Goal: Information Seeking & Learning: Learn about a topic

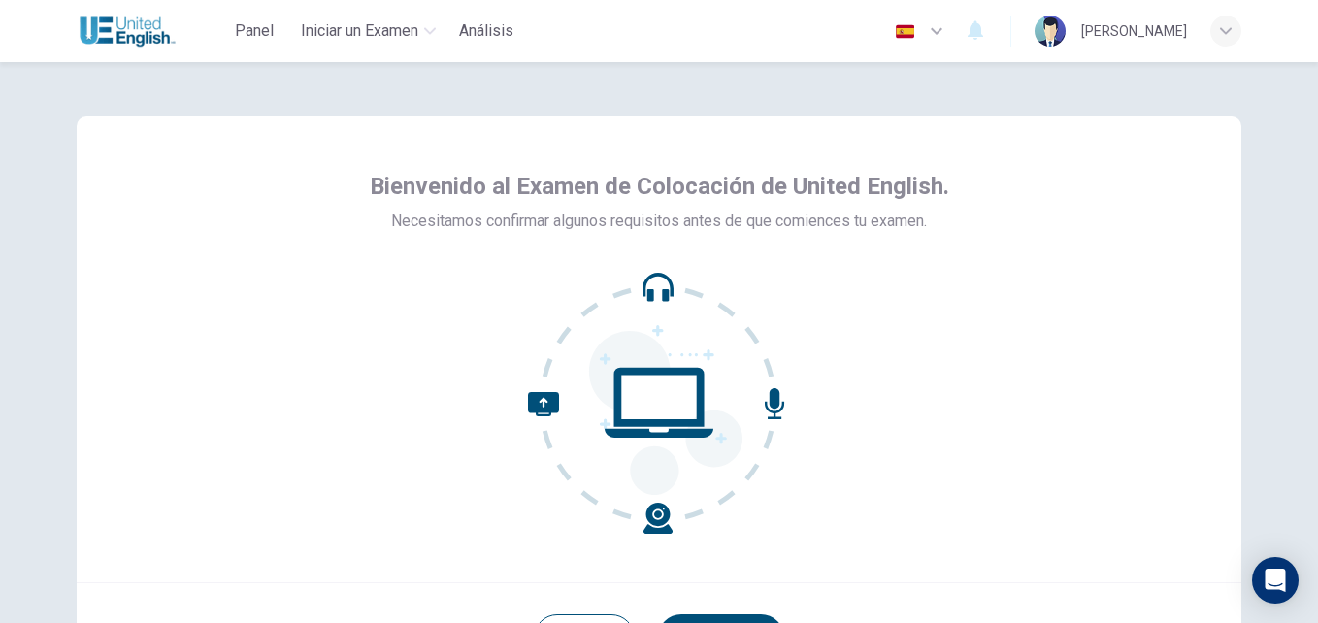
scroll to position [185, 0]
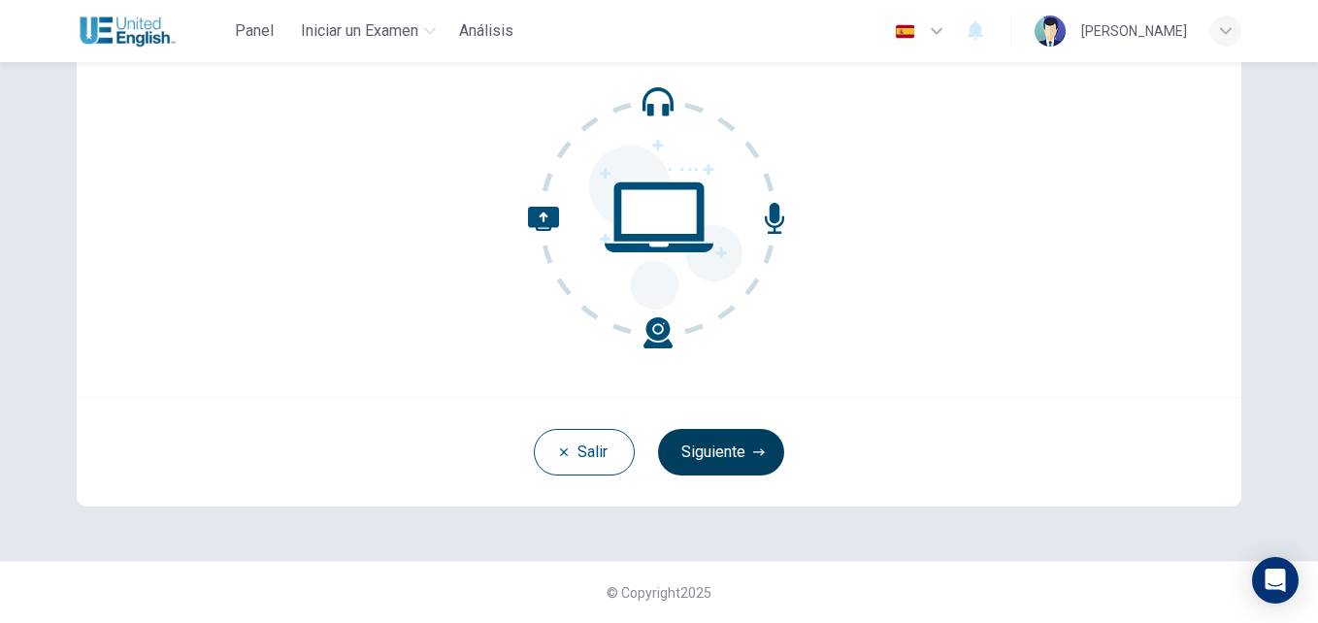
click at [712, 451] on button "Siguiente" at bounding box center [721, 452] width 126 height 47
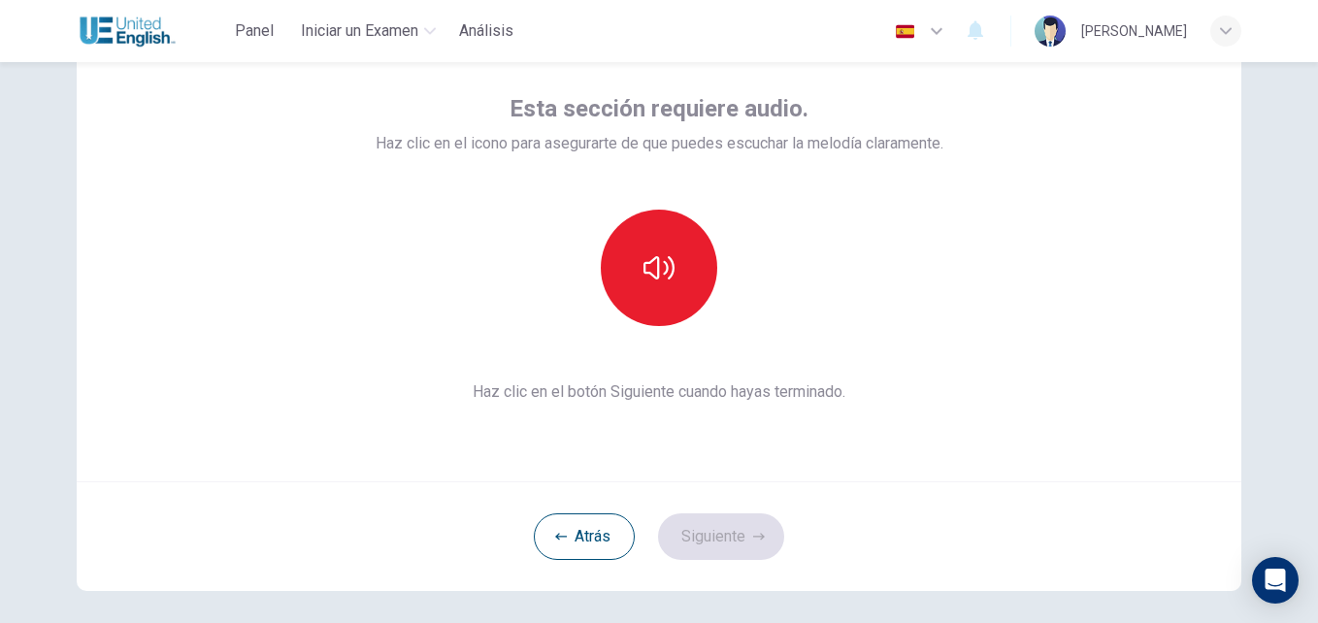
scroll to position [0, 0]
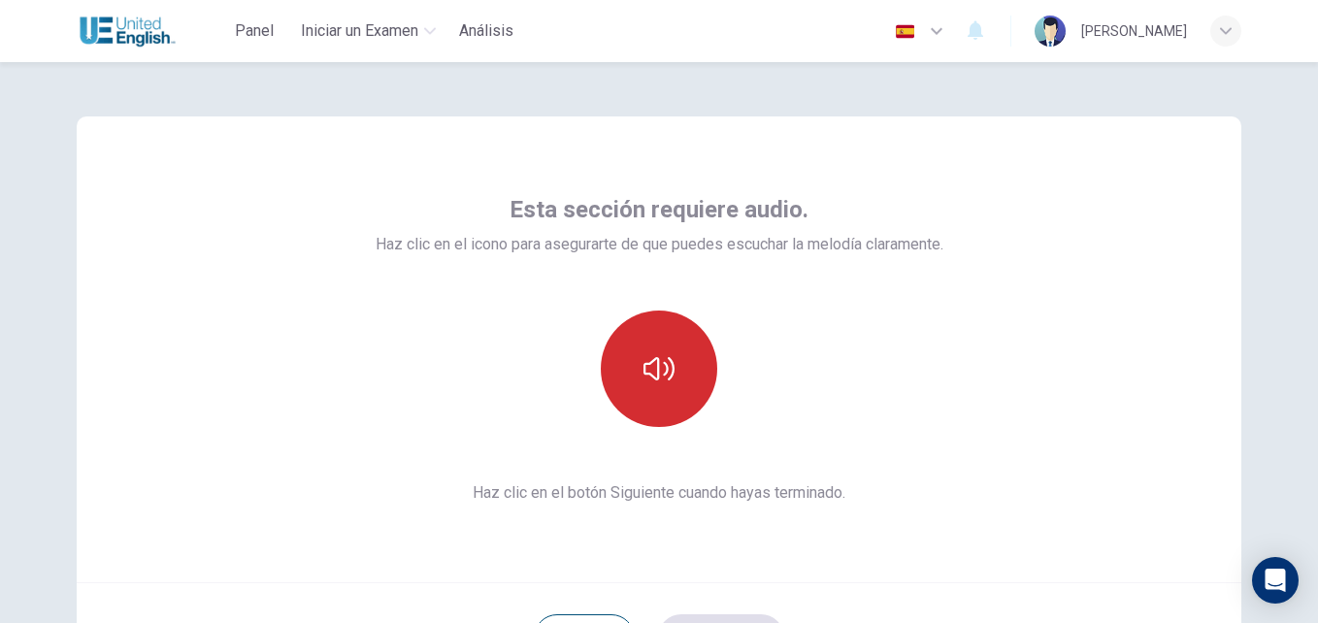
click at [652, 379] on icon "button" at bounding box center [658, 368] width 31 height 23
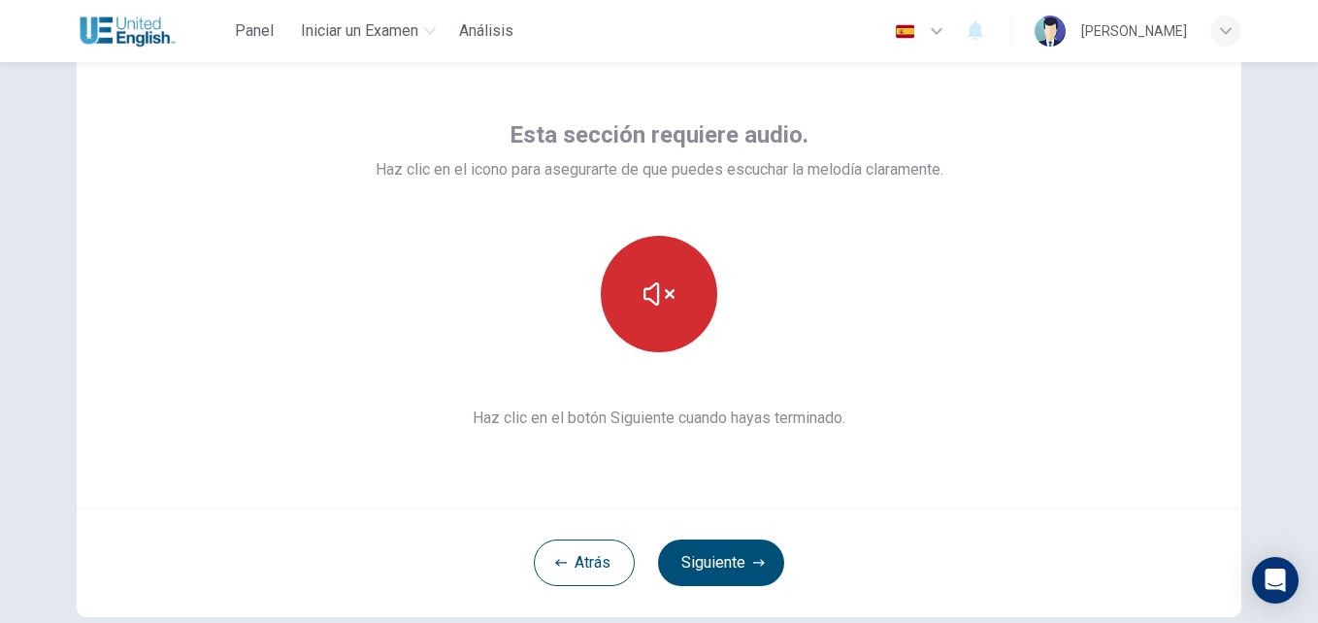
scroll to position [185, 0]
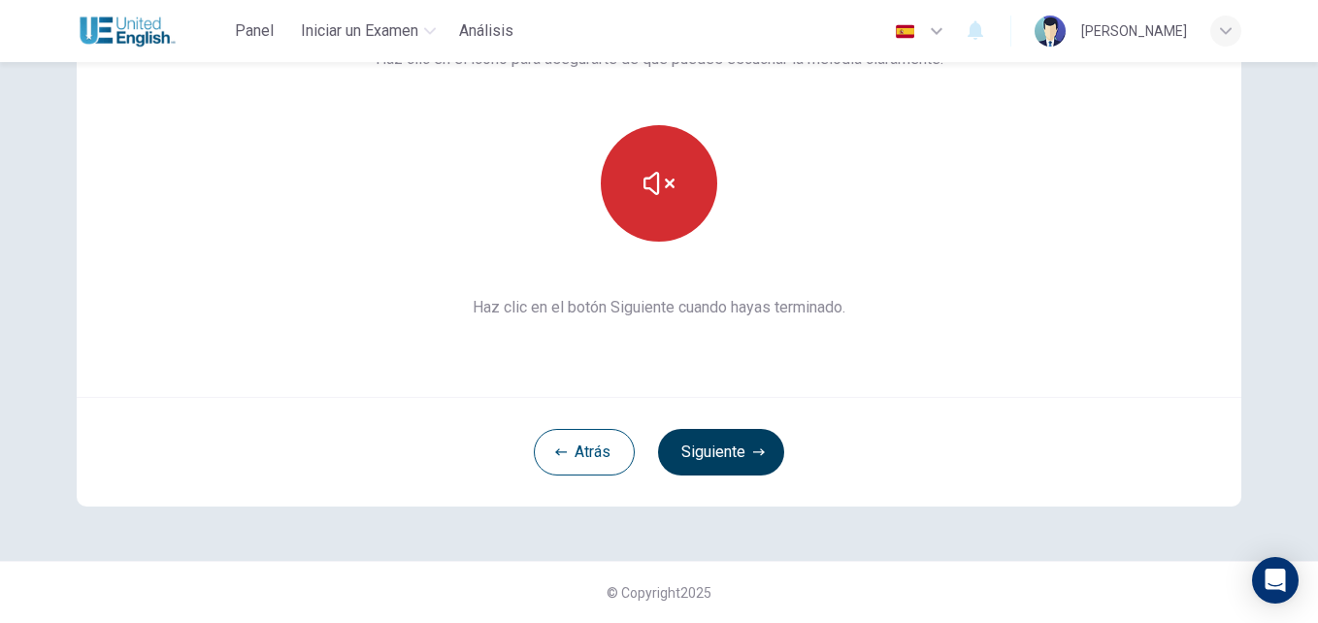
click at [742, 460] on button "Siguiente" at bounding box center [721, 452] width 126 height 47
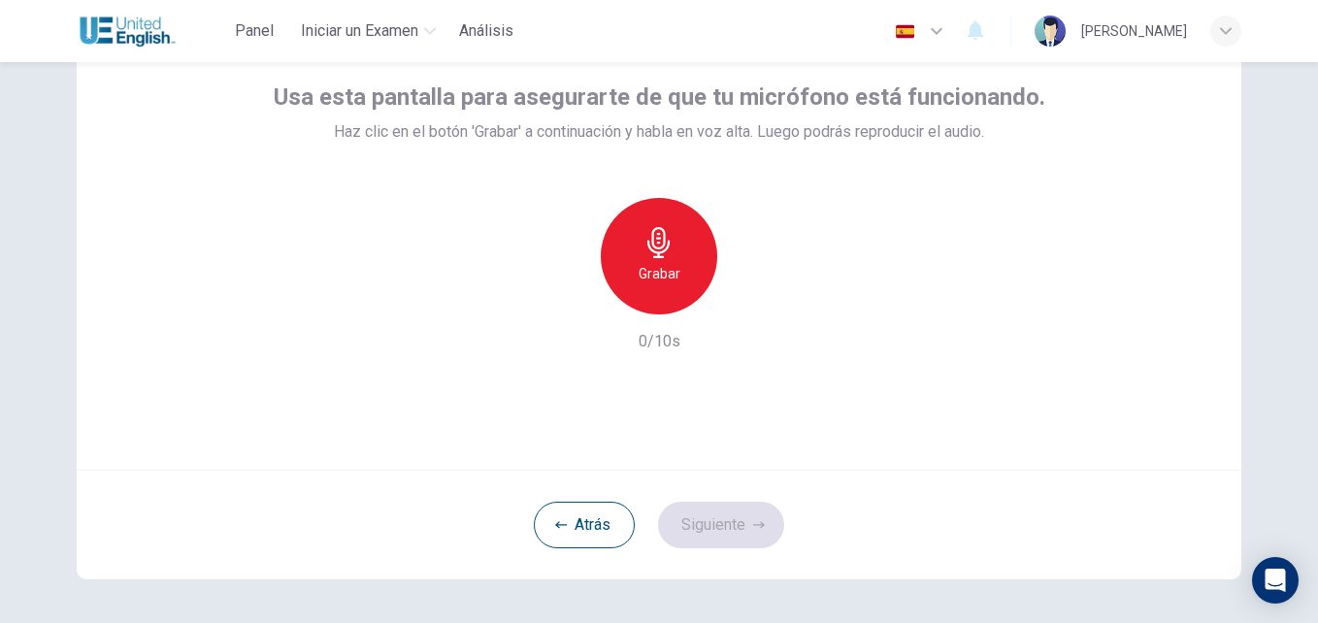
scroll to position [0, 0]
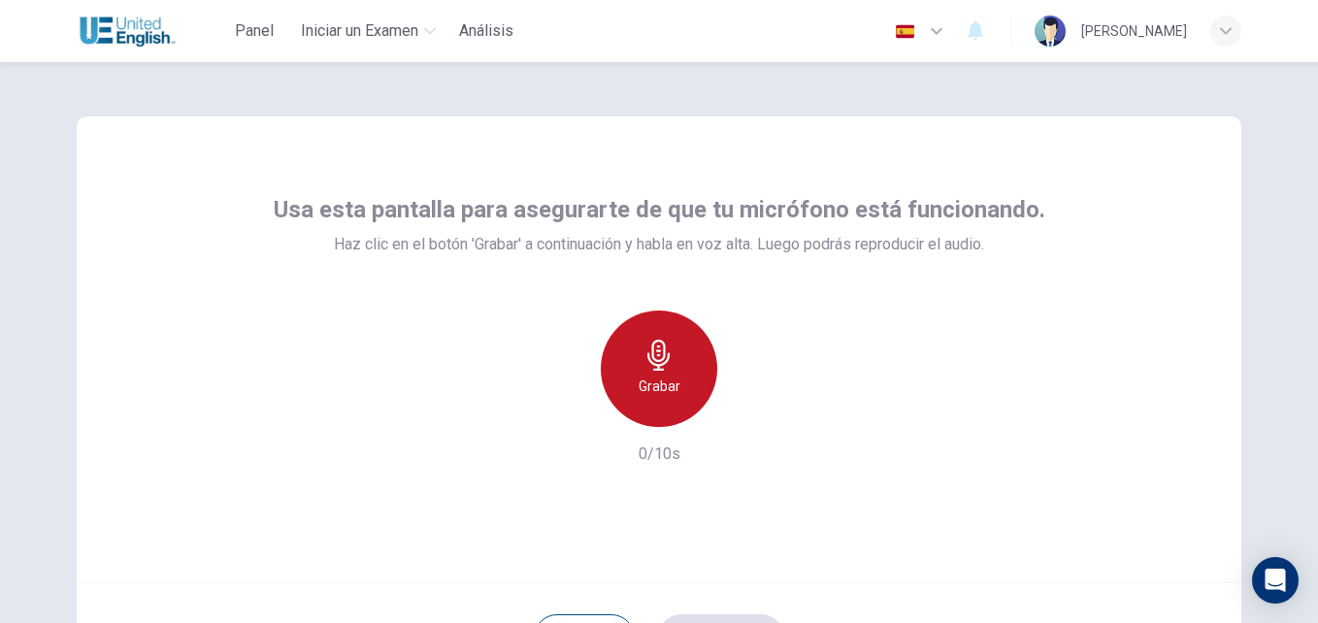
click at [668, 374] on div "Grabar" at bounding box center [659, 369] width 116 height 116
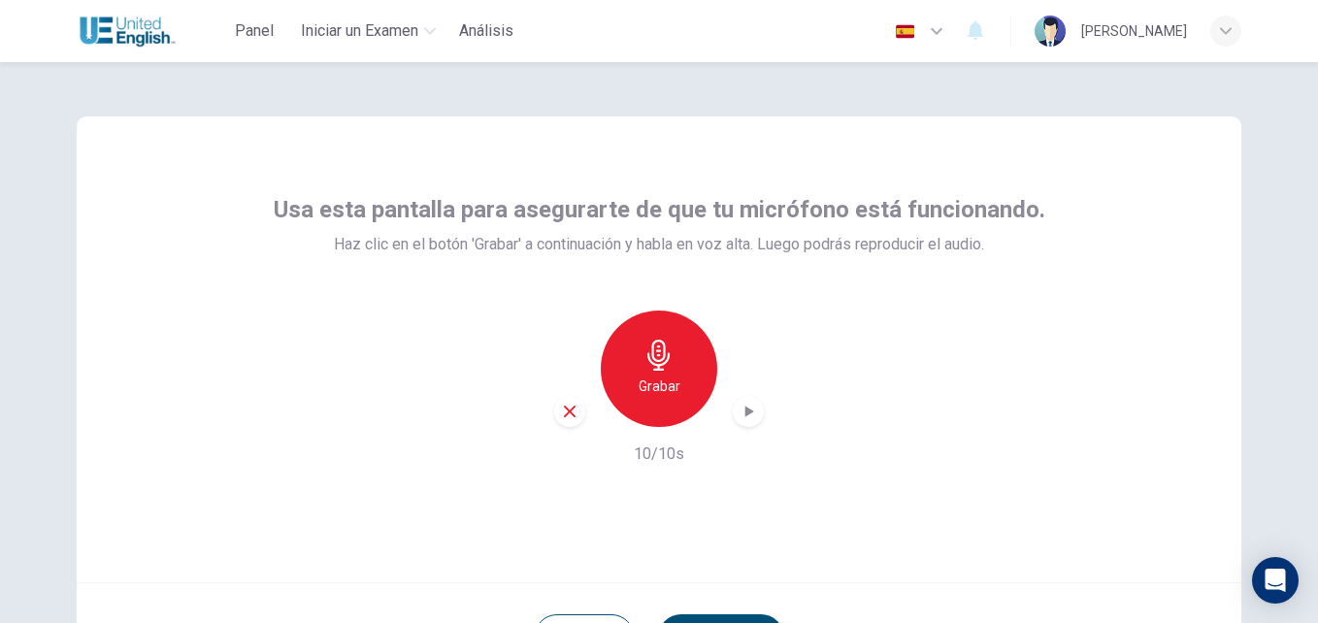
click at [745, 411] on icon "button" at bounding box center [749, 412] width 9 height 12
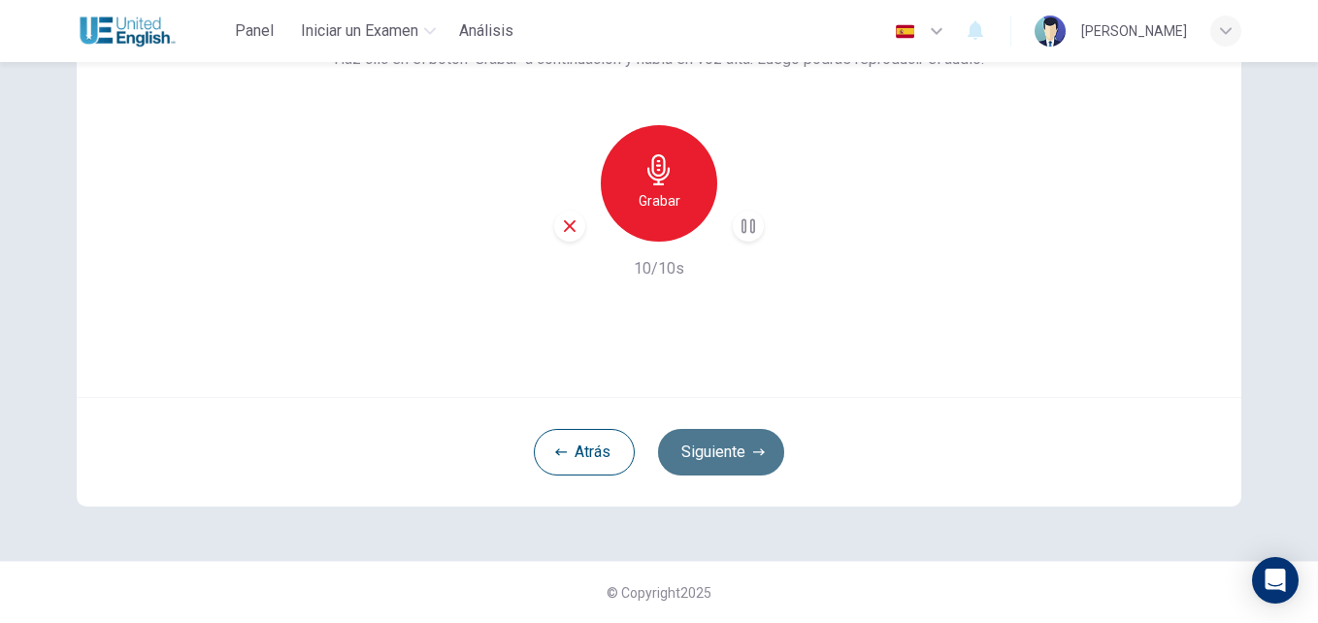
click at [715, 449] on button "Siguiente" at bounding box center [721, 452] width 126 height 47
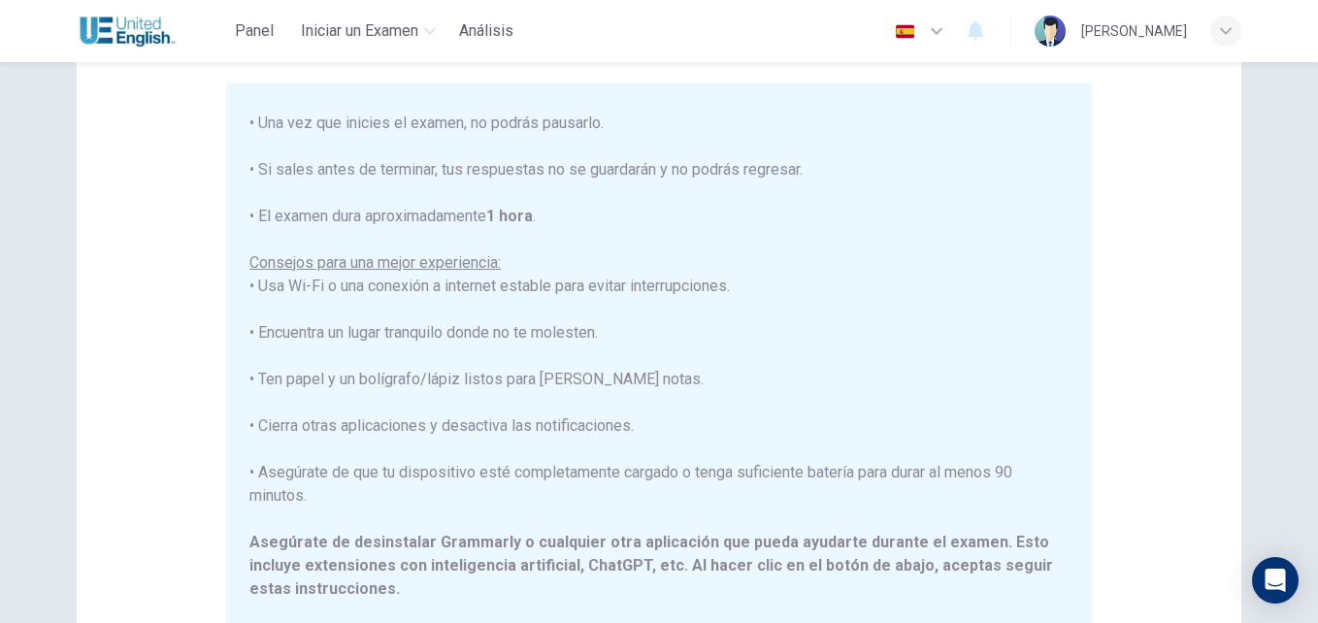
scroll to position [232, 0]
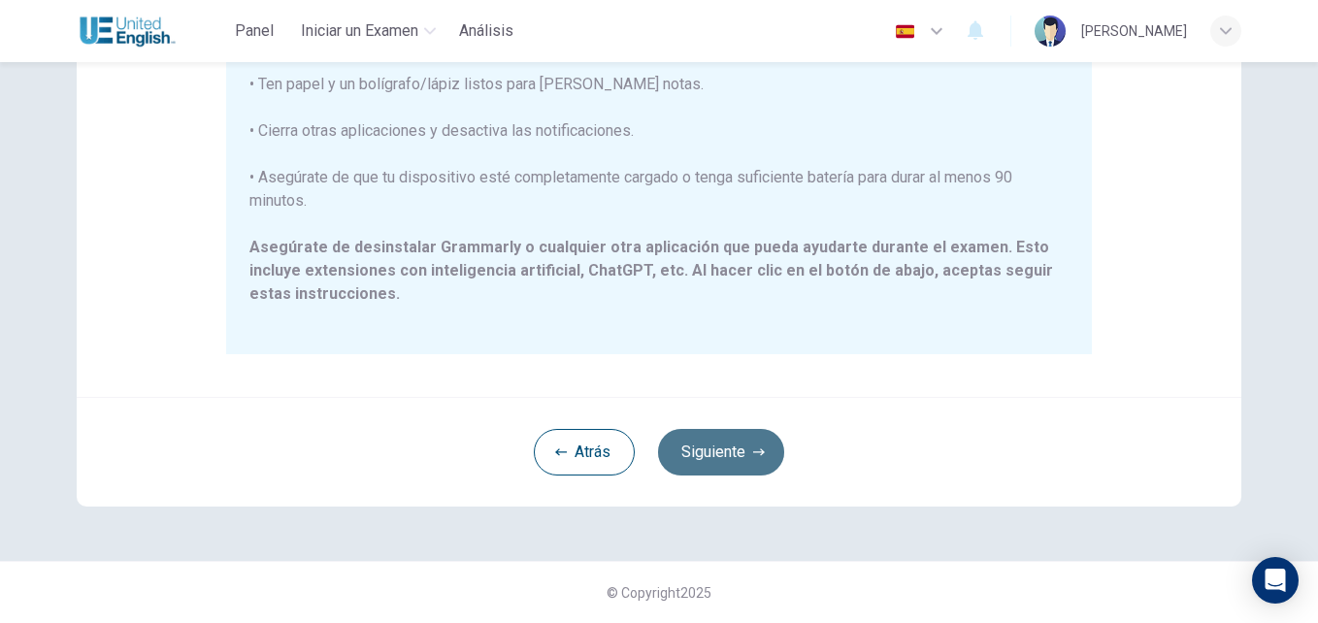
click at [715, 451] on button "Siguiente" at bounding box center [721, 452] width 126 height 47
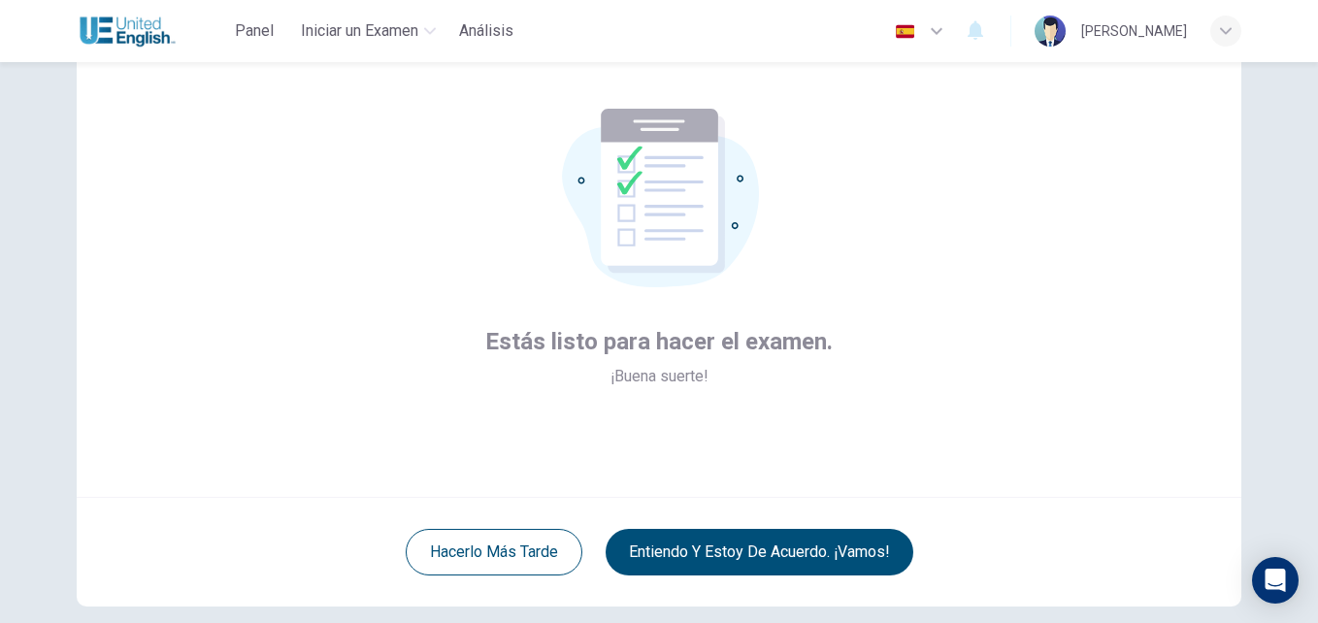
scroll to position [185, 0]
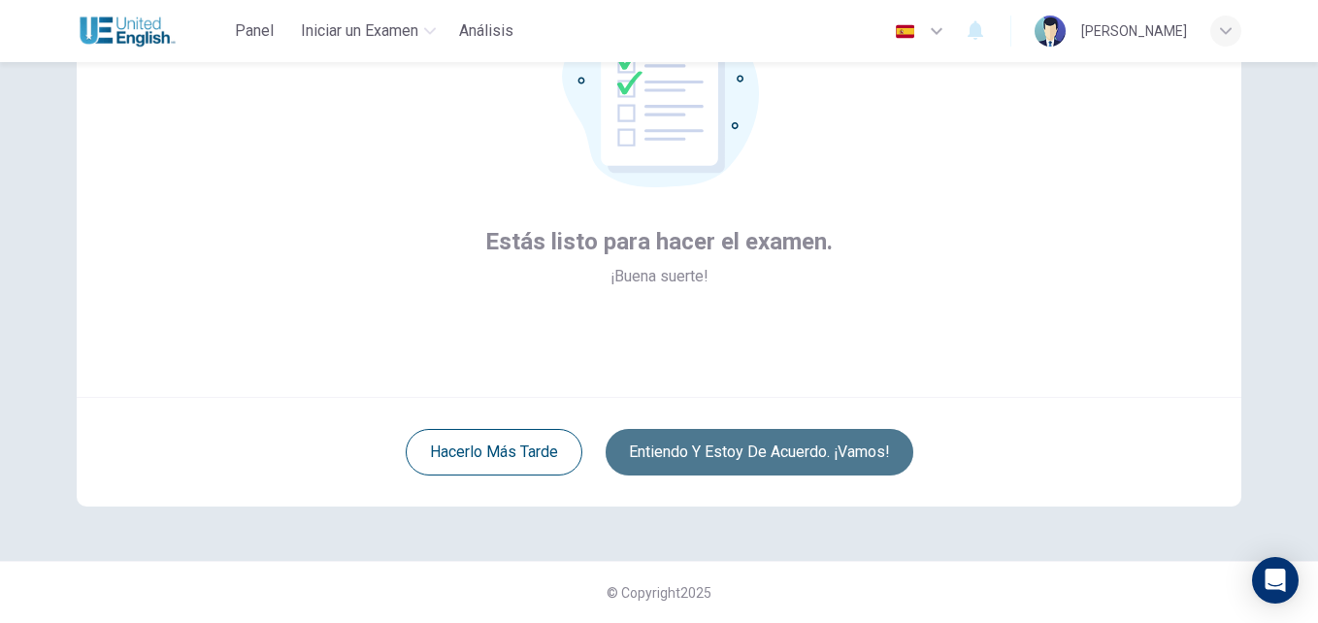
click at [803, 452] on button "Entiendo y estoy de acuerdo. ¡Vamos!" at bounding box center [760, 452] width 308 height 47
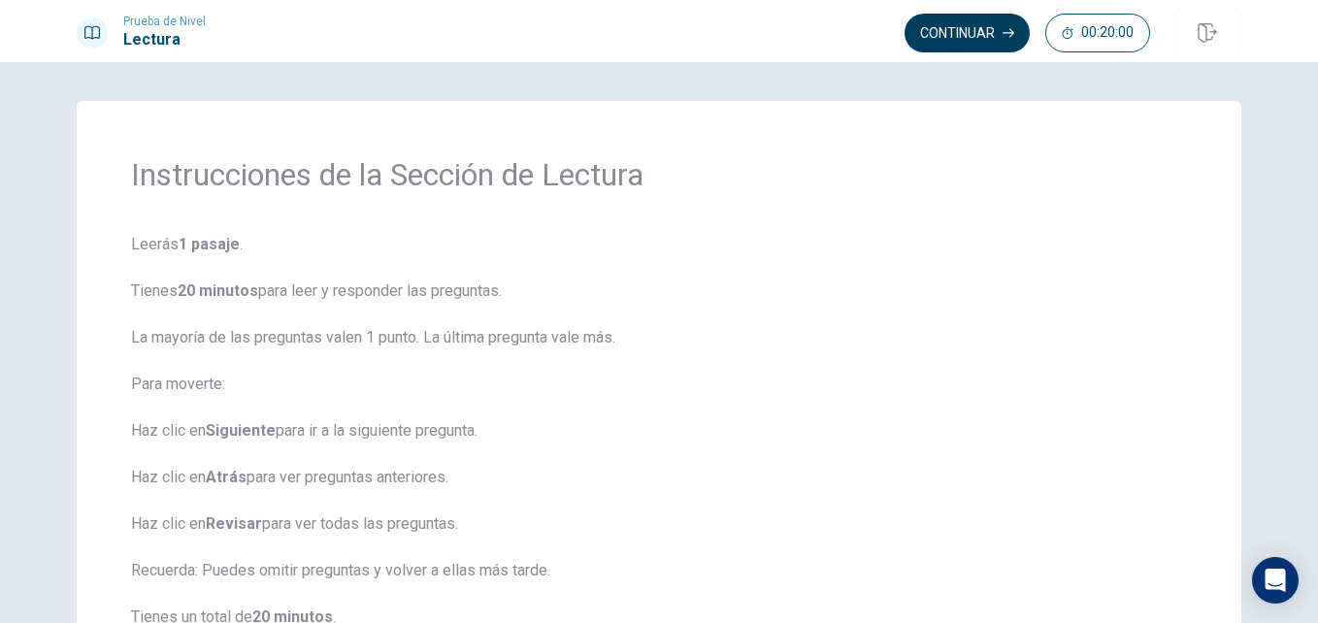
click at [956, 25] on button "Continuar" at bounding box center [967, 33] width 125 height 39
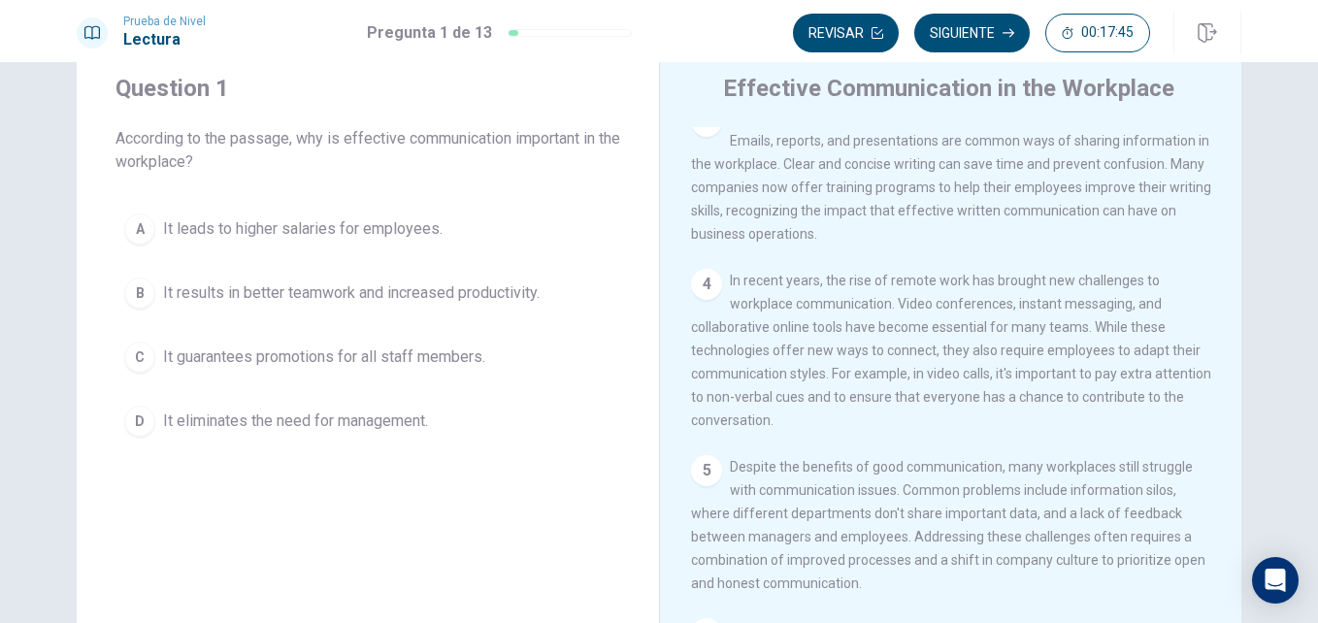
scroll to position [261, 0]
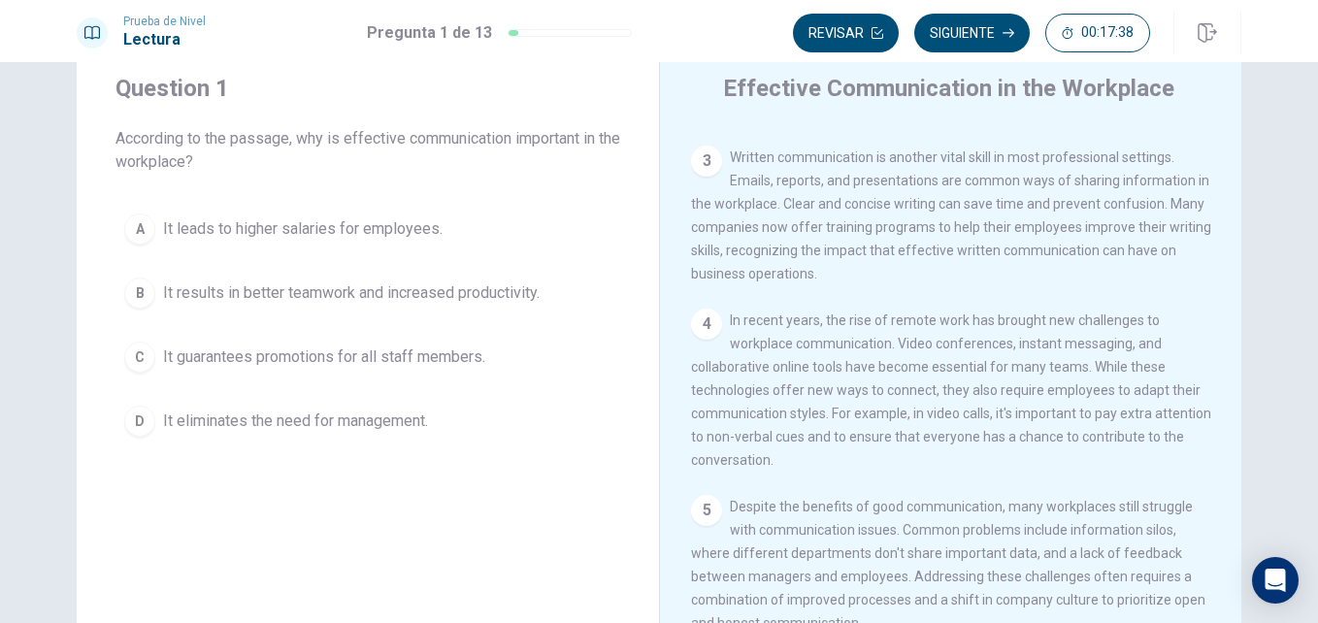
drag, startPoint x: 980, startPoint y: 265, endPoint x: 1096, endPoint y: 258, distance: 115.7
click at [1096, 258] on span "Written communication is another vital skill in most professional settings. Ema…" at bounding box center [951, 215] width 520 height 132
click at [968, 32] on button "Siguiente" at bounding box center [971, 33] width 115 height 39
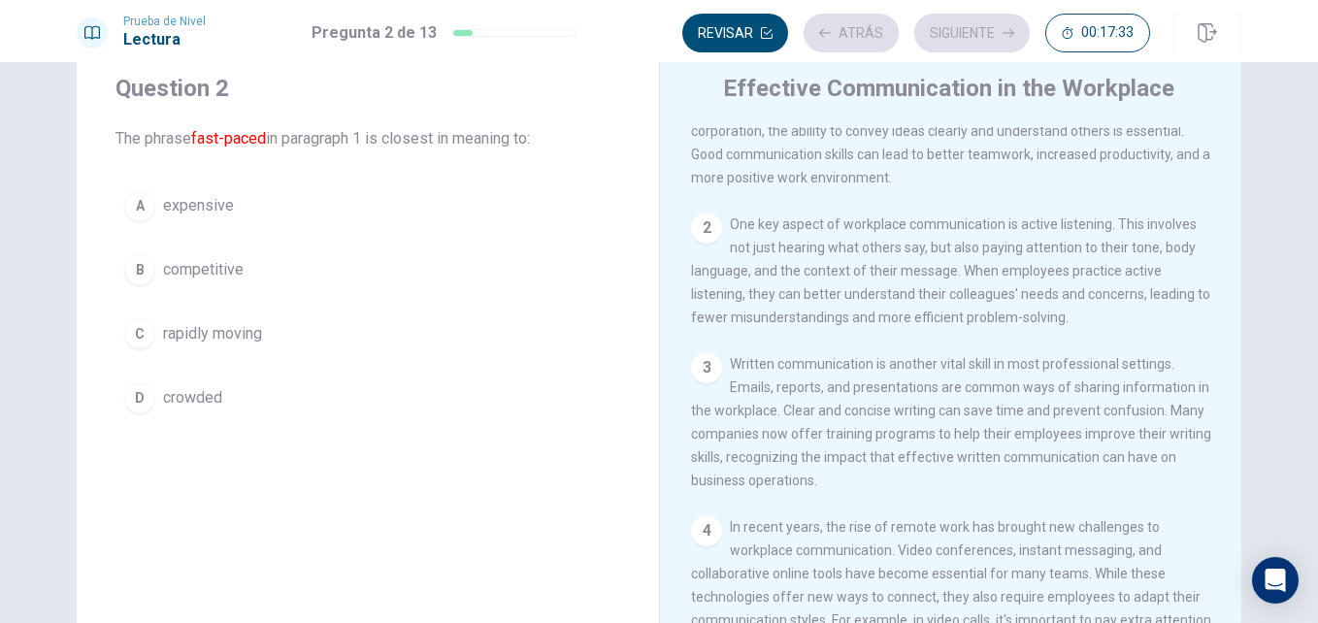
scroll to position [0, 0]
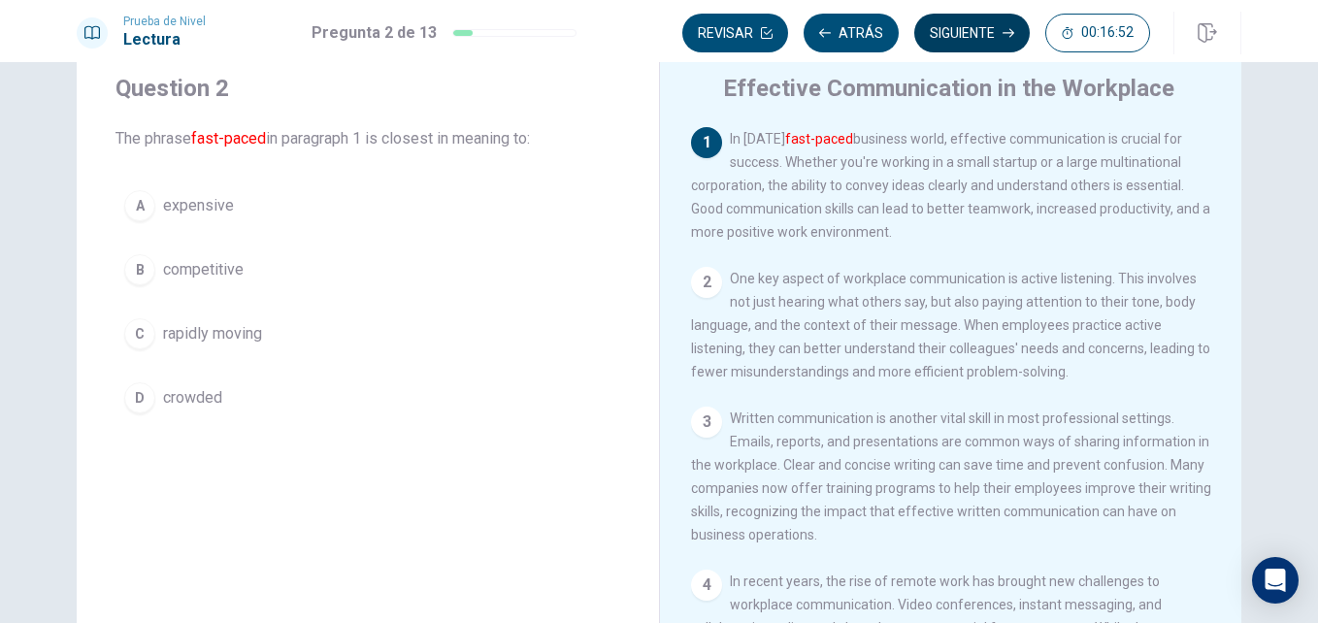
click at [946, 38] on button "Siguiente" at bounding box center [971, 33] width 115 height 39
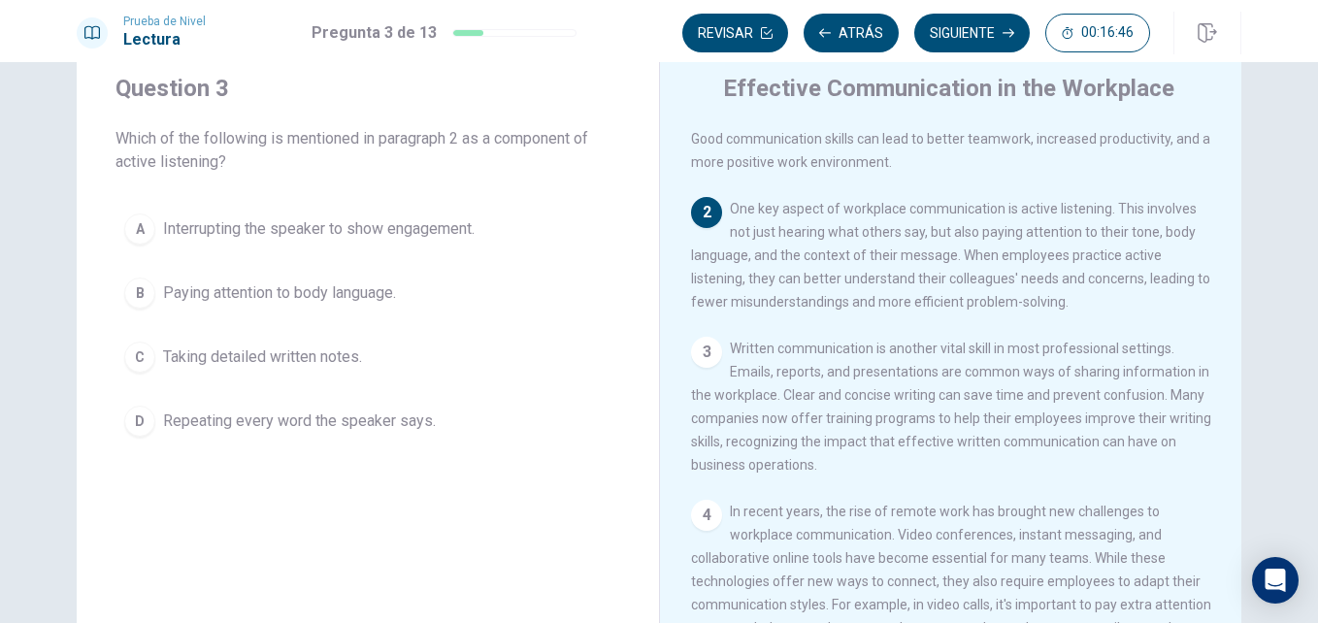
scroll to position [97, 0]
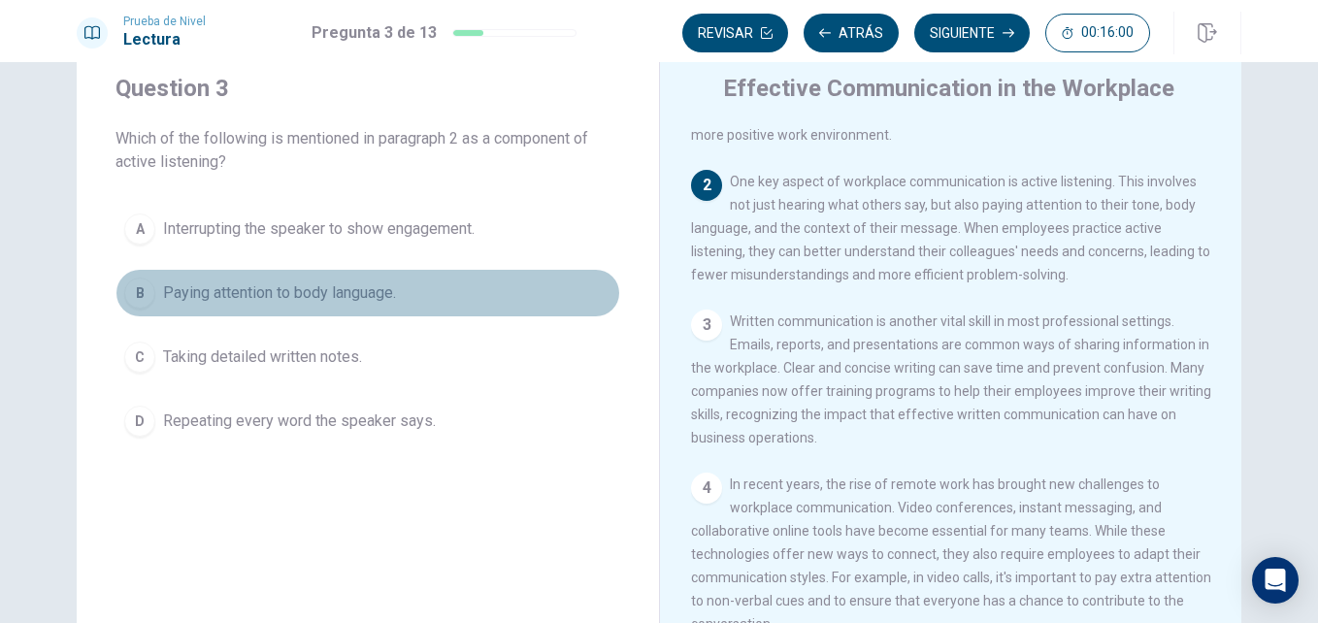
click at [298, 302] on span "Paying attention to body language." at bounding box center [279, 292] width 233 height 23
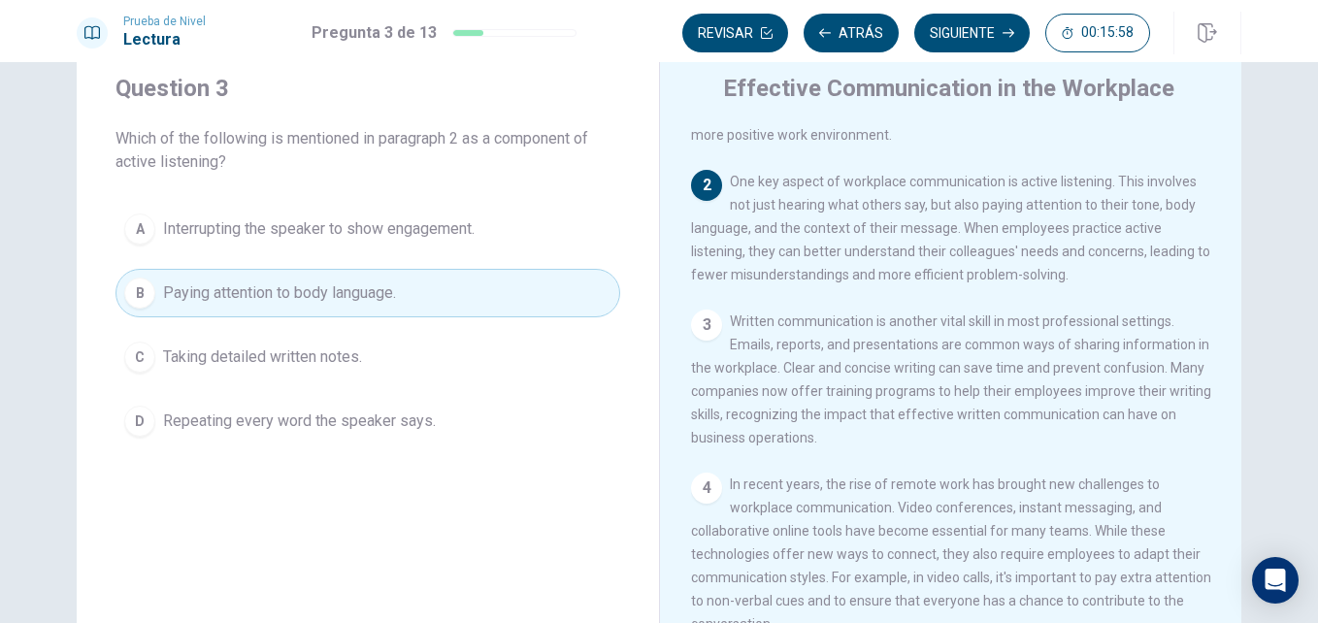
click at [1002, 41] on button "Siguiente" at bounding box center [971, 33] width 115 height 39
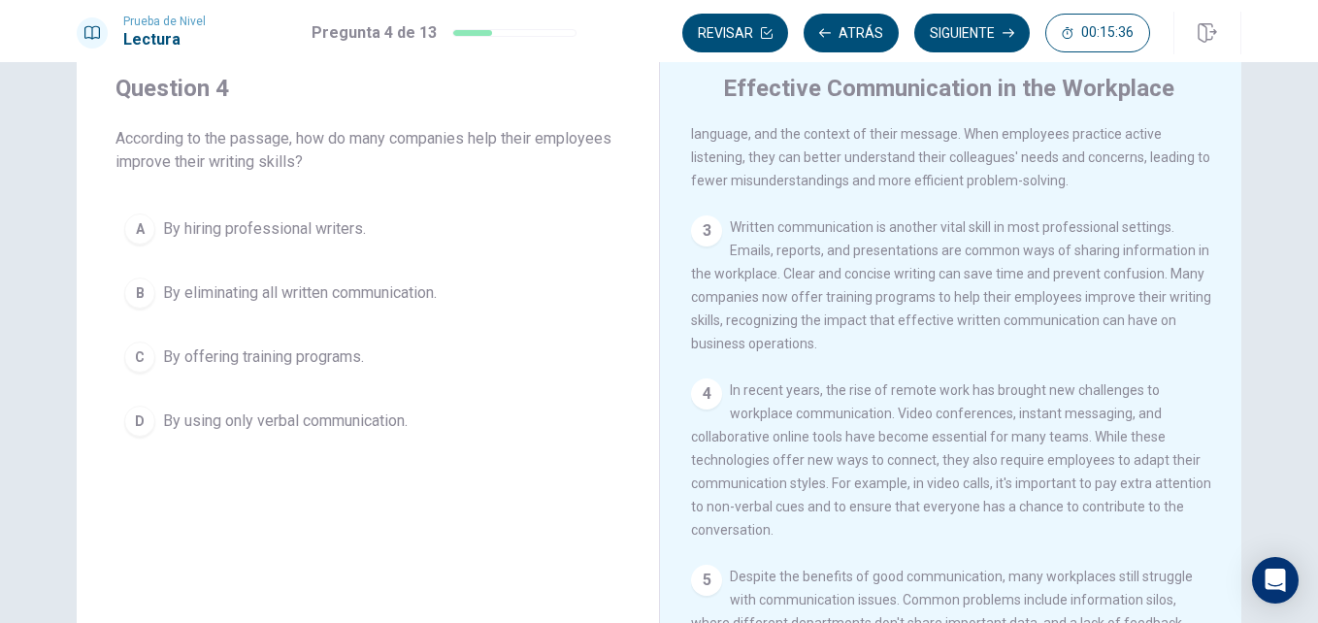
scroll to position [164, 0]
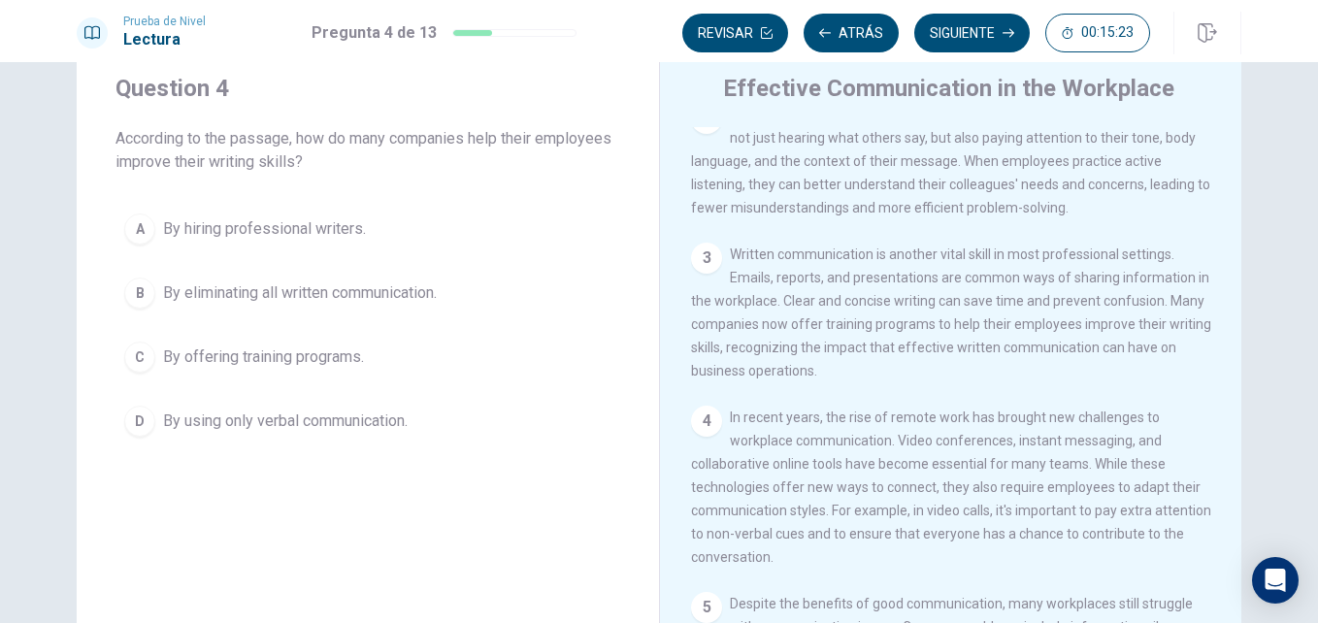
click at [235, 355] on span "By offering training programs." at bounding box center [263, 357] width 201 height 23
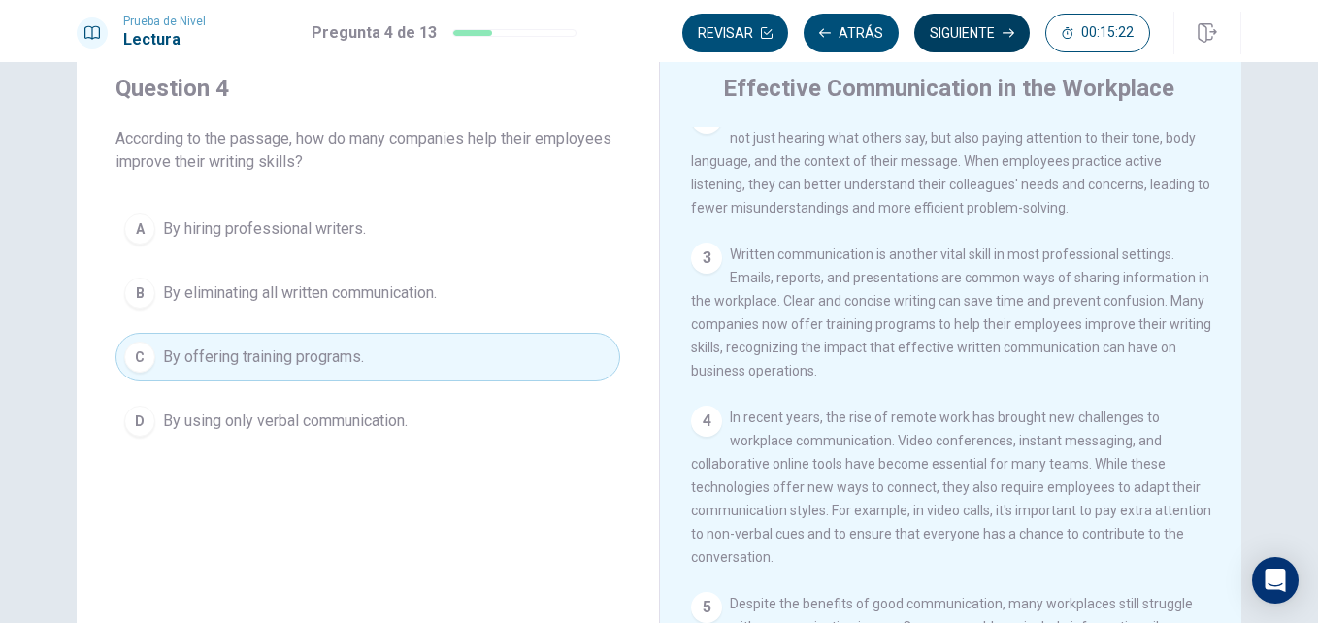
click at [964, 33] on button "Siguiente" at bounding box center [971, 33] width 115 height 39
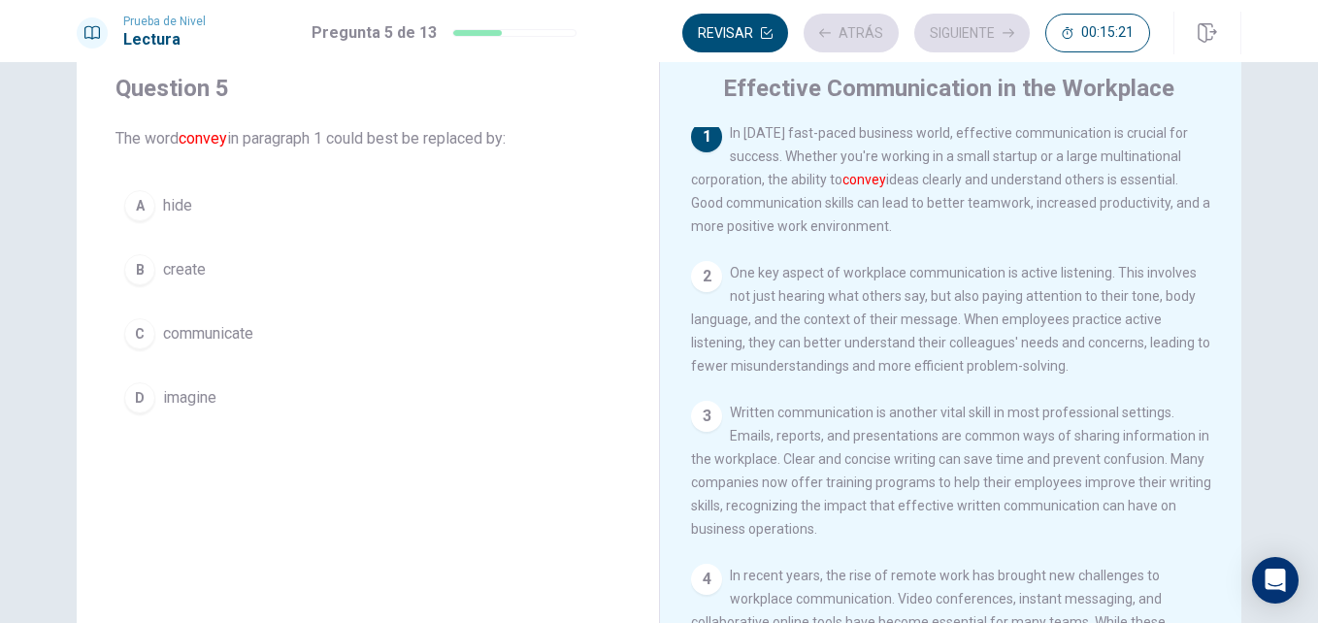
scroll to position [0, 0]
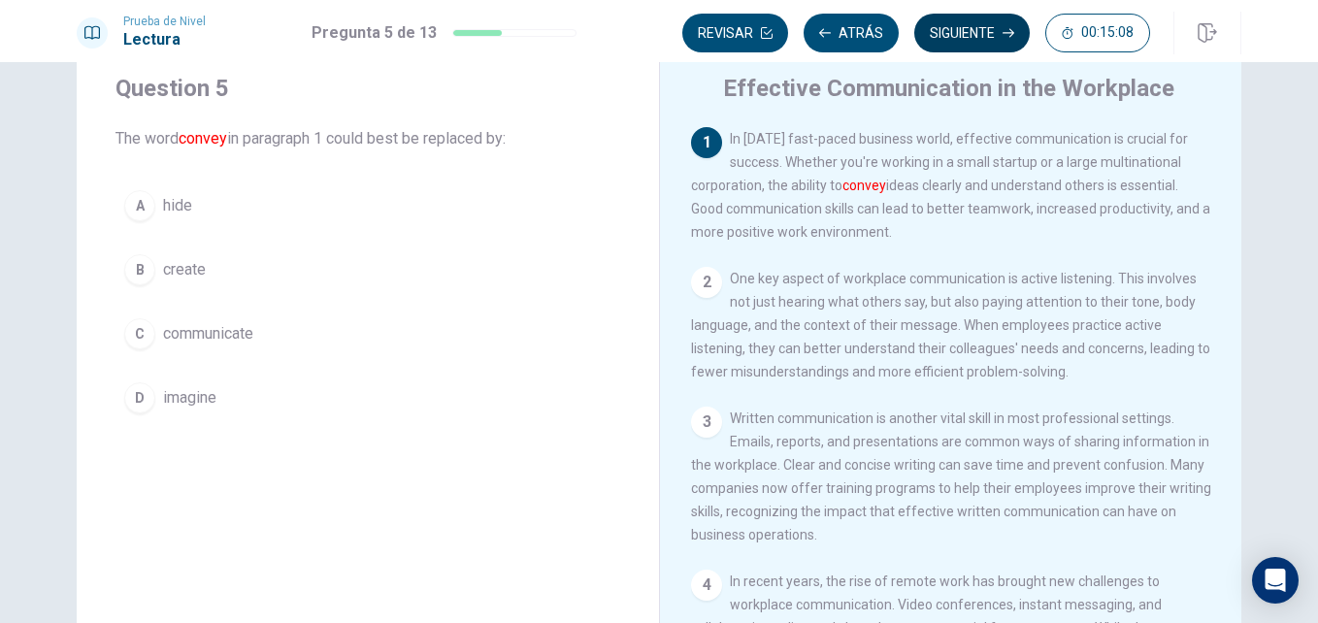
click at [1006, 45] on button "Siguiente" at bounding box center [971, 33] width 115 height 39
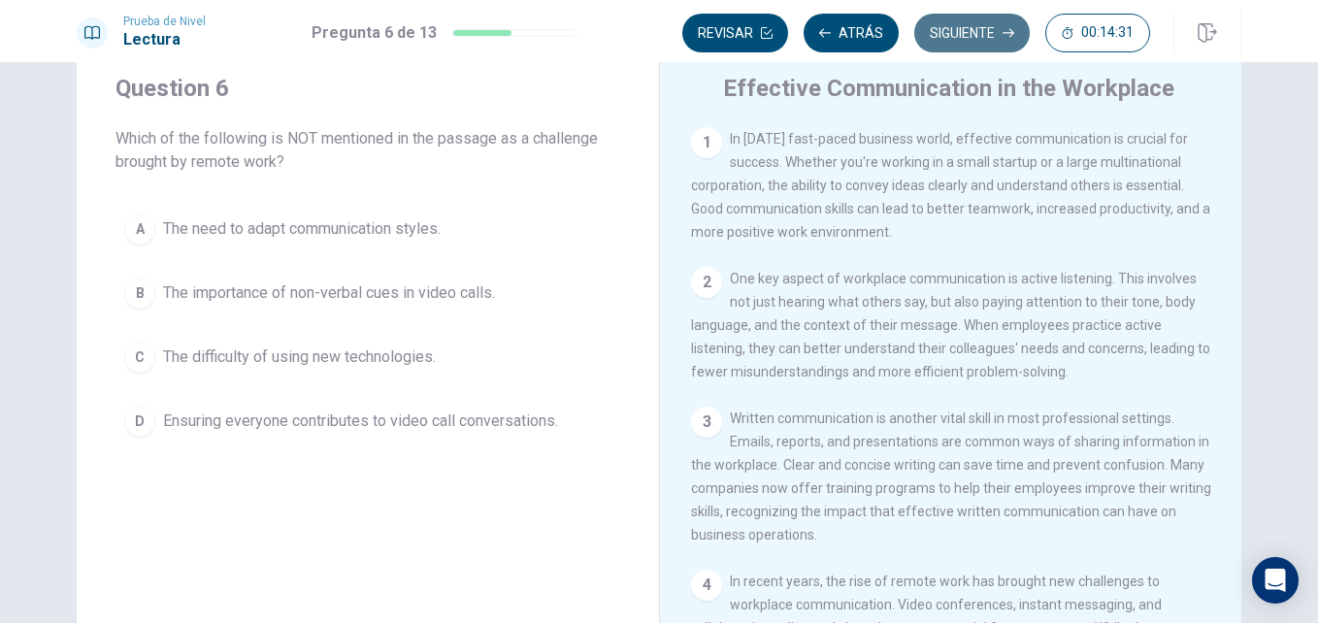
click at [942, 36] on button "Siguiente" at bounding box center [971, 33] width 115 height 39
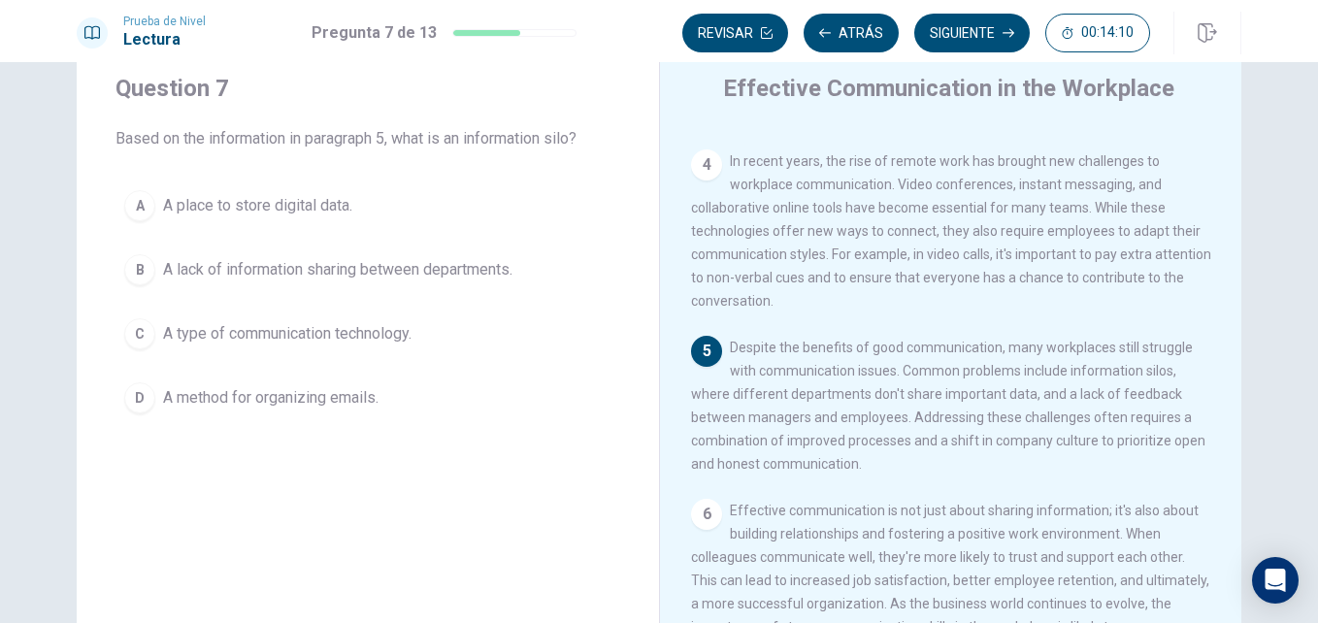
scroll to position [455, 0]
click at [293, 212] on span "A place to store digital data." at bounding box center [257, 205] width 189 height 23
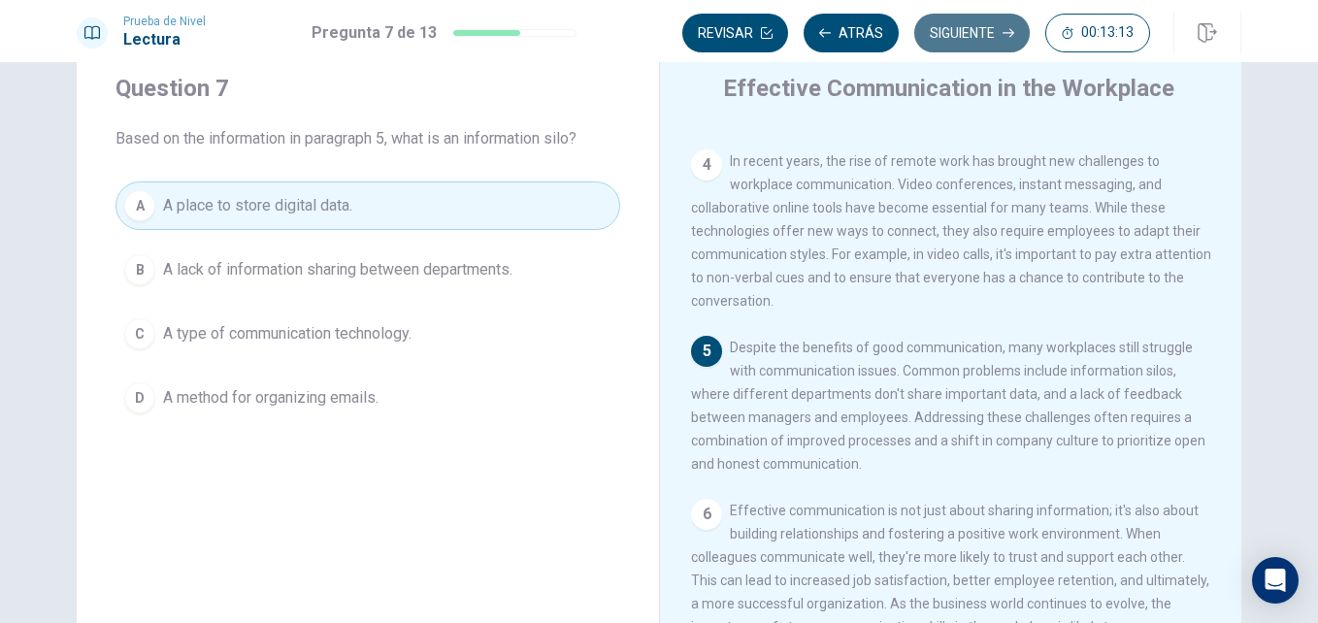
click at [946, 24] on button "Siguiente" at bounding box center [971, 33] width 115 height 39
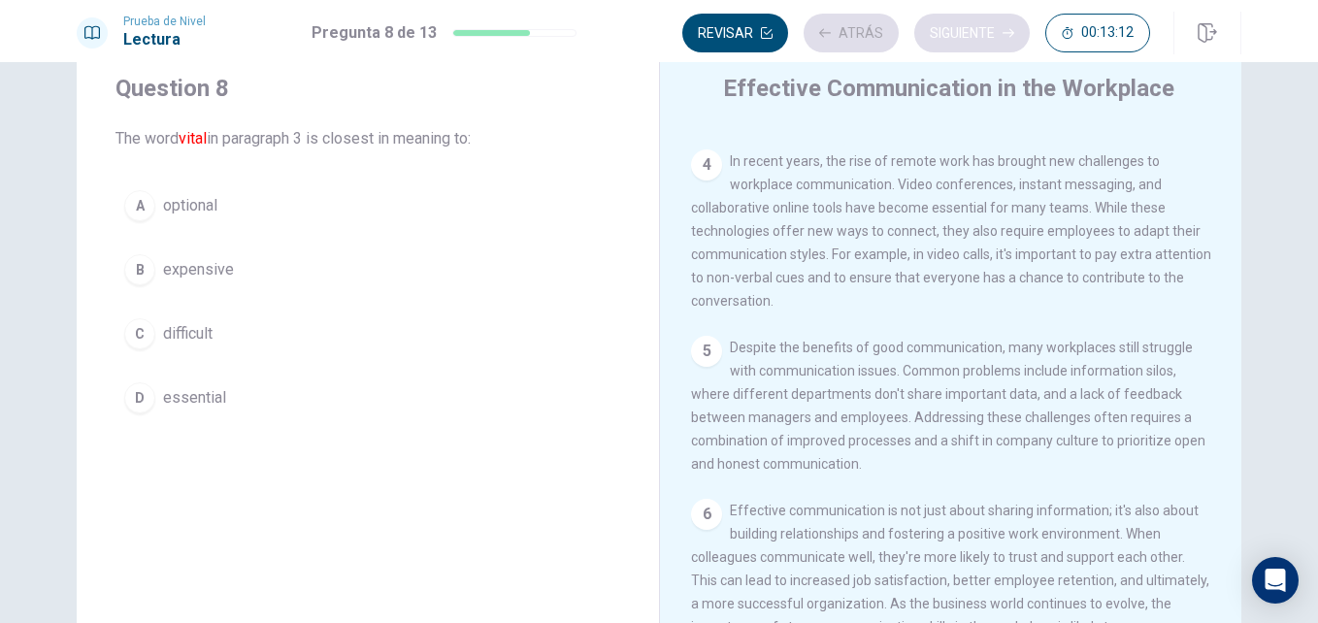
scroll to position [289, 0]
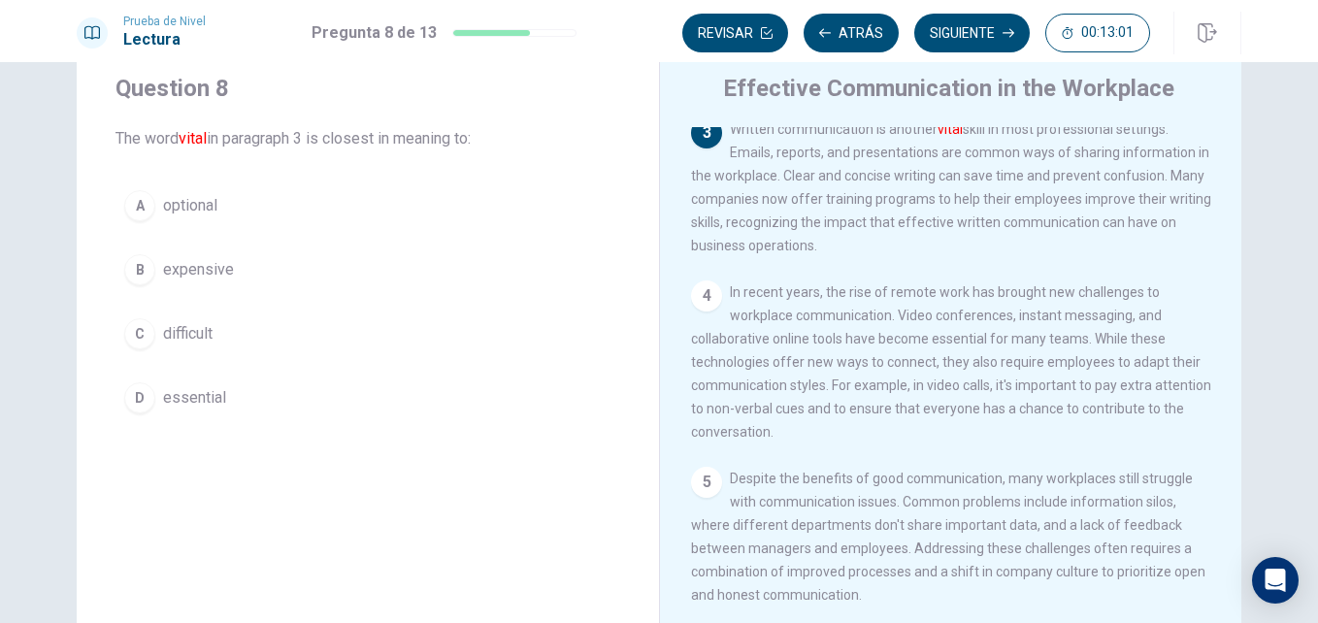
click at [214, 270] on span "expensive" at bounding box center [198, 269] width 71 height 23
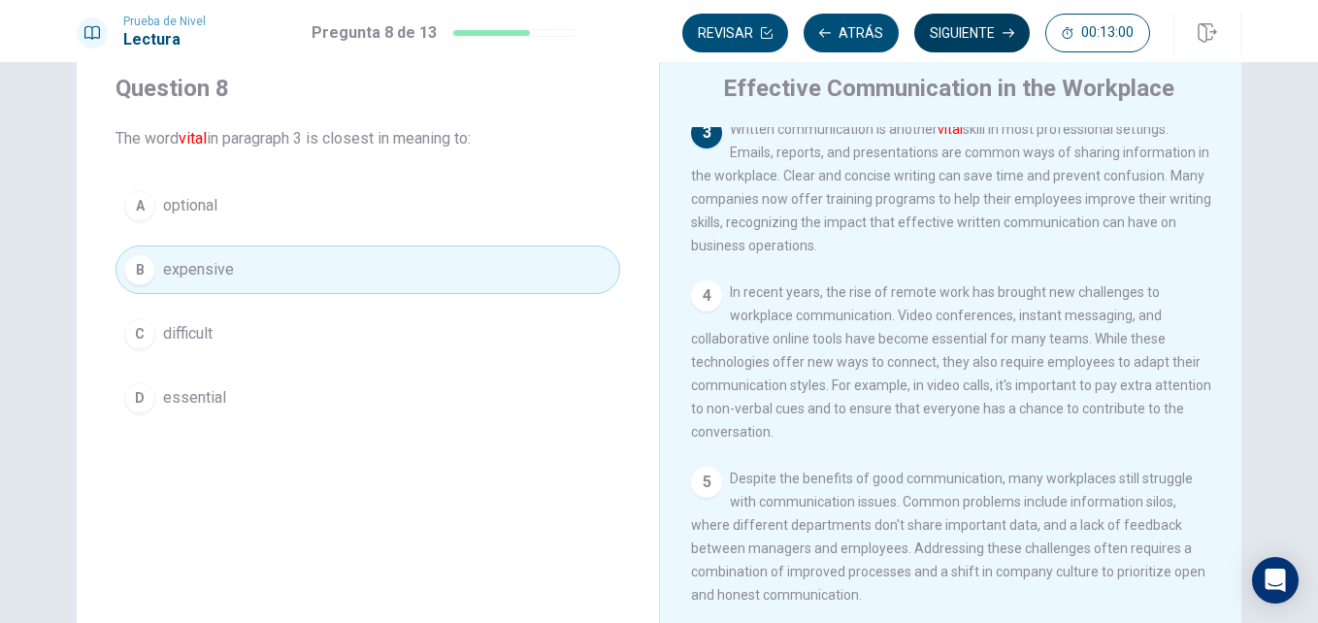
click at [998, 34] on button "Siguiente" at bounding box center [971, 33] width 115 height 39
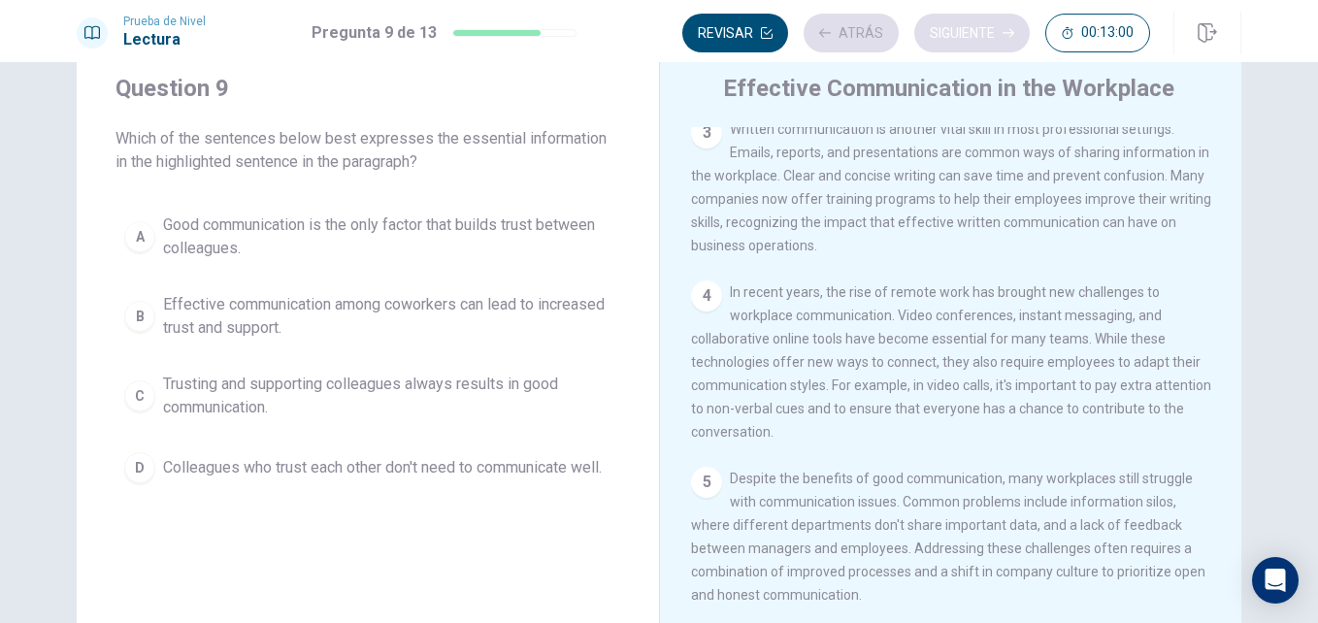
scroll to position [455, 0]
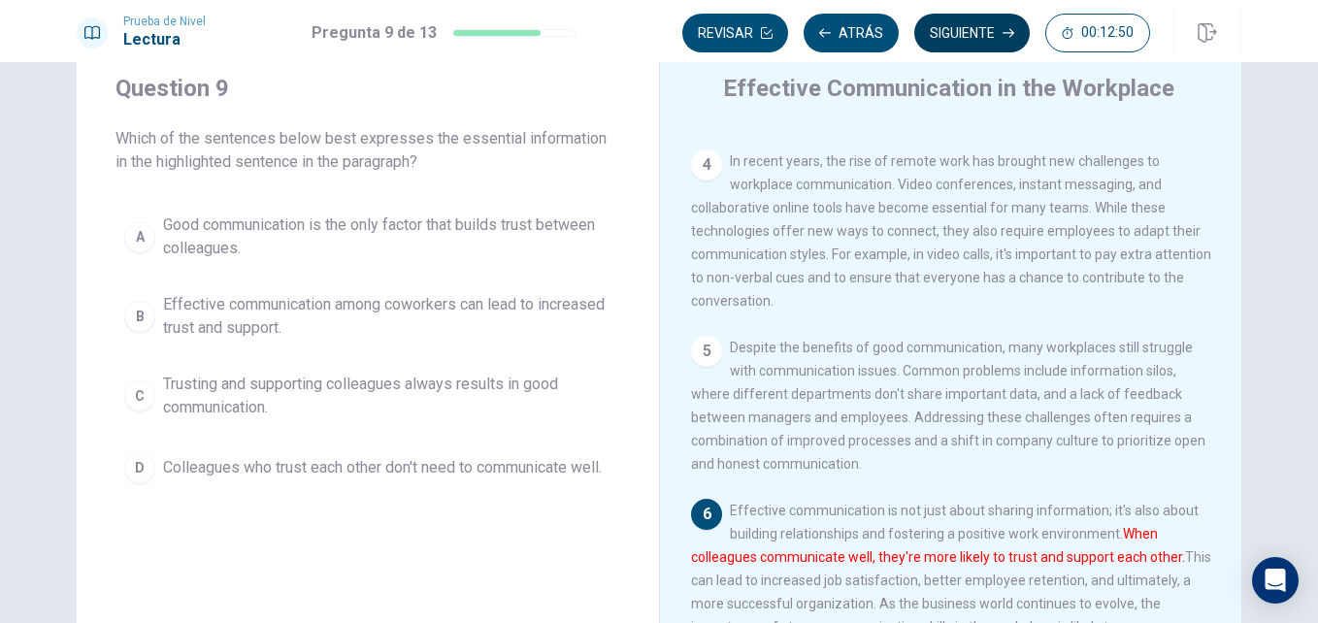
click at [954, 50] on button "Siguiente" at bounding box center [971, 33] width 115 height 39
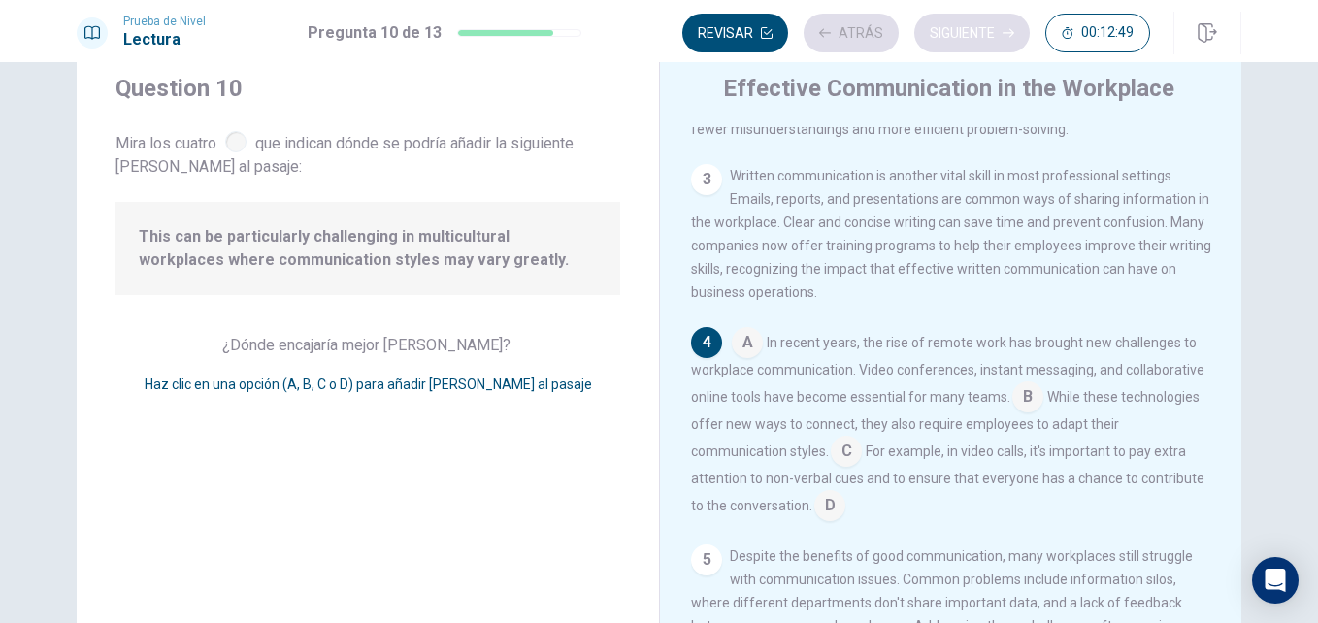
scroll to position [288, 0]
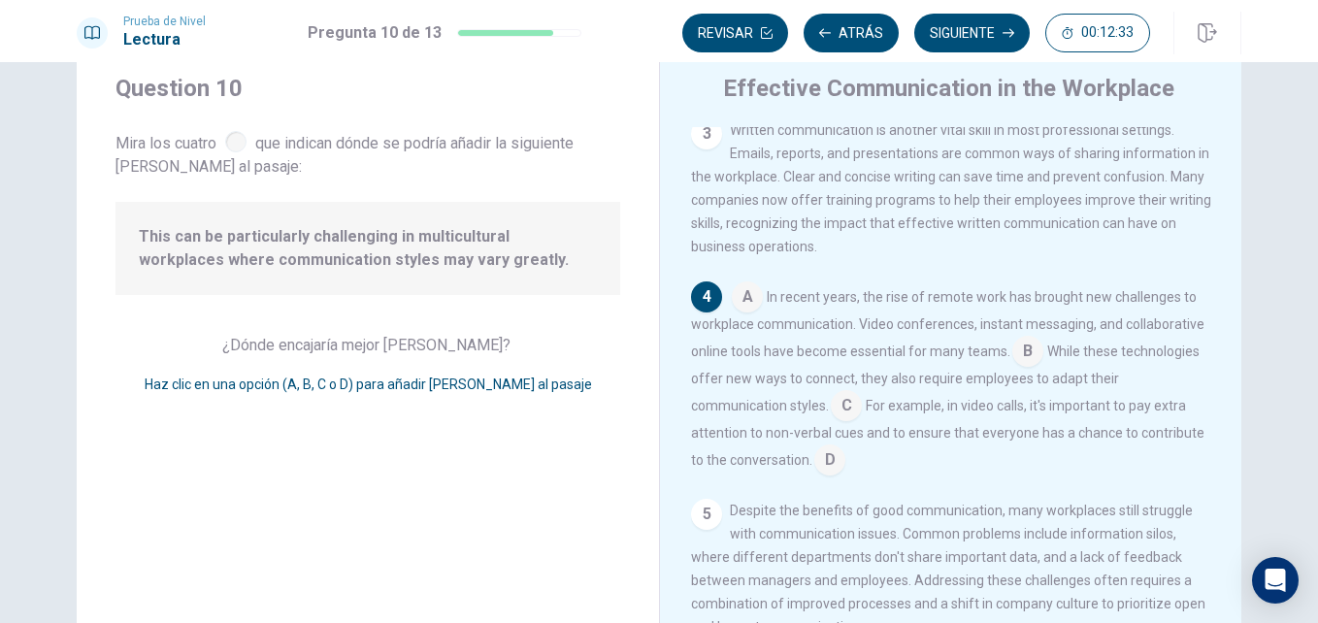
drag, startPoint x: 152, startPoint y: 236, endPoint x: 489, endPoint y: 259, distance: 337.6
click at [489, 259] on span "This can be particularly challenging in multicultural workplaces where communic…" at bounding box center [368, 248] width 458 height 47
click at [838, 416] on input at bounding box center [846, 407] width 31 height 31
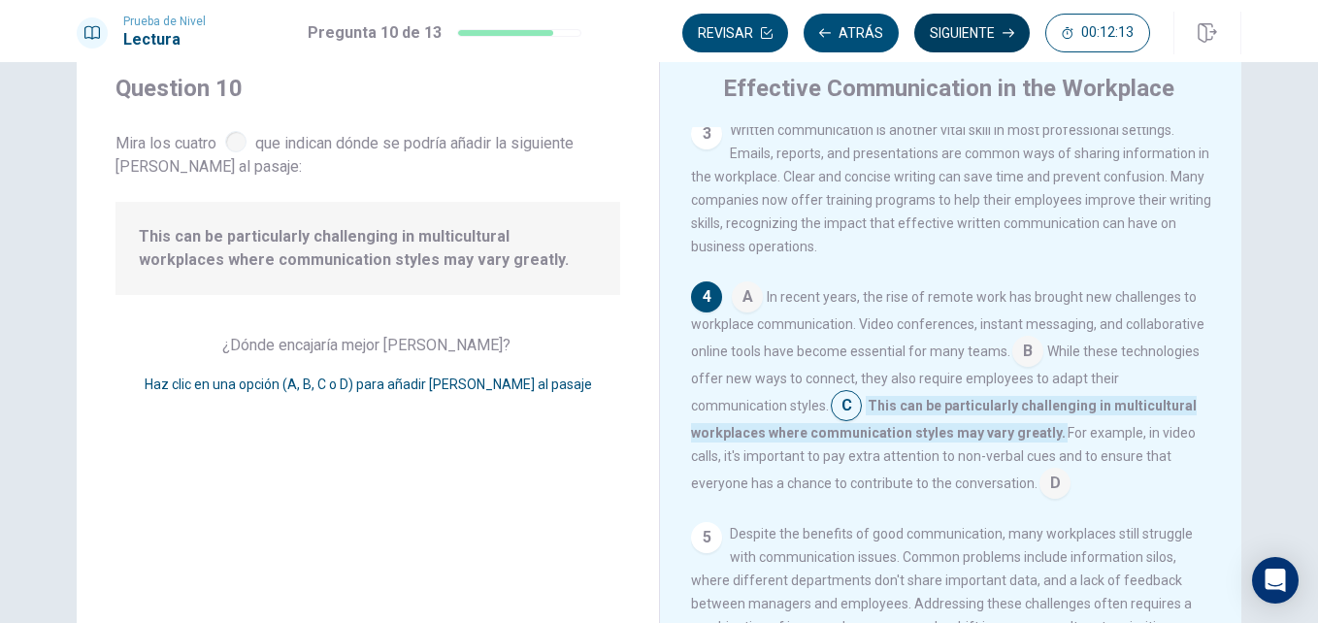
click at [950, 27] on button "Siguiente" at bounding box center [971, 33] width 115 height 39
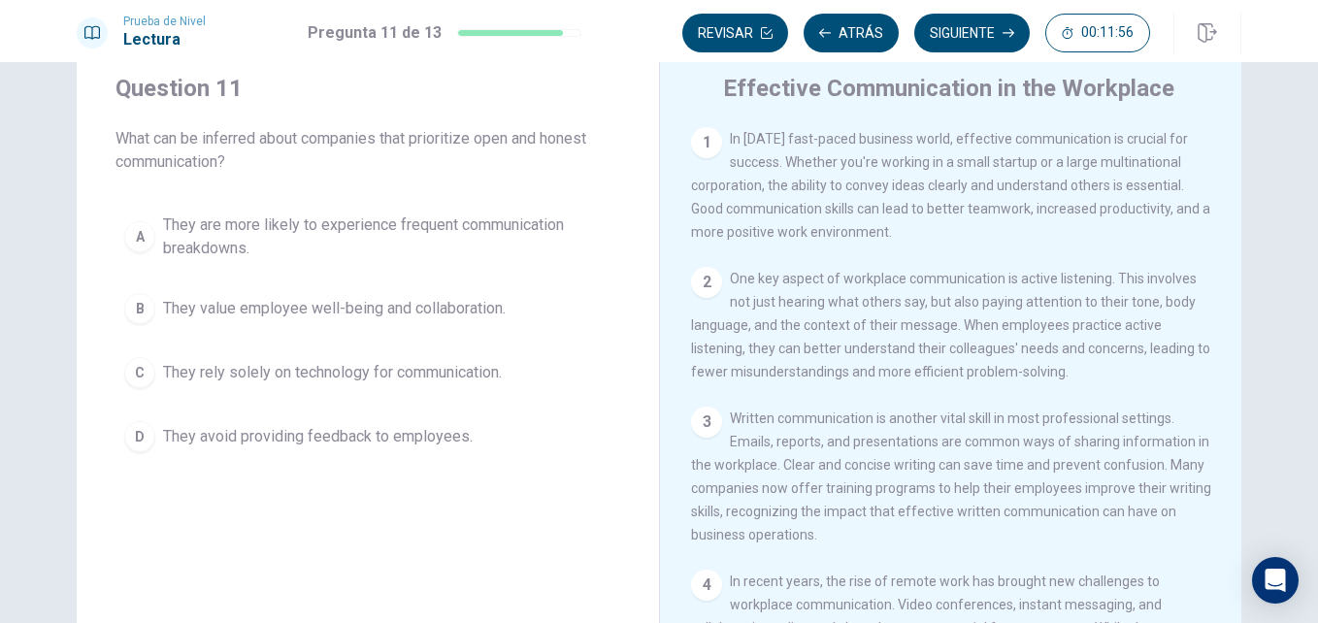
click at [410, 365] on span "They rely solely on technology for communication." at bounding box center [332, 372] width 339 height 23
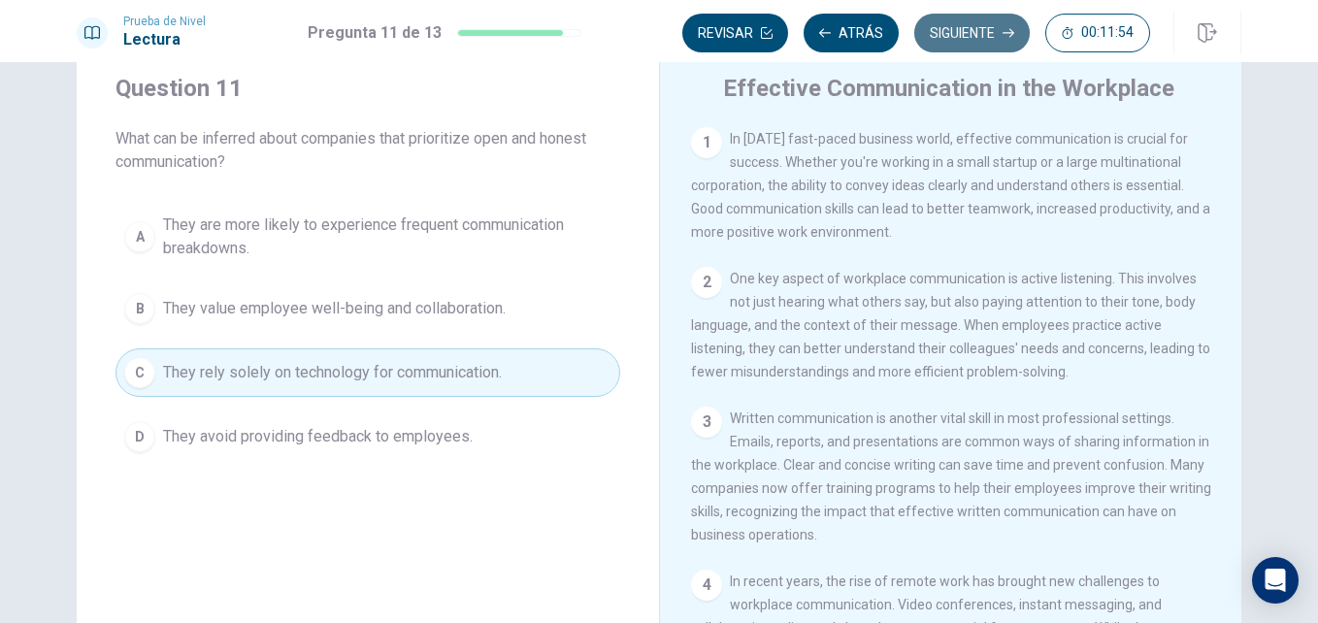
click at [929, 49] on button "Siguiente" at bounding box center [971, 33] width 115 height 39
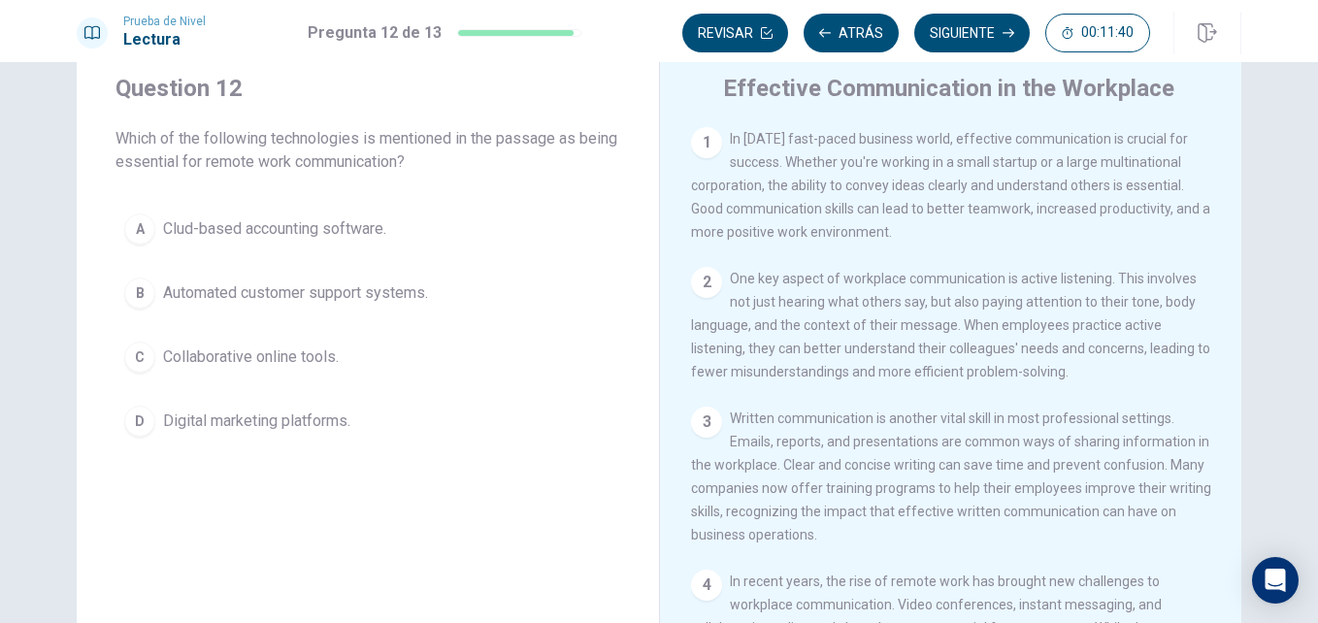
click at [931, 13] on div "Revisar Atrás Siguiente 00:11:40" at bounding box center [961, 33] width 559 height 43
click at [932, 24] on button "Siguiente" at bounding box center [971, 33] width 115 height 39
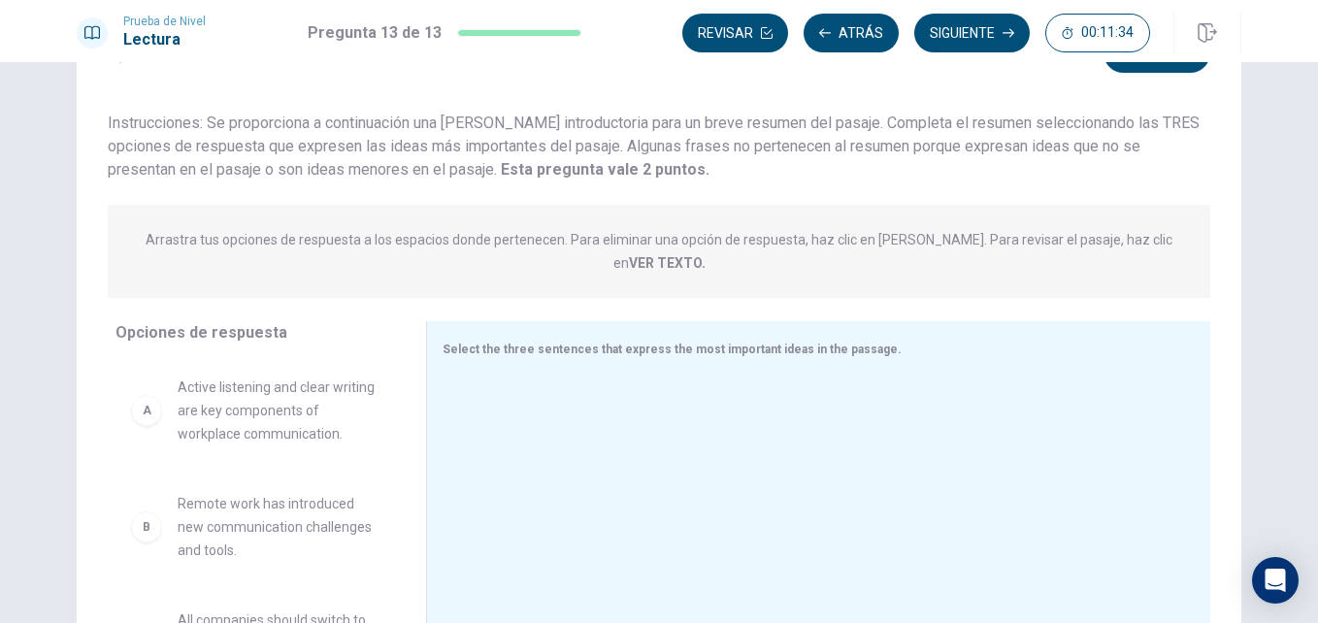
scroll to position [59, 0]
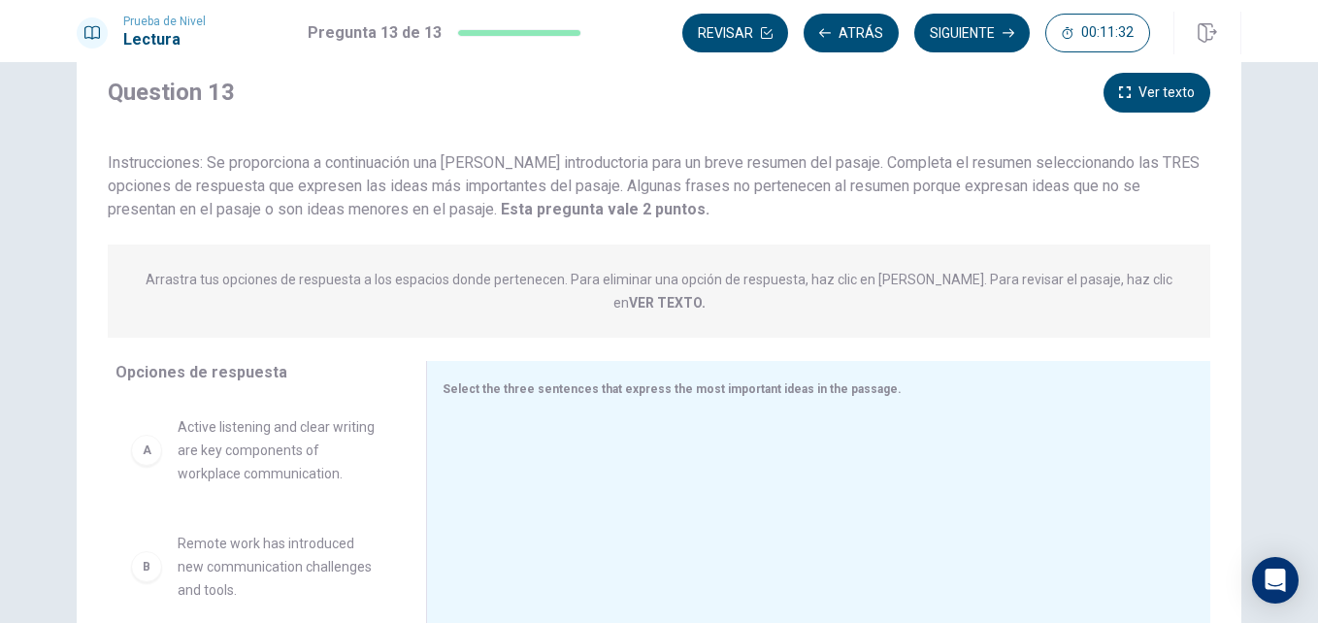
drag, startPoint x: 344, startPoint y: 169, endPoint x: 544, endPoint y: 166, distance: 200.0
click at [544, 166] on span "Instrucciones: Se proporciona a continuación una [PERSON_NAME] introductoria pa…" at bounding box center [654, 185] width 1092 height 65
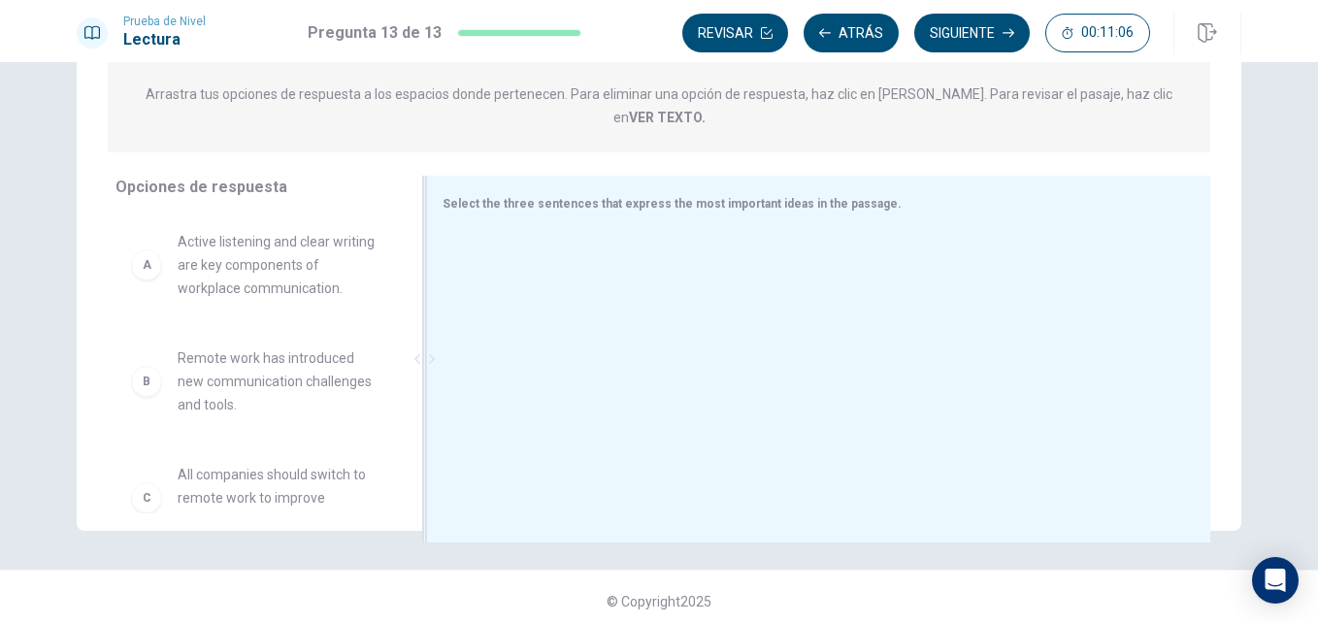
scroll to position [253, 0]
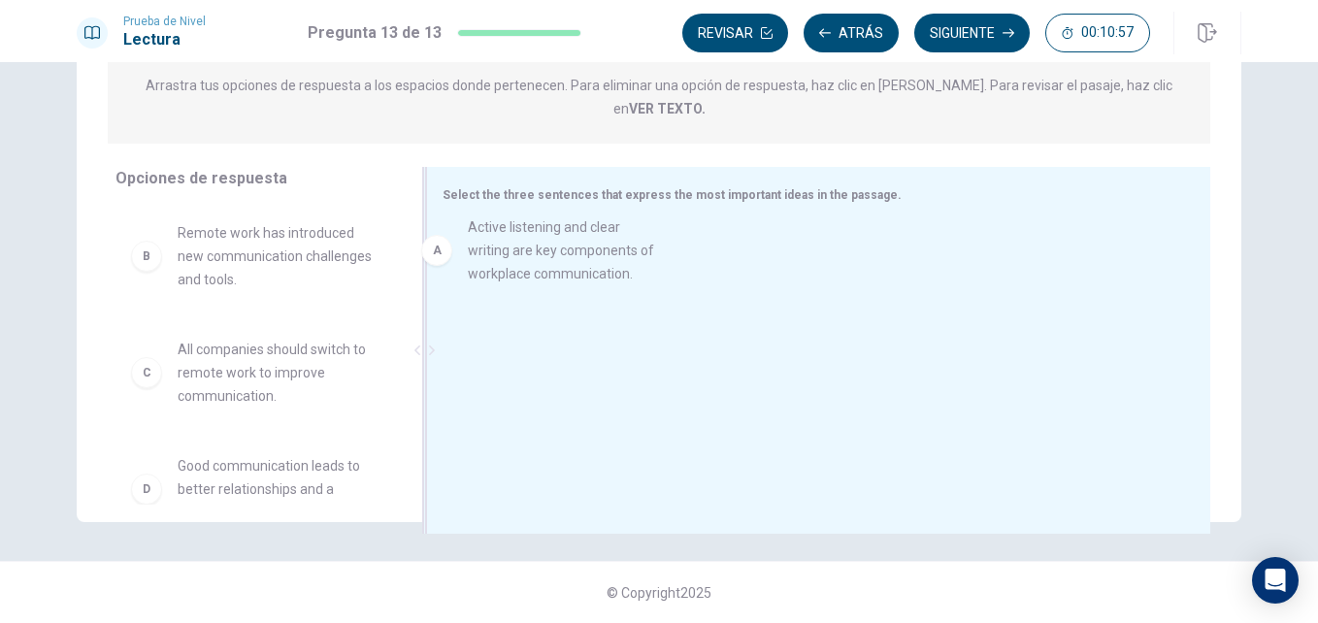
drag, startPoint x: 242, startPoint y: 247, endPoint x: 573, endPoint y: 263, distance: 331.3
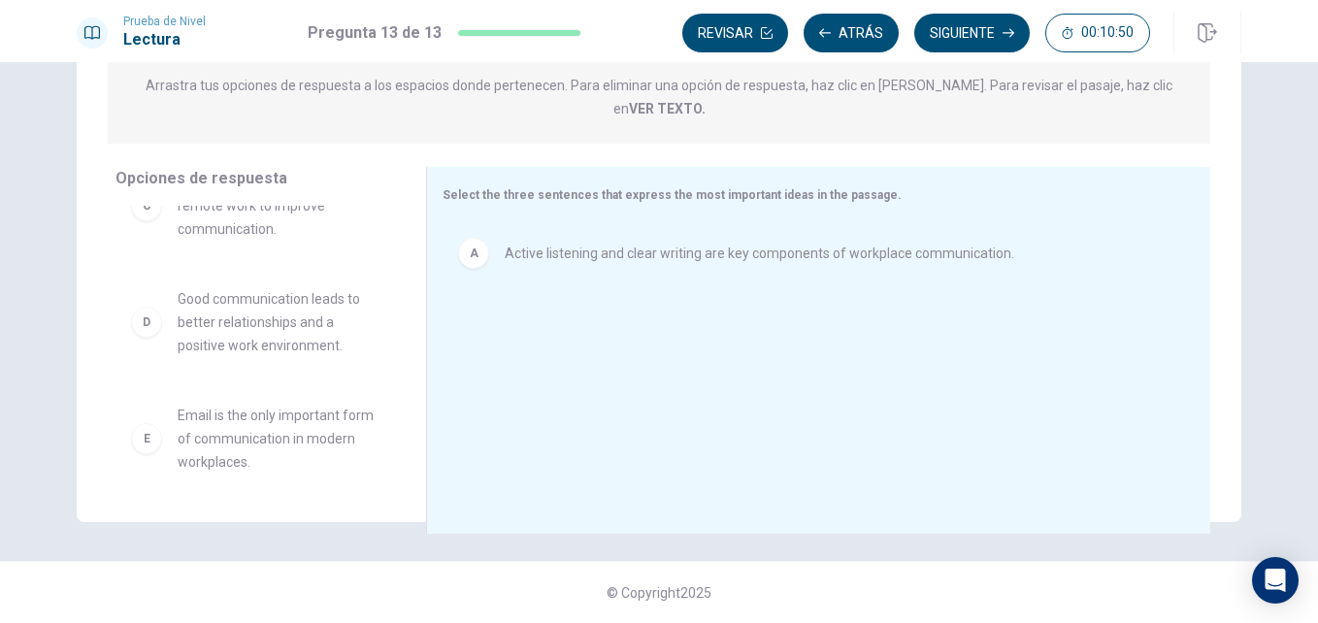
scroll to position [194, 0]
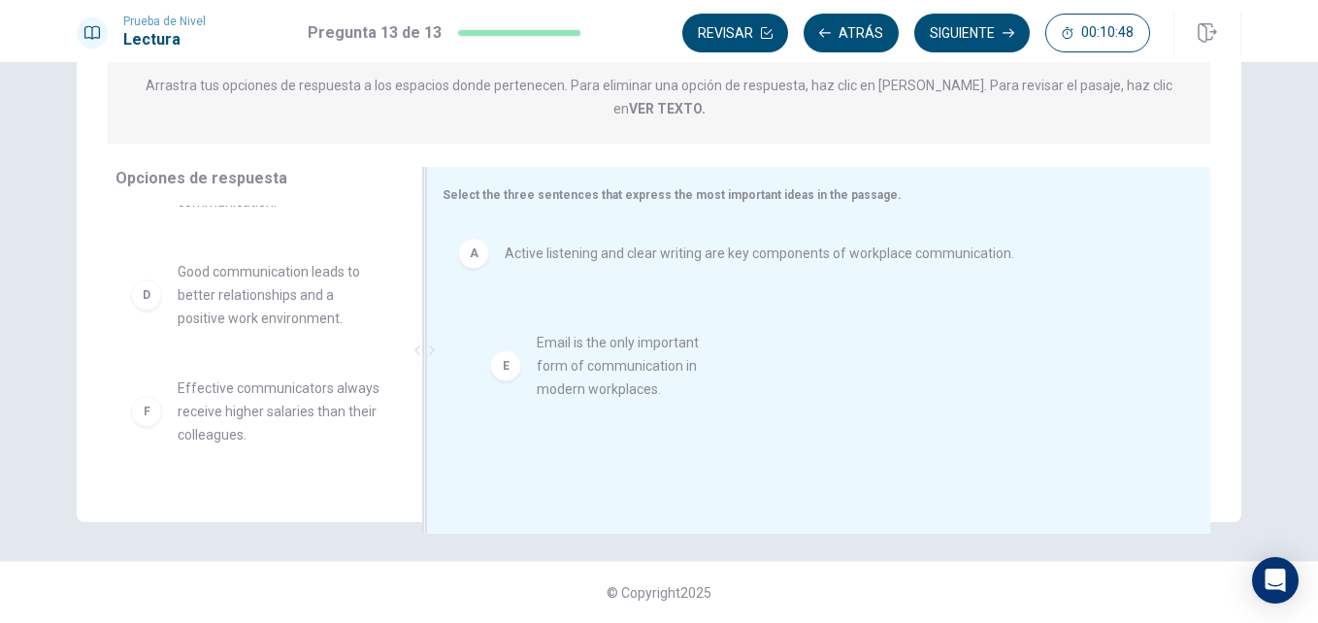
drag, startPoint x: 257, startPoint y: 393, endPoint x: 631, endPoint y: 362, distance: 375.0
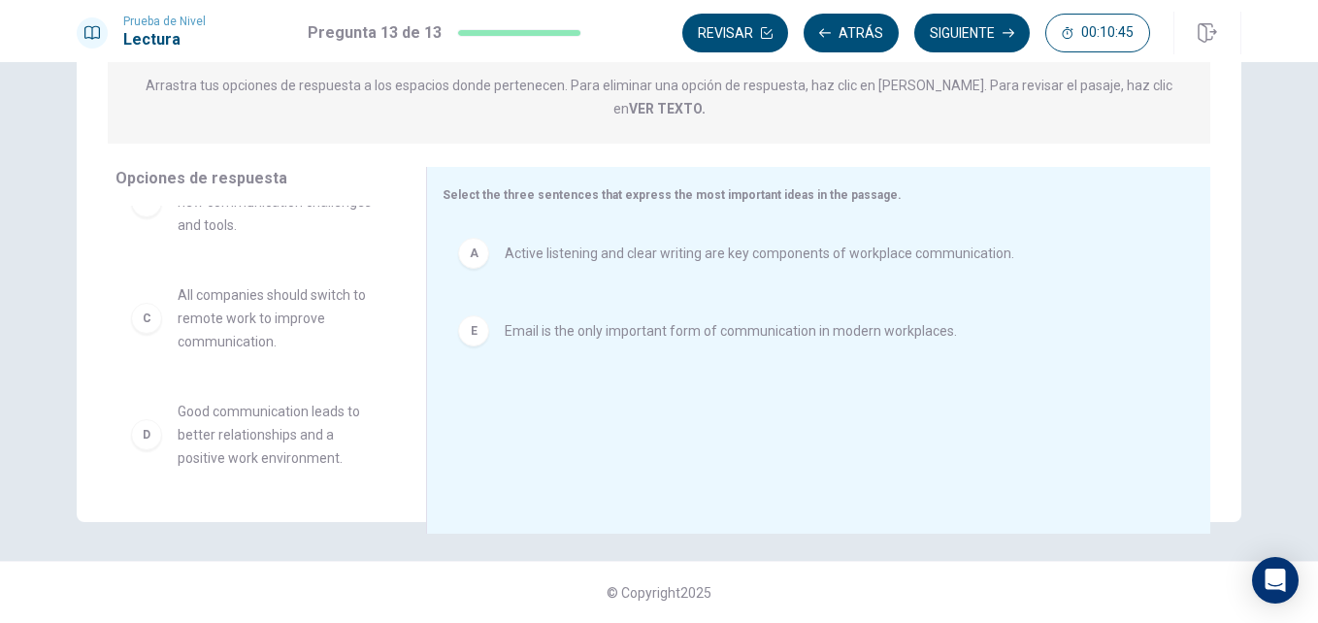
scroll to position [0, 0]
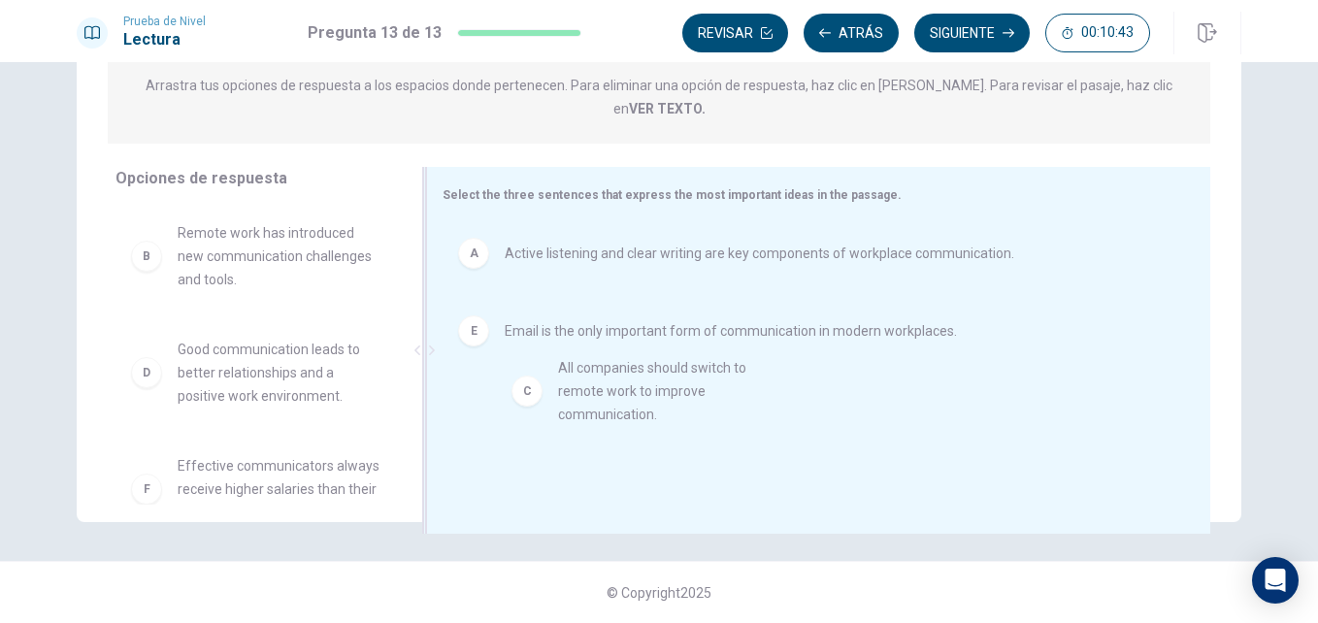
drag, startPoint x: 209, startPoint y: 348, endPoint x: 589, endPoint y: 393, distance: 383.1
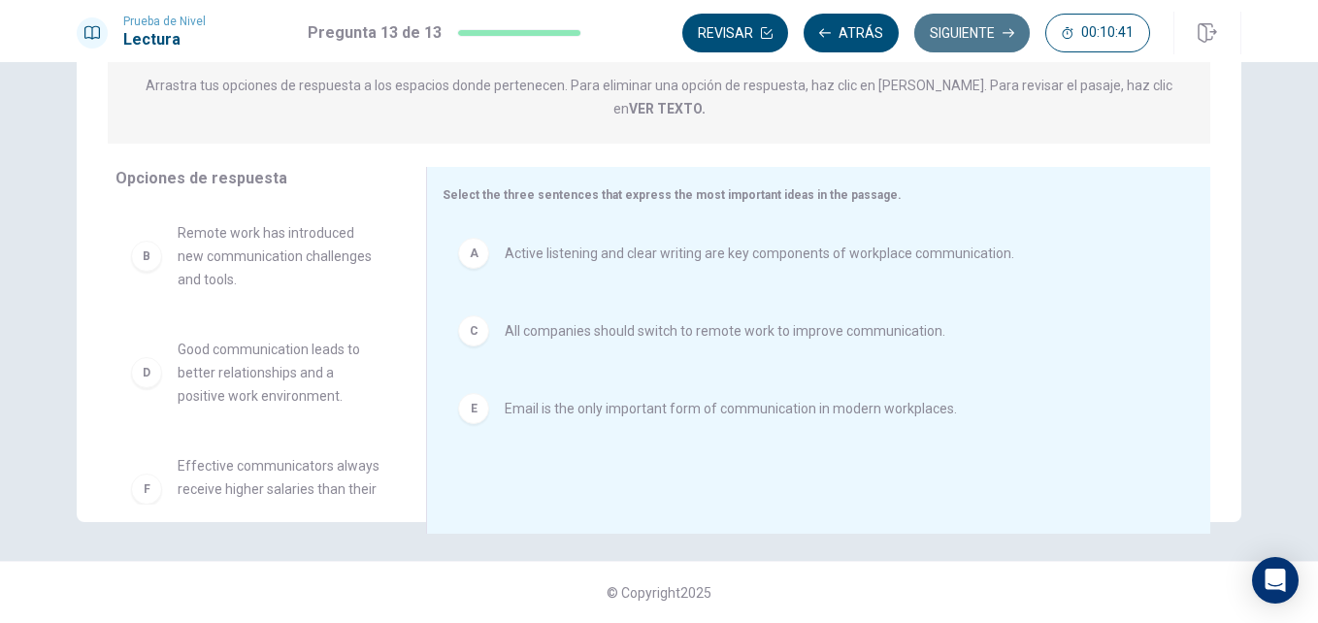
click at [969, 35] on button "Siguiente" at bounding box center [971, 33] width 115 height 39
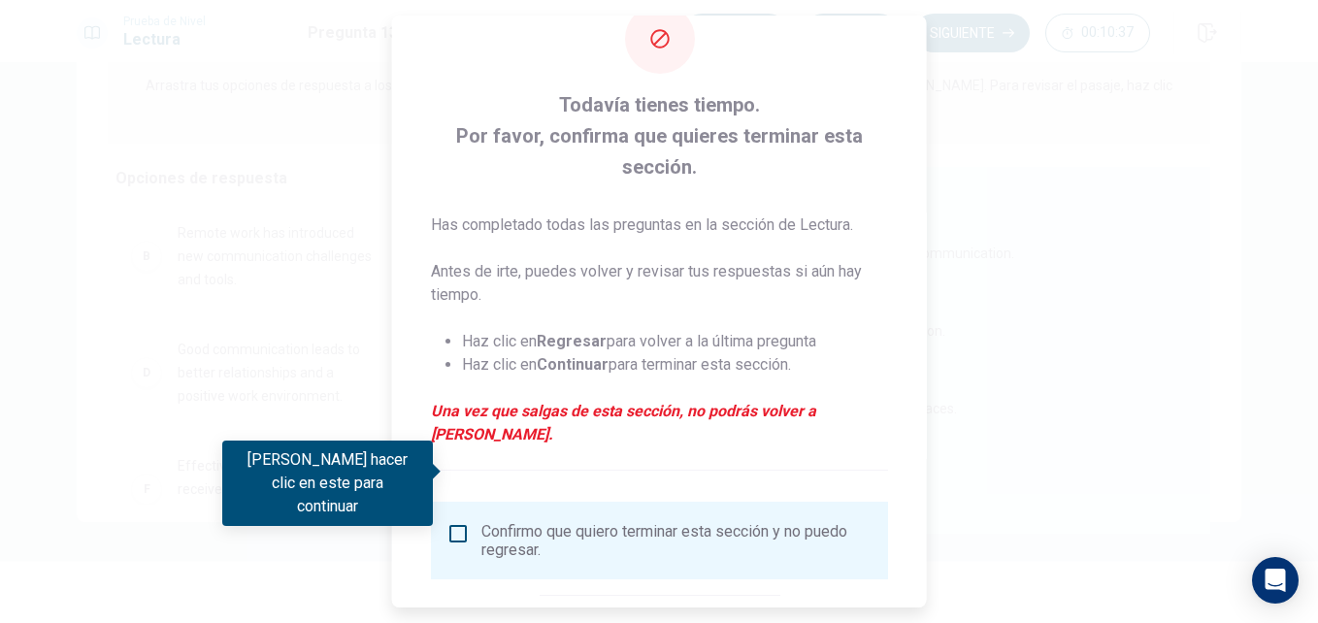
scroll to position [132, 0]
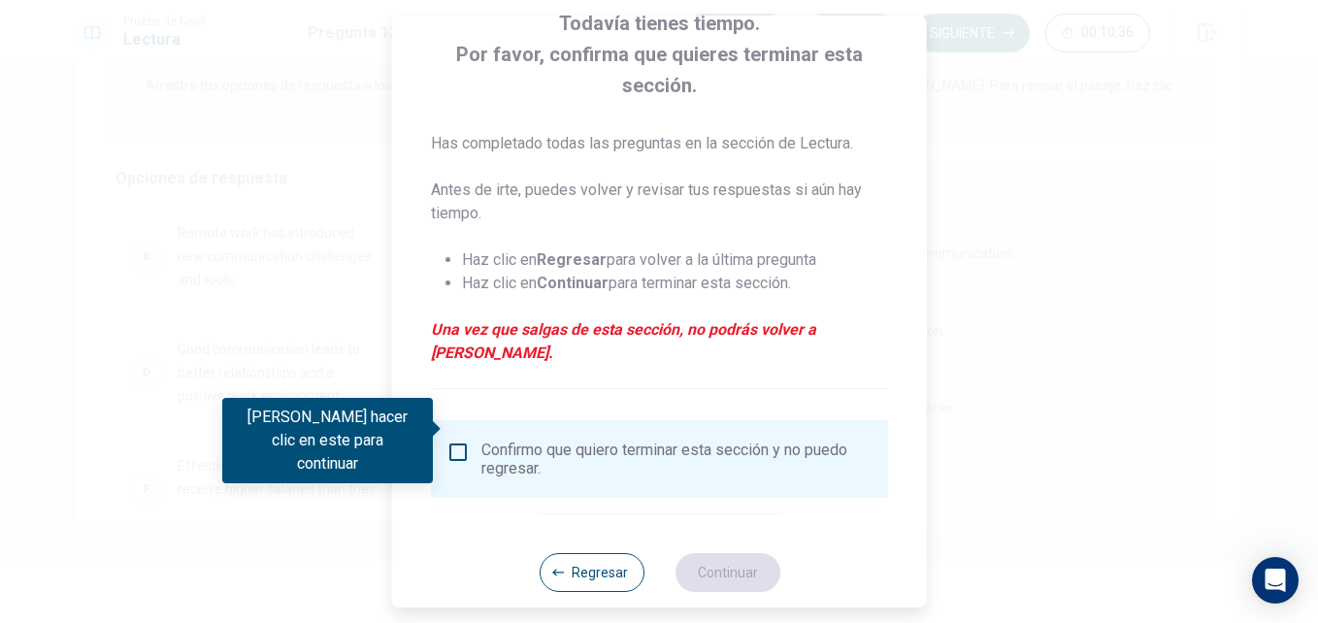
click at [452, 441] on input "Debes hacer clic en este para continuar" at bounding box center [457, 452] width 23 height 23
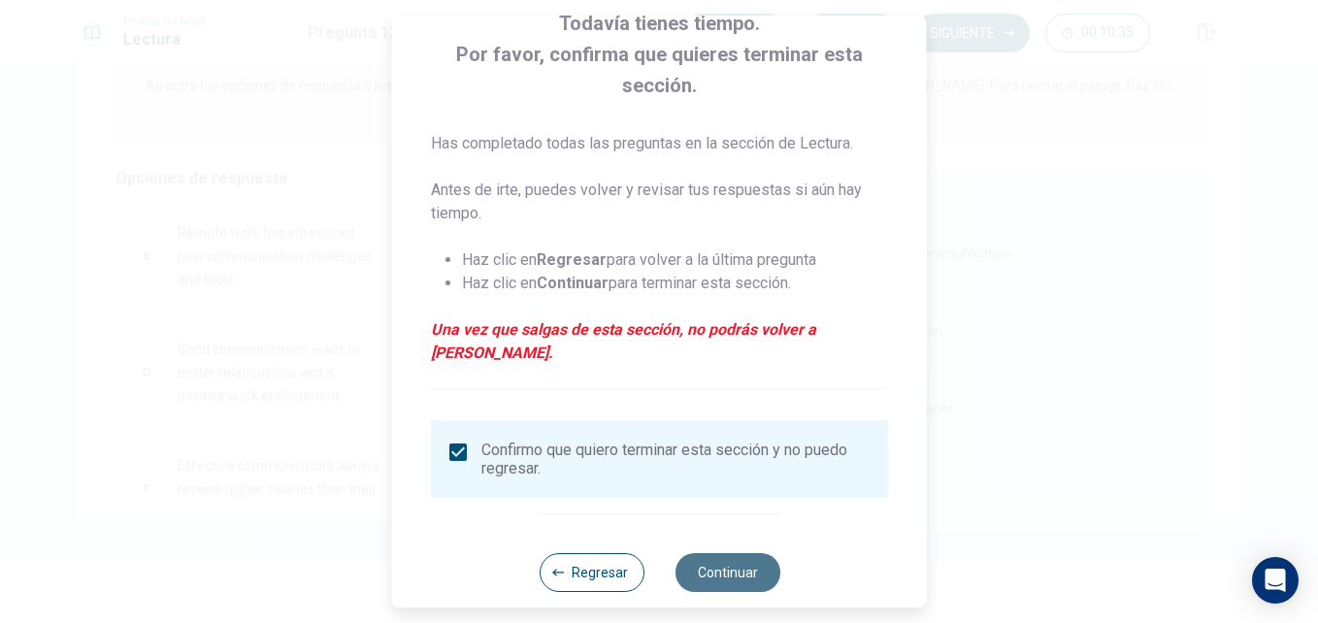
click at [720, 553] on button "Continuar" at bounding box center [727, 572] width 105 height 39
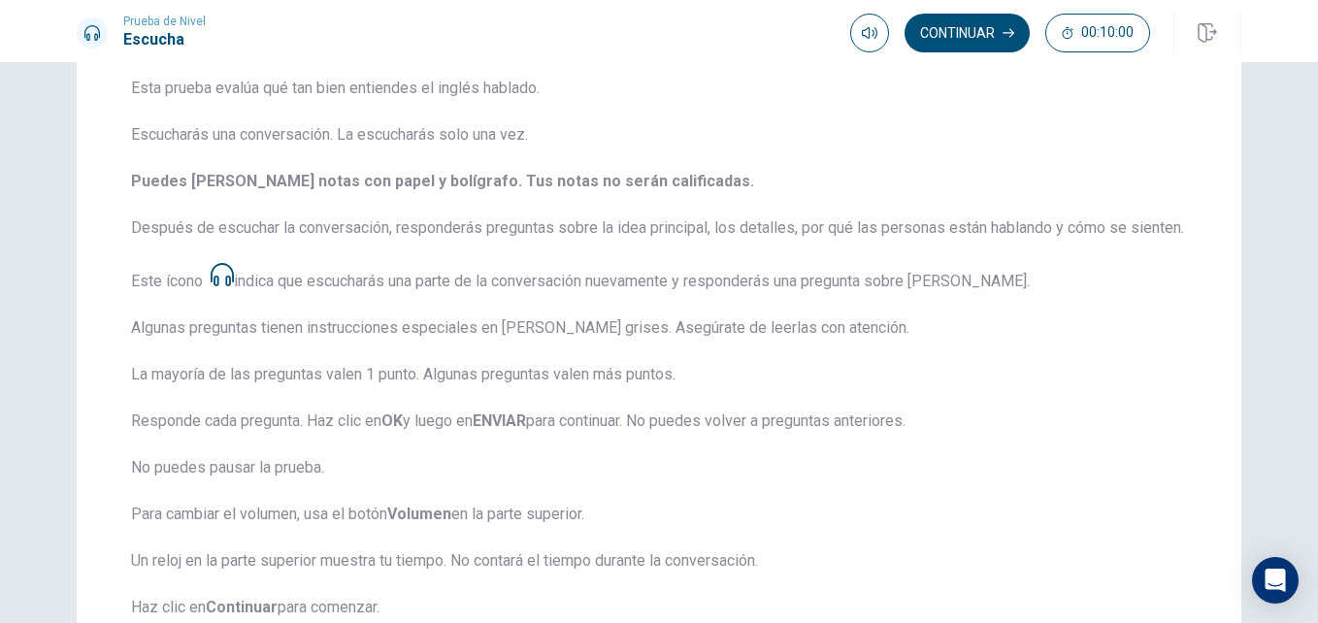
scroll to position [253, 0]
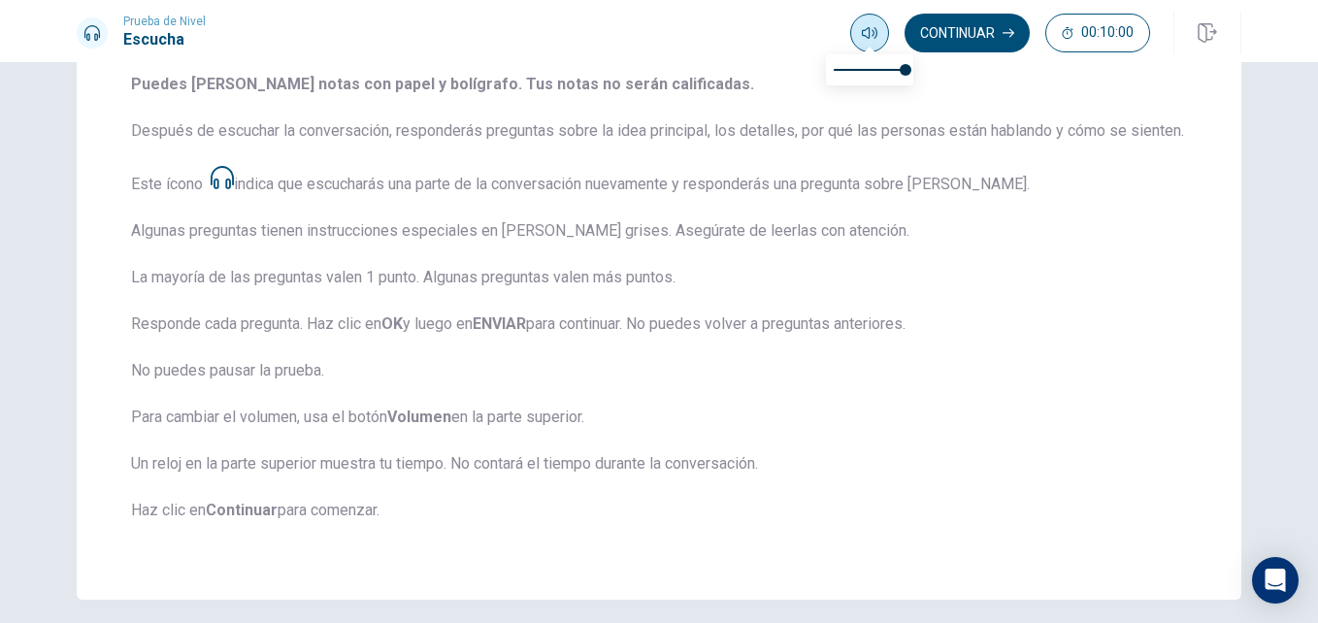
click at [871, 40] on icon "button" at bounding box center [870, 33] width 16 height 16
type input "1"
drag, startPoint x: 899, startPoint y: 68, endPoint x: 955, endPoint y: 79, distance: 57.3
click at [955, 79] on body "This site uses cookies, as explained in our Privacy Policy . If you agree to th…" at bounding box center [659, 311] width 1318 height 623
click at [1033, 191] on span "Esta prueba evalúa qué tan bien entiendes el inglés hablado. Escucharás una con…" at bounding box center [659, 263] width 1056 height 566
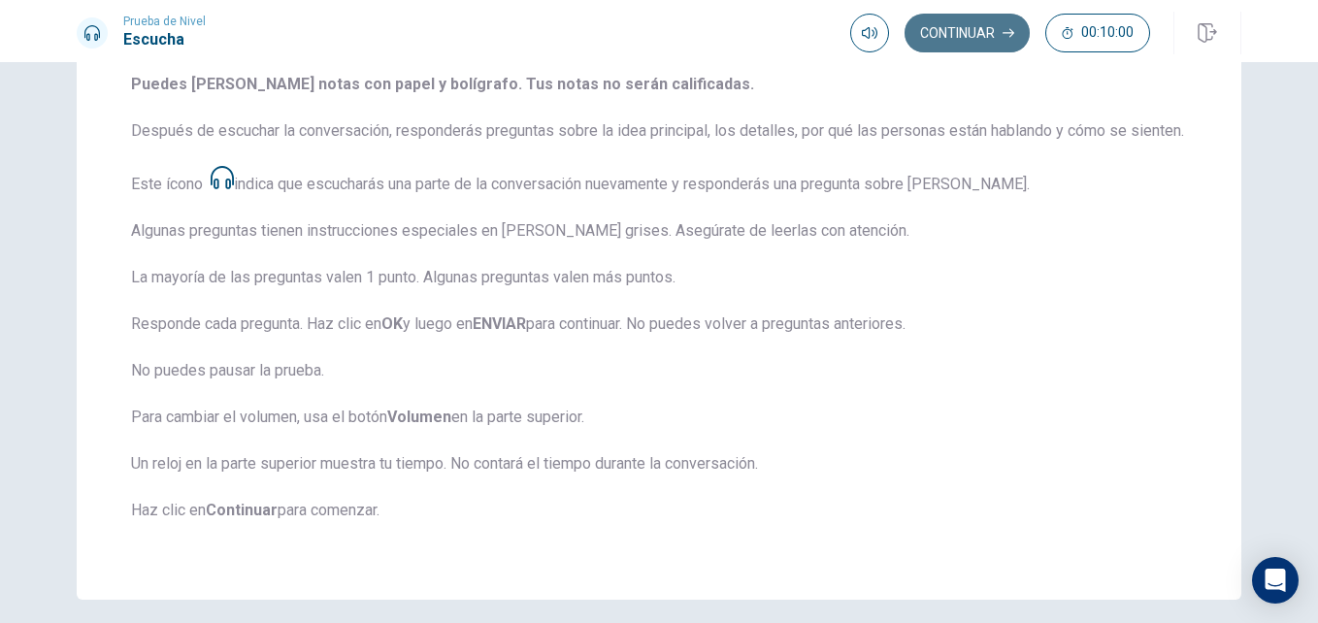
click at [956, 42] on button "Continuar" at bounding box center [967, 33] width 125 height 39
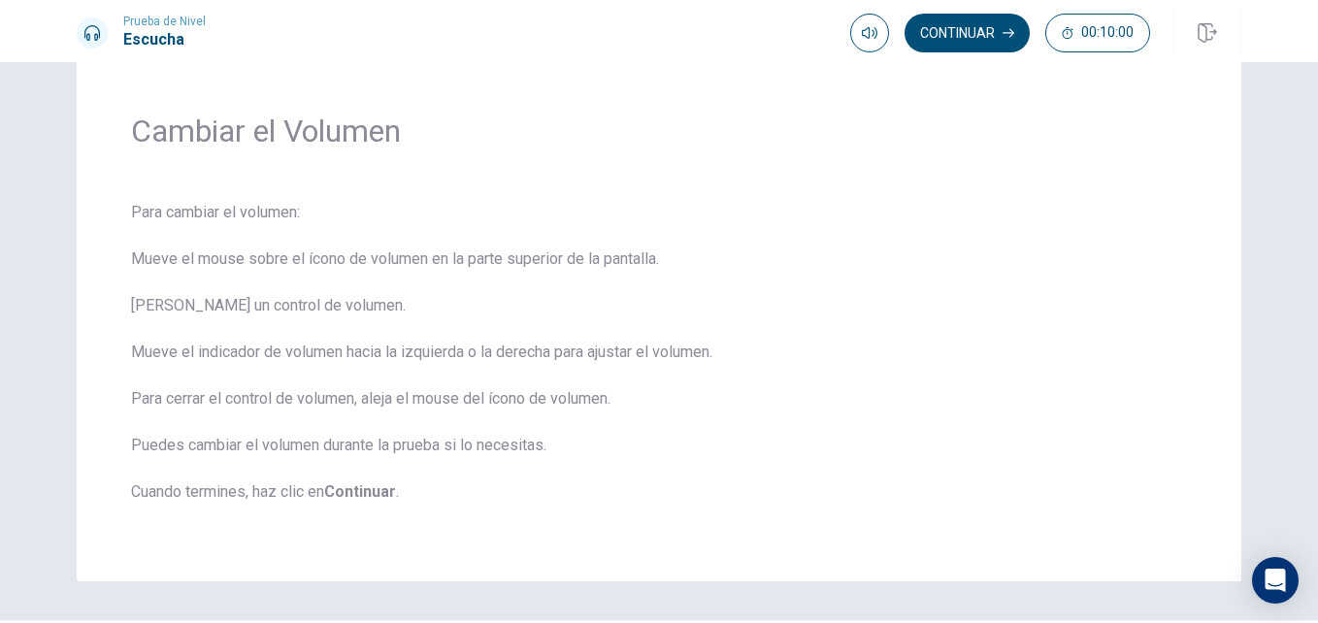
scroll to position [6, 0]
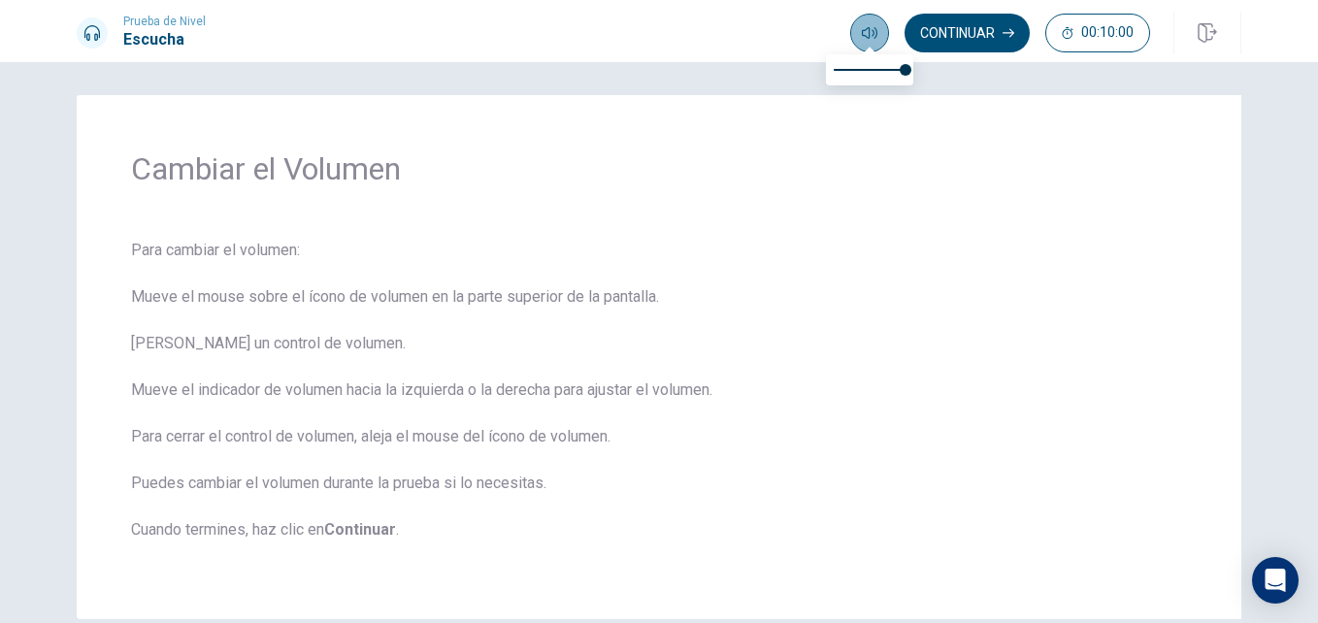
click at [874, 34] on icon "button" at bounding box center [870, 33] width 16 height 12
type input "0"
drag, startPoint x: 901, startPoint y: 70, endPoint x: 967, endPoint y: 97, distance: 71.4
click at [871, 44] on span at bounding box center [870, 49] width 16 height 11
click at [1000, 46] on button "Continuar" at bounding box center [967, 33] width 125 height 39
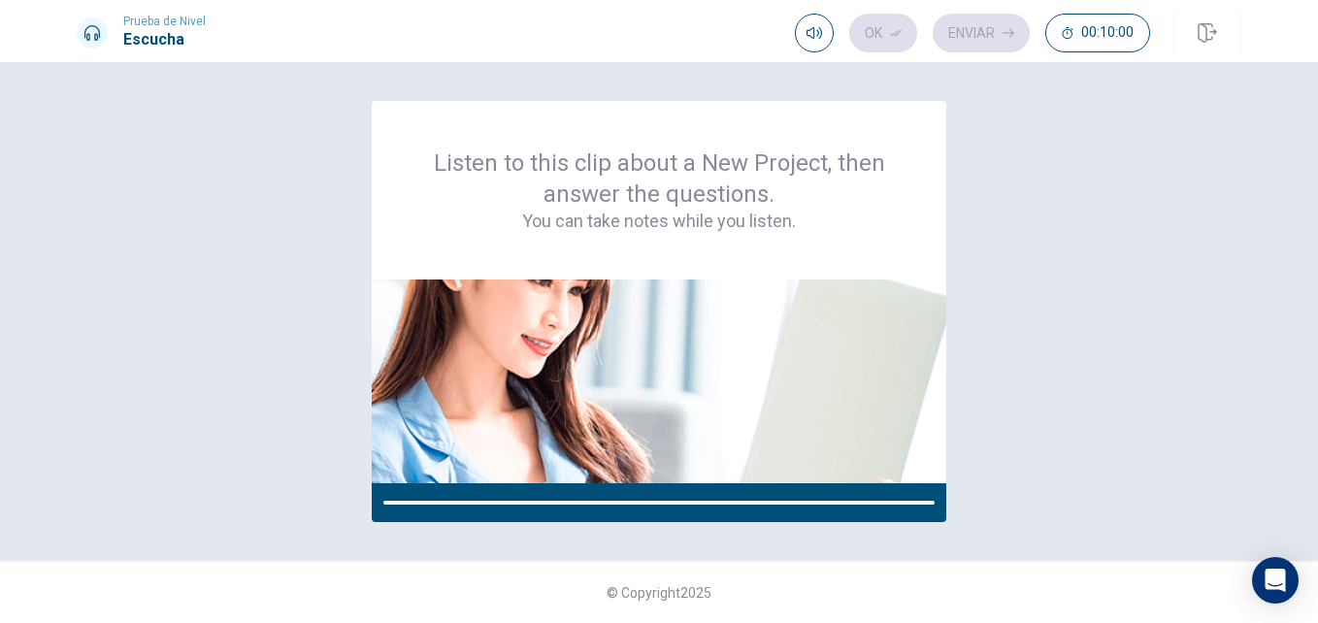
scroll to position [0, 0]
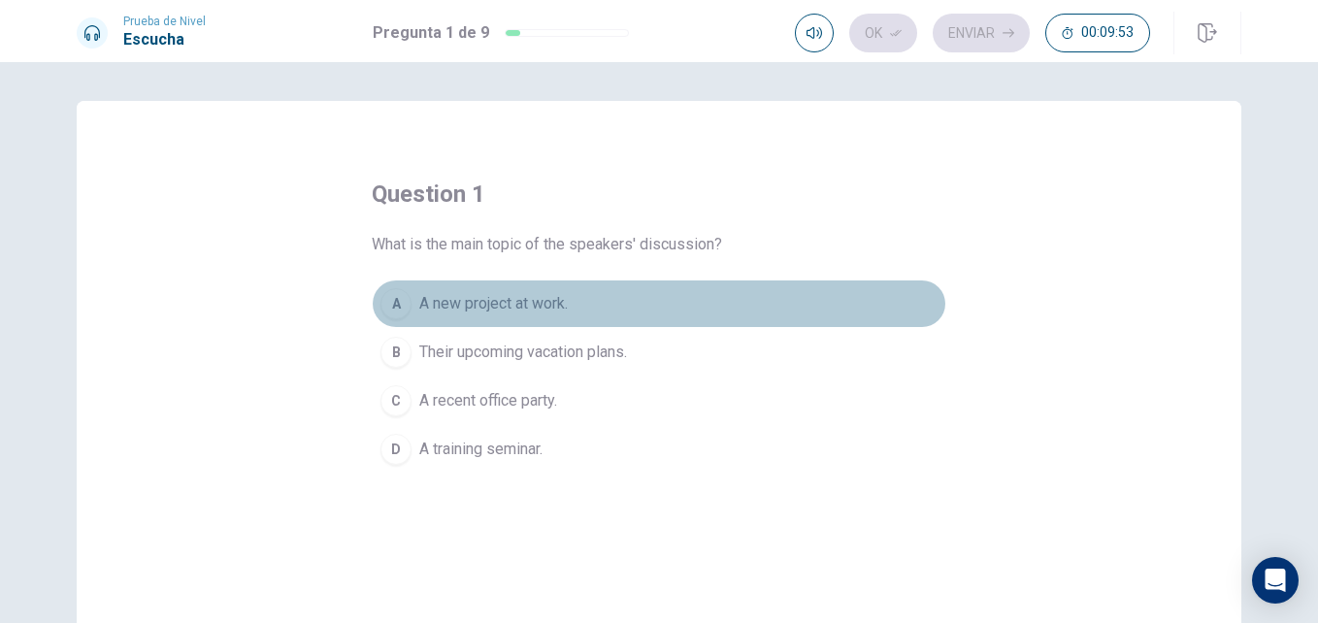
click at [540, 300] on span "A new project at work." at bounding box center [493, 303] width 148 height 23
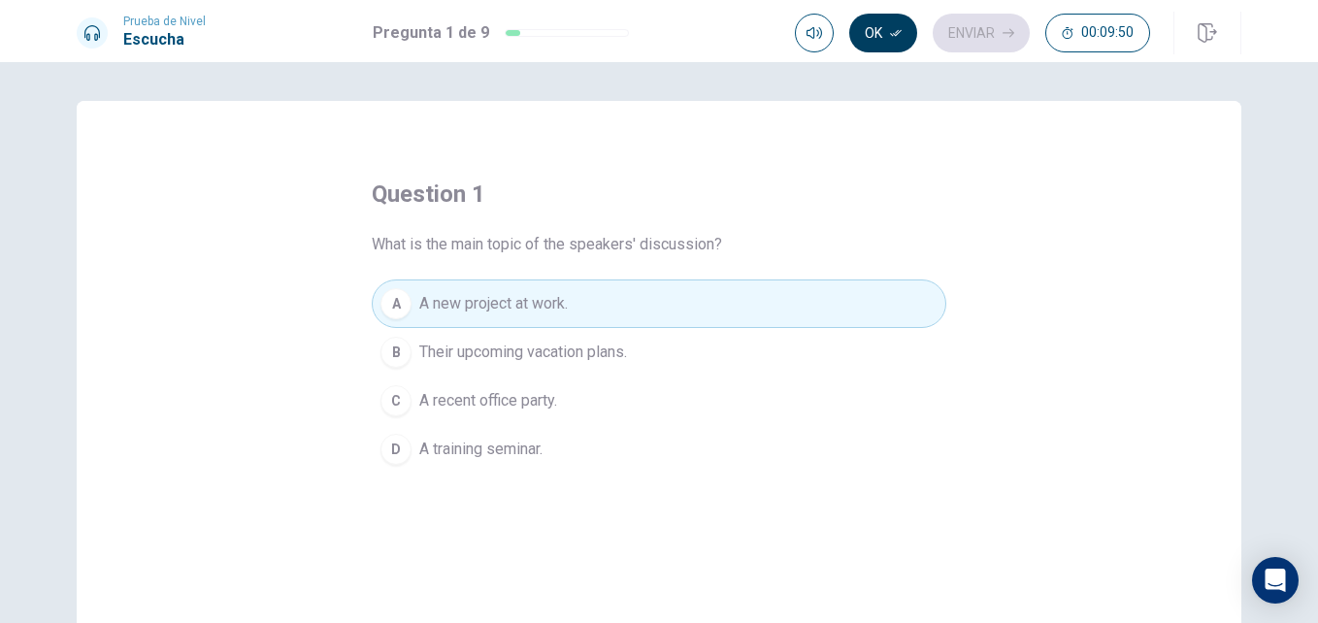
click at [872, 40] on button "Ok" at bounding box center [883, 33] width 68 height 39
click at [983, 49] on button "Enviar" at bounding box center [981, 33] width 97 height 39
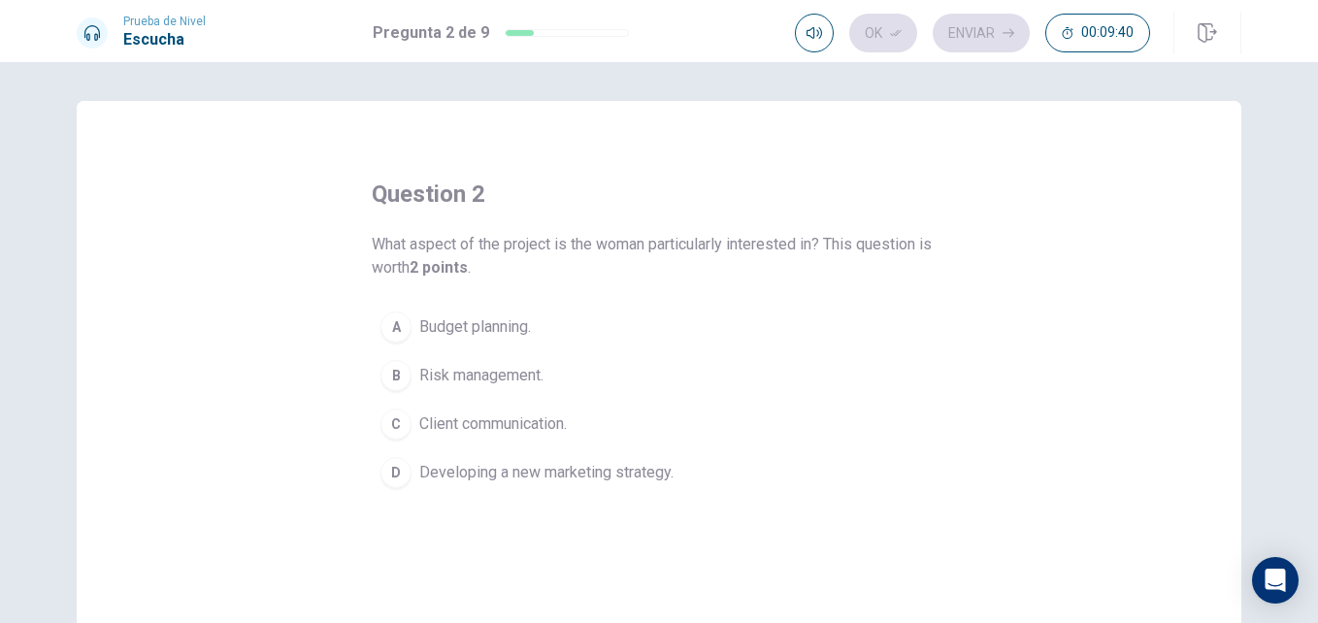
click at [550, 472] on span "Developing a new marketing strategy." at bounding box center [546, 472] width 254 height 23
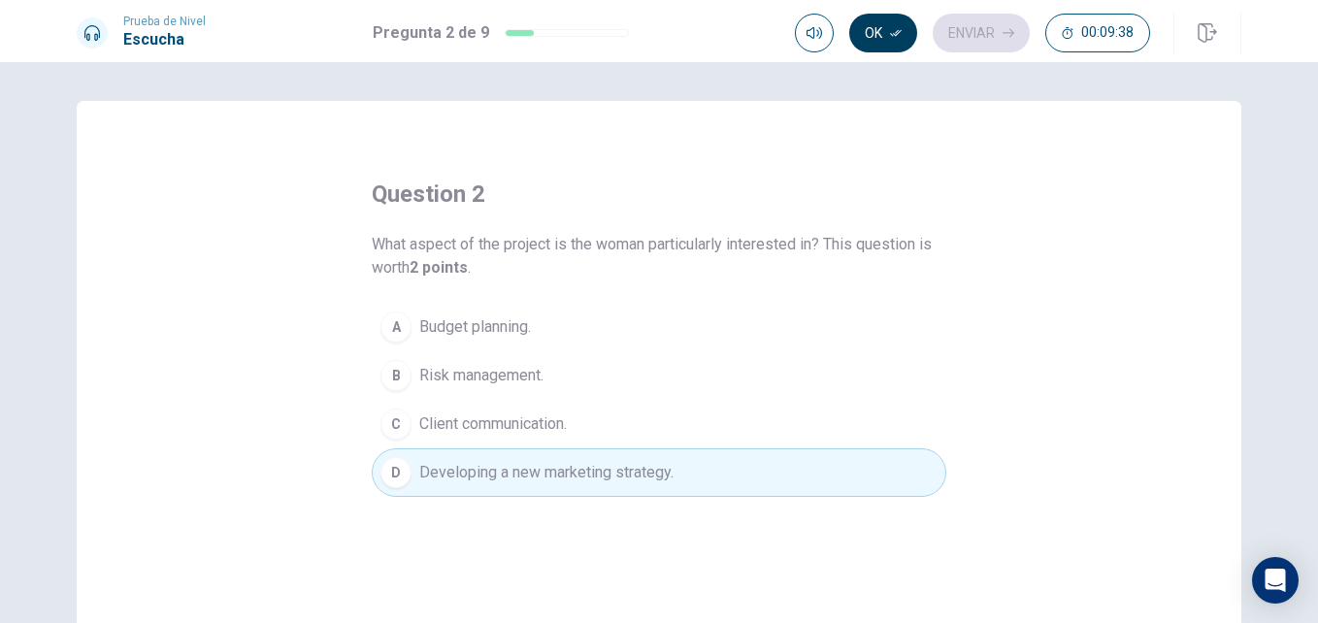
click at [904, 35] on button "Ok" at bounding box center [883, 33] width 68 height 39
click at [964, 41] on button "Enviar" at bounding box center [981, 33] width 97 height 39
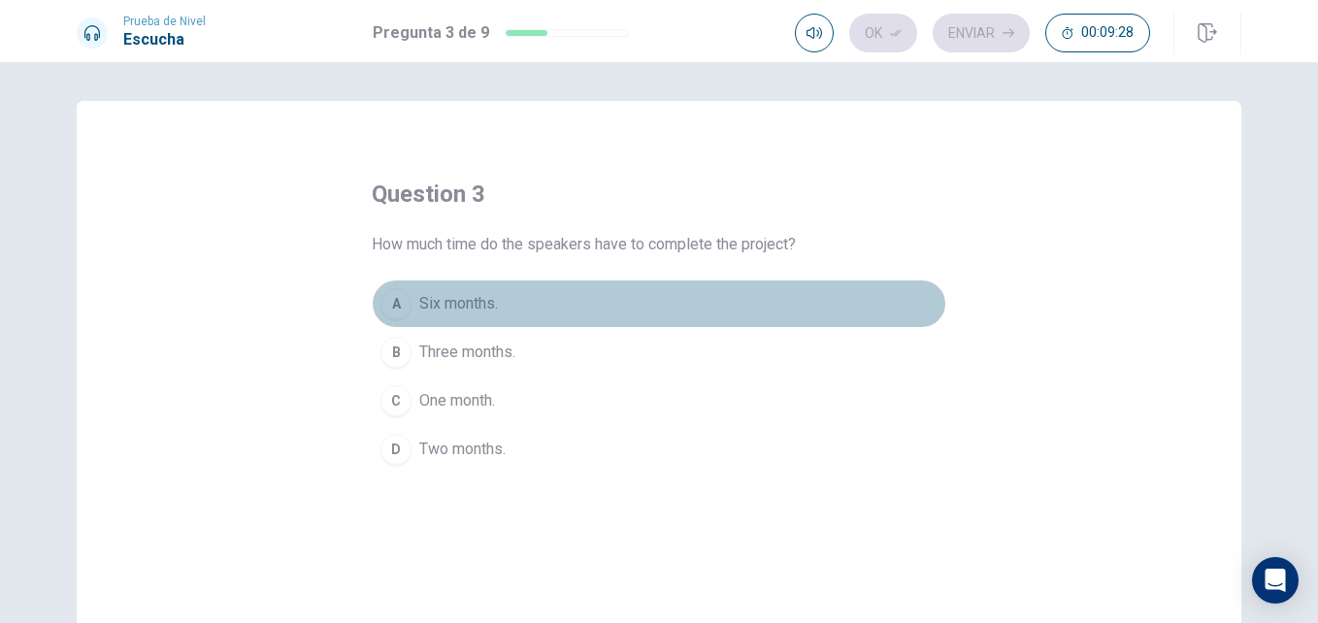
click at [479, 306] on span "Six months." at bounding box center [458, 303] width 79 height 23
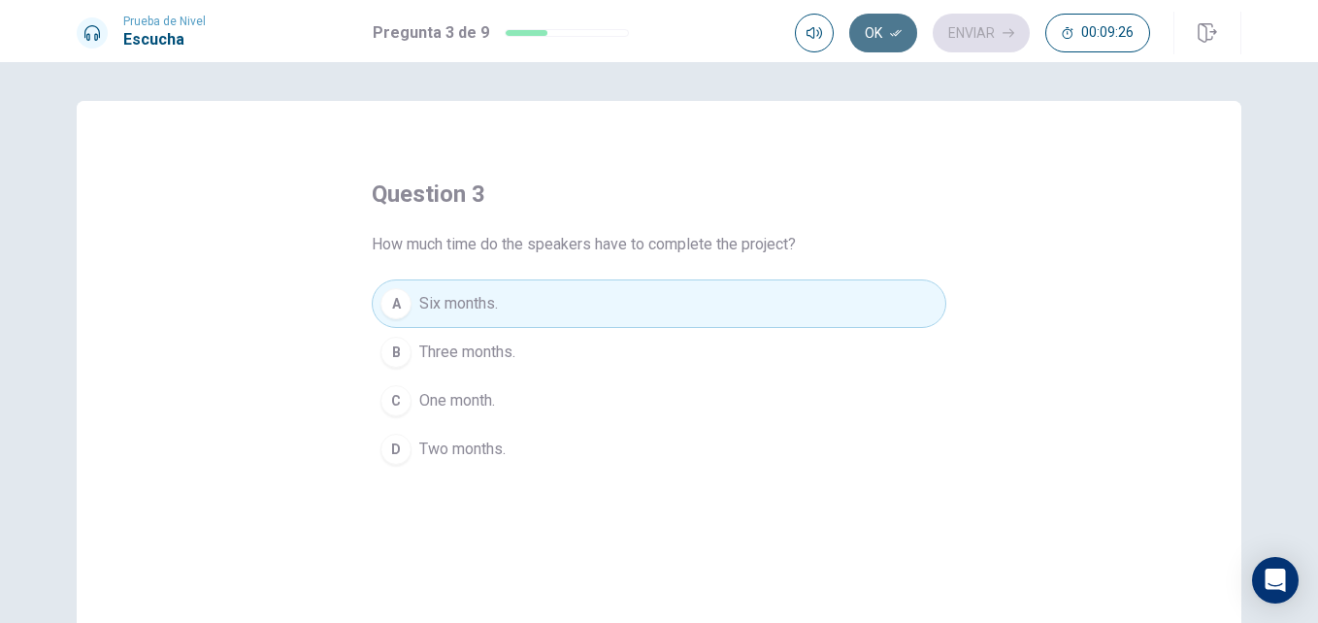
click at [886, 42] on button "Ok" at bounding box center [883, 33] width 68 height 39
click at [963, 47] on button "Enviar" at bounding box center [981, 33] width 97 height 39
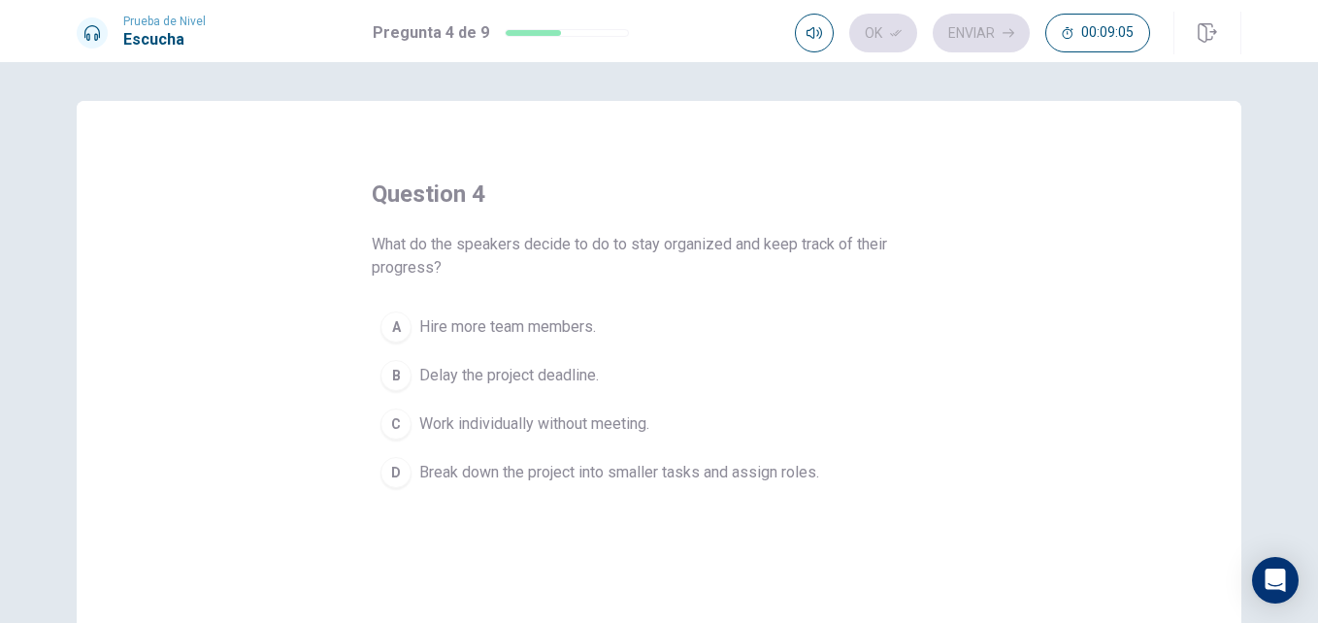
click at [991, 24] on div "Ok Enviar 00:09:05" at bounding box center [972, 33] width 355 height 39
click at [867, 35] on div "Ok Enviar 00:09:05" at bounding box center [972, 33] width 355 height 39
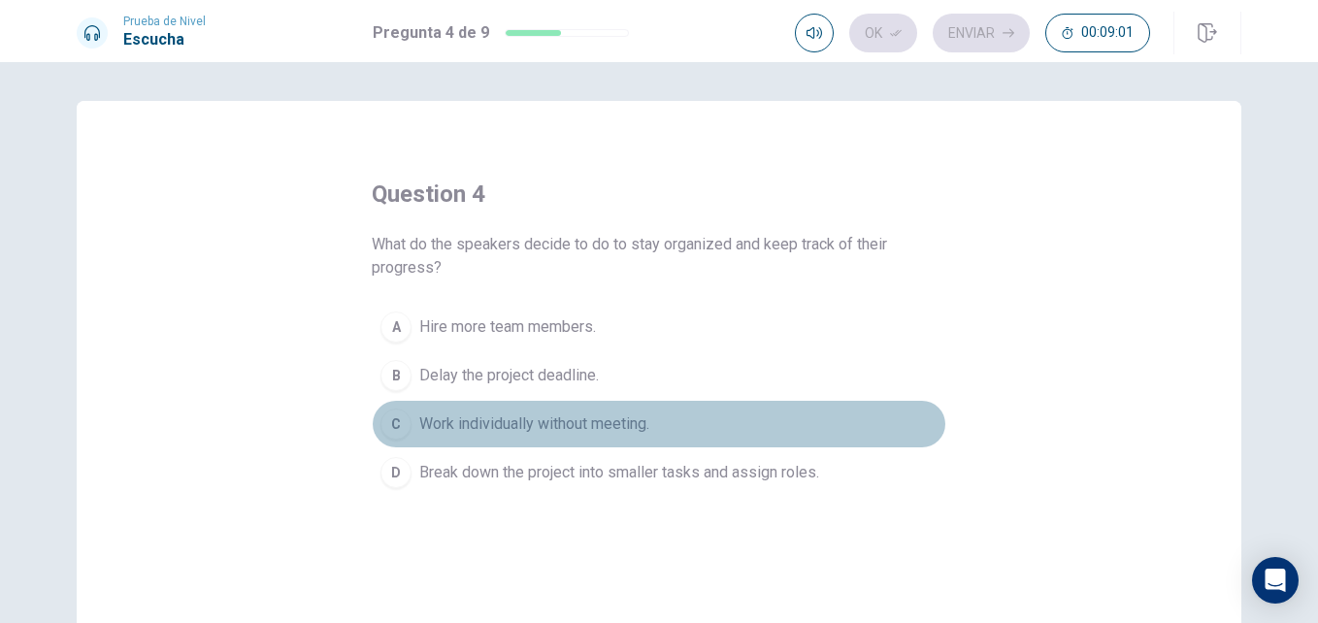
click at [629, 422] on span "Work individually without meeting." at bounding box center [534, 423] width 230 height 23
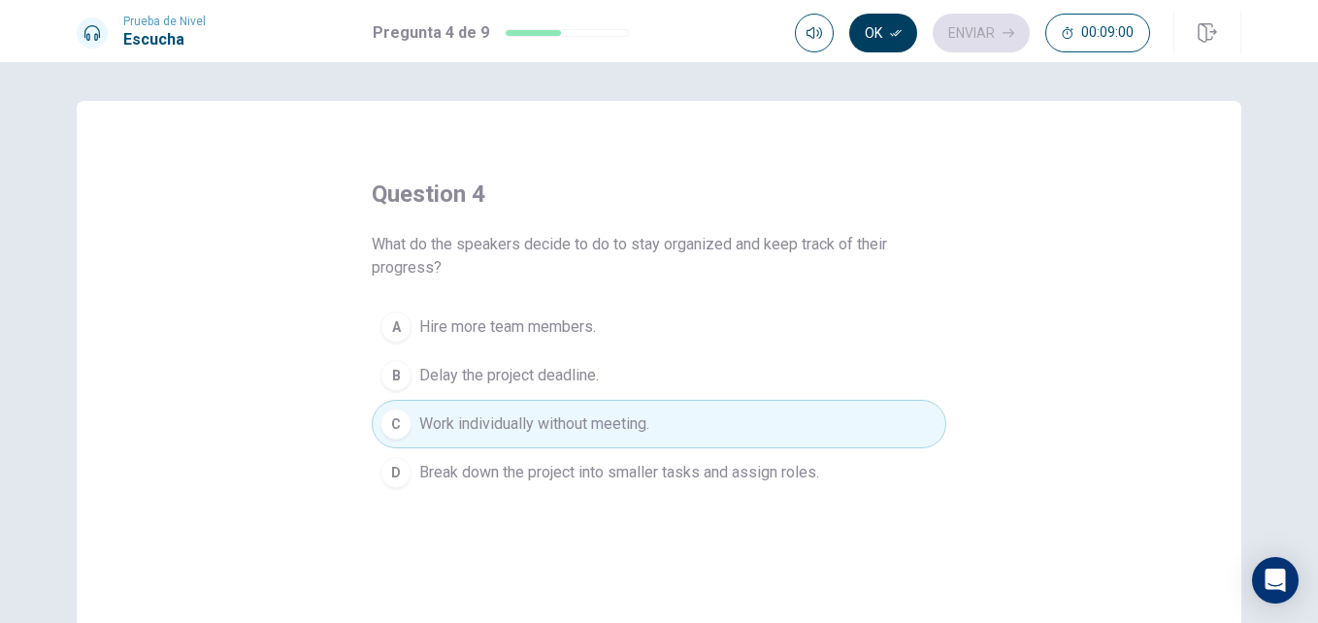
click at [891, 42] on button "Ok" at bounding box center [883, 33] width 68 height 39
click at [969, 40] on button "Enviar" at bounding box center [981, 33] width 97 height 39
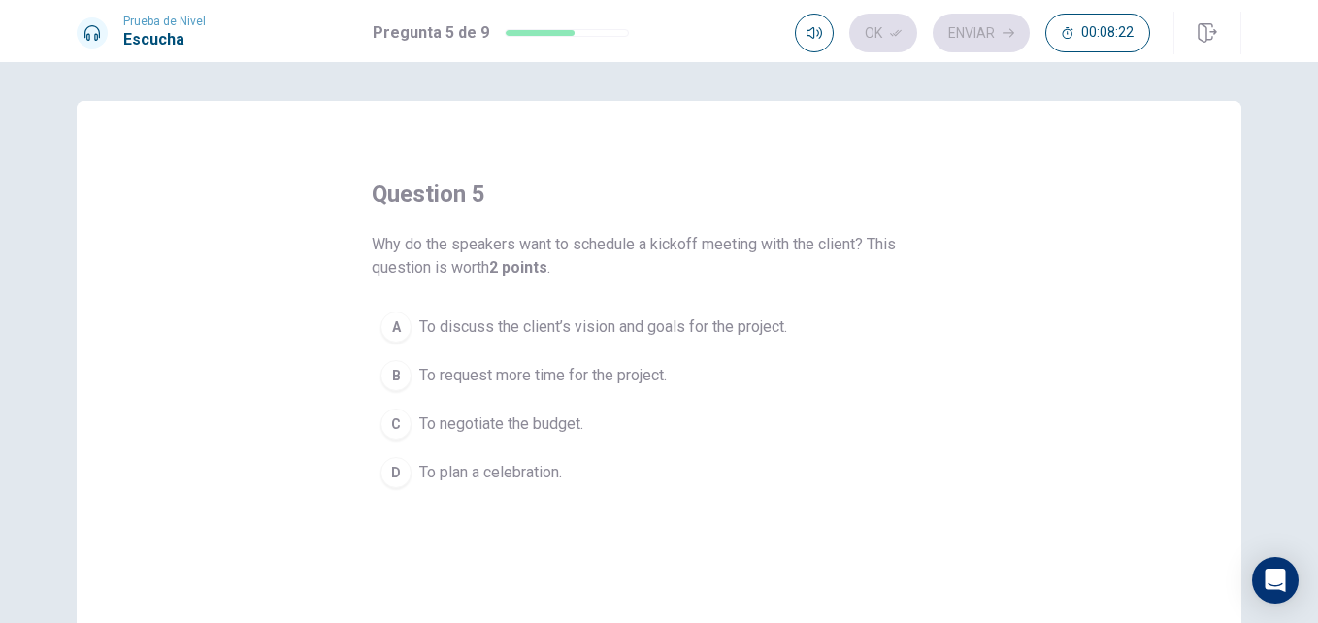
click at [717, 329] on span "To discuss the client’s vision and goals for the project." at bounding box center [603, 326] width 368 height 23
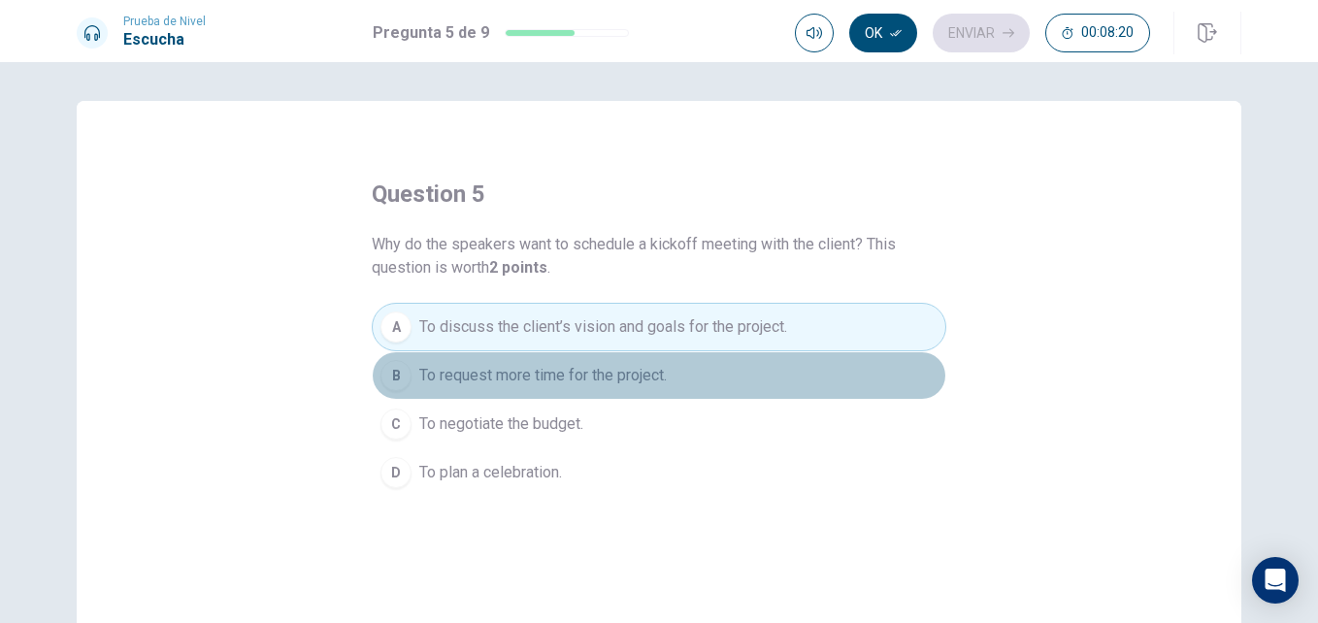
click at [622, 374] on span "To request more time for the project." at bounding box center [542, 375] width 247 height 23
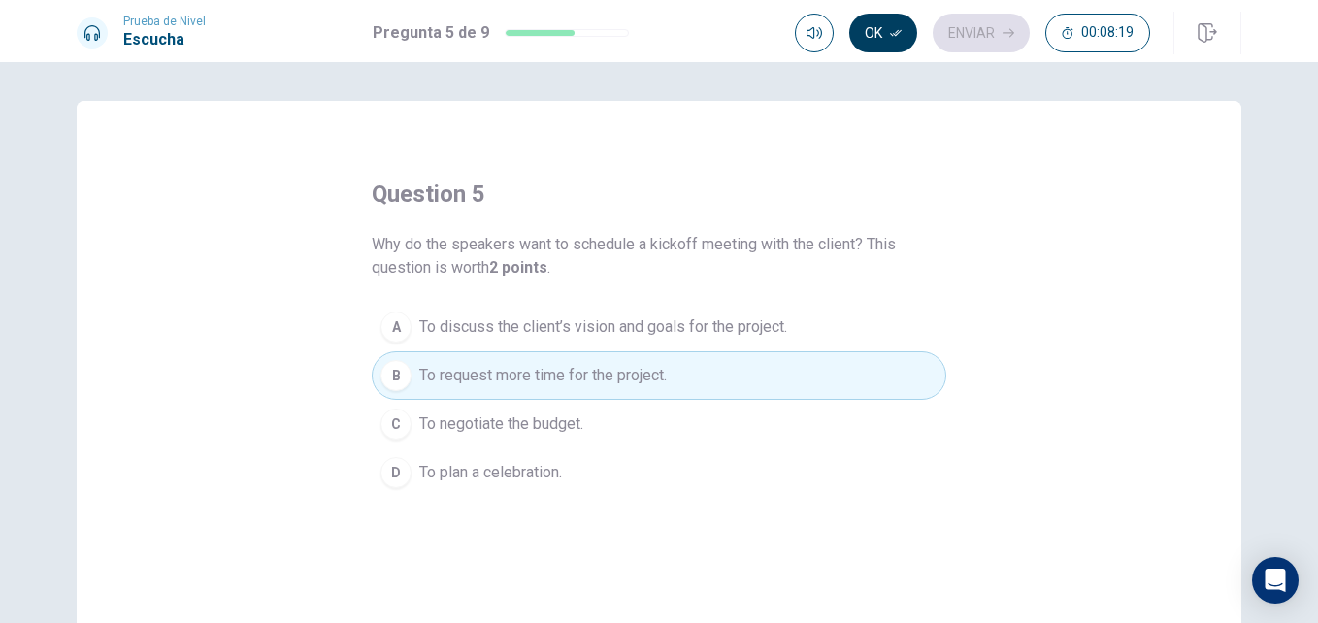
click at [890, 51] on button "Ok" at bounding box center [883, 33] width 68 height 39
click at [960, 46] on button "Enviar" at bounding box center [981, 33] width 97 height 39
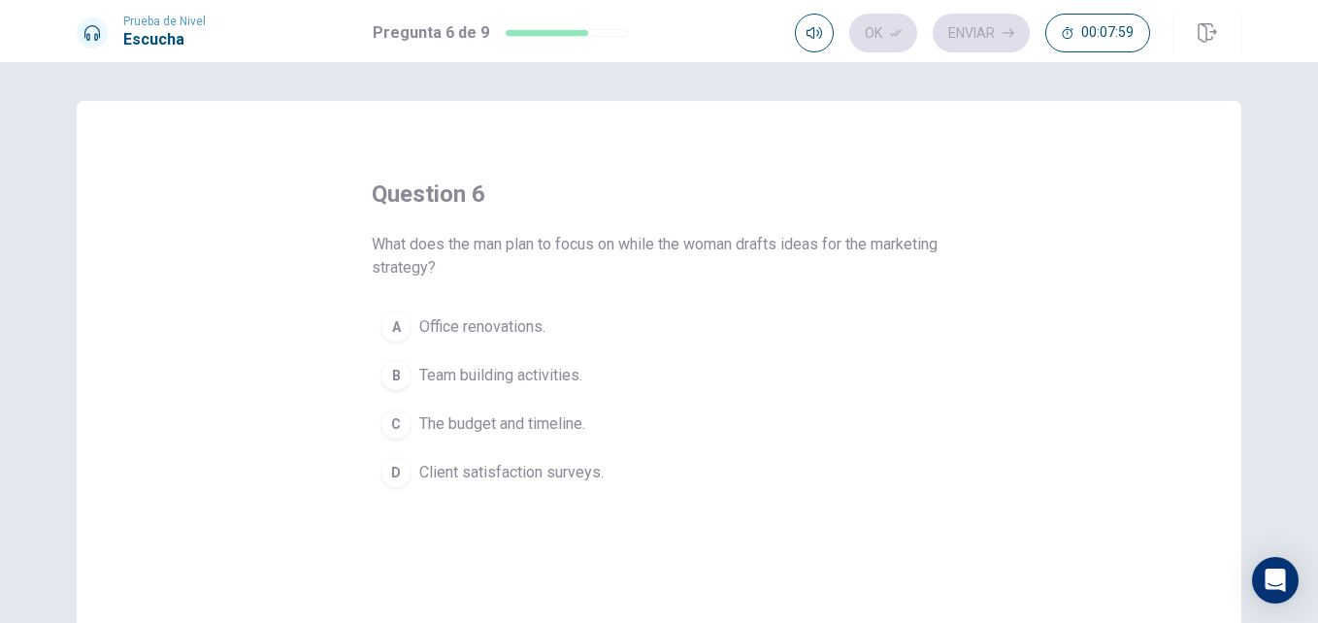
click at [511, 371] on span "Team building activities." at bounding box center [500, 375] width 163 height 23
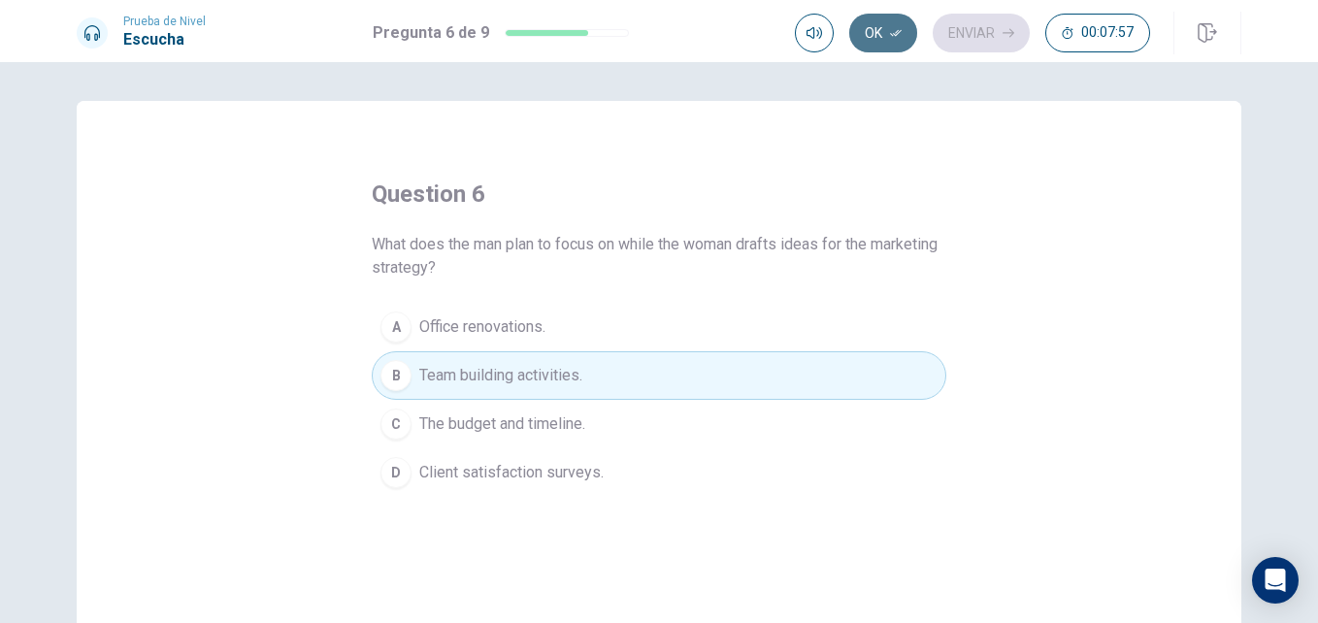
click at [880, 29] on button "Ok" at bounding box center [883, 33] width 68 height 39
click at [945, 40] on button "Enviar" at bounding box center [981, 33] width 97 height 39
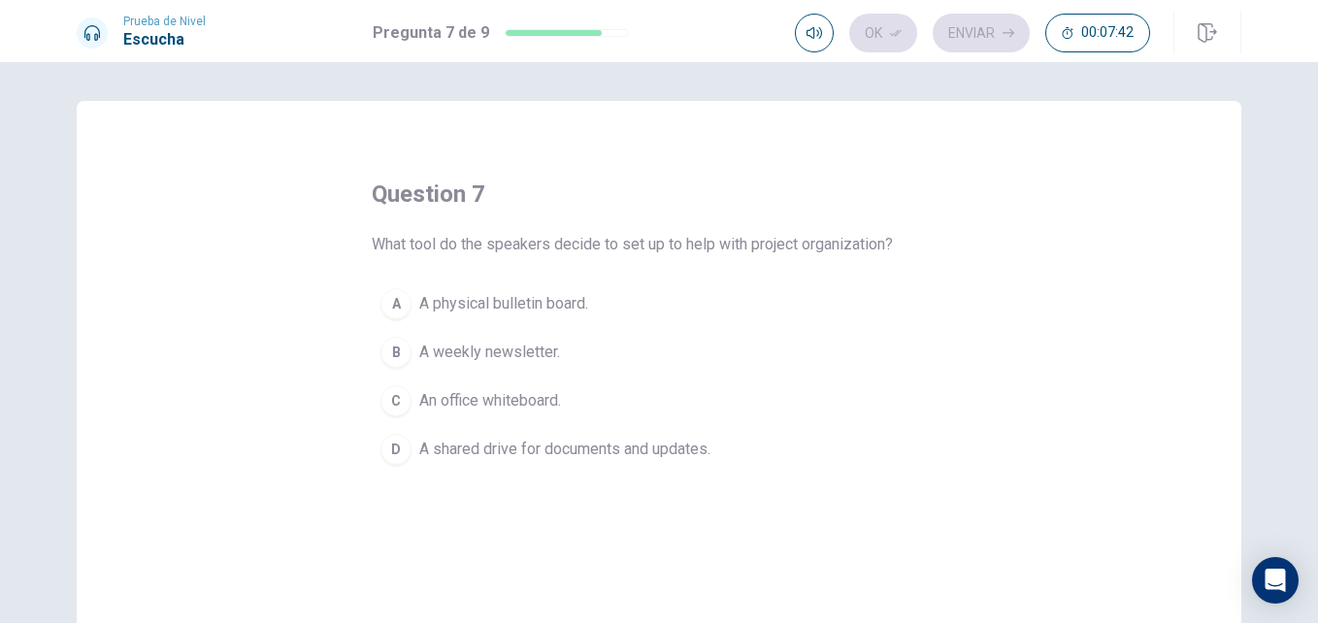
click at [542, 405] on span "An office whiteboard." at bounding box center [490, 400] width 142 height 23
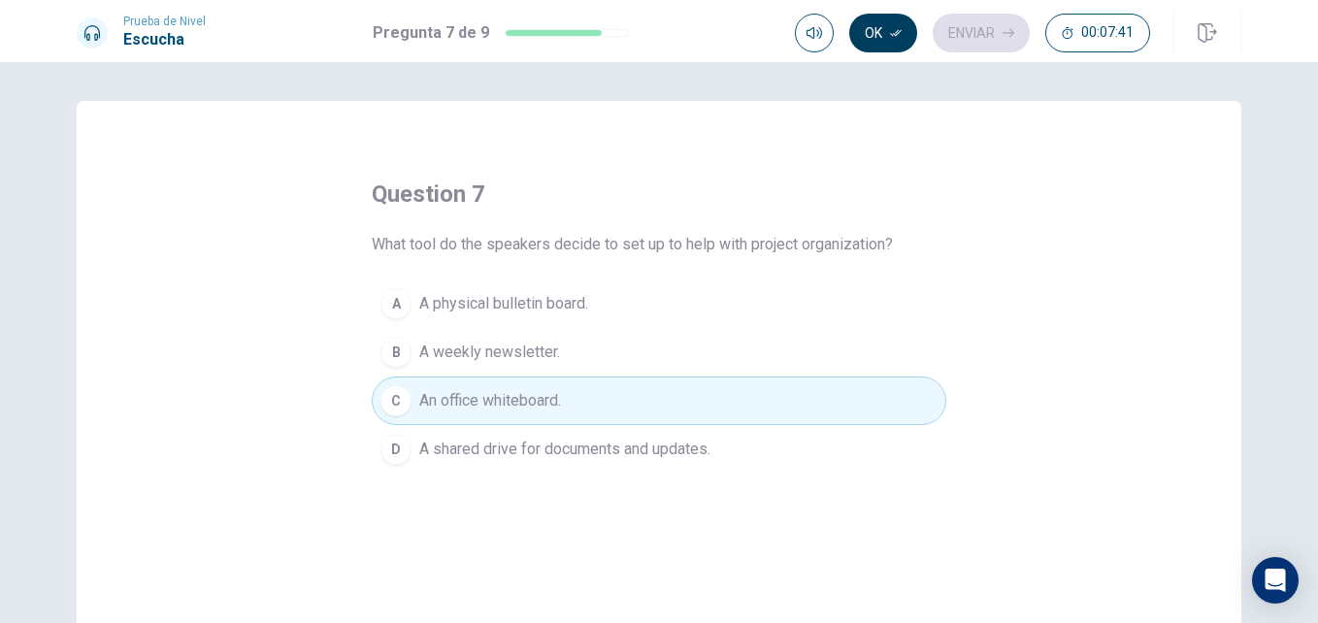
click at [888, 49] on button "Ok" at bounding box center [883, 33] width 68 height 39
click at [951, 45] on button "Enviar" at bounding box center [981, 33] width 97 height 39
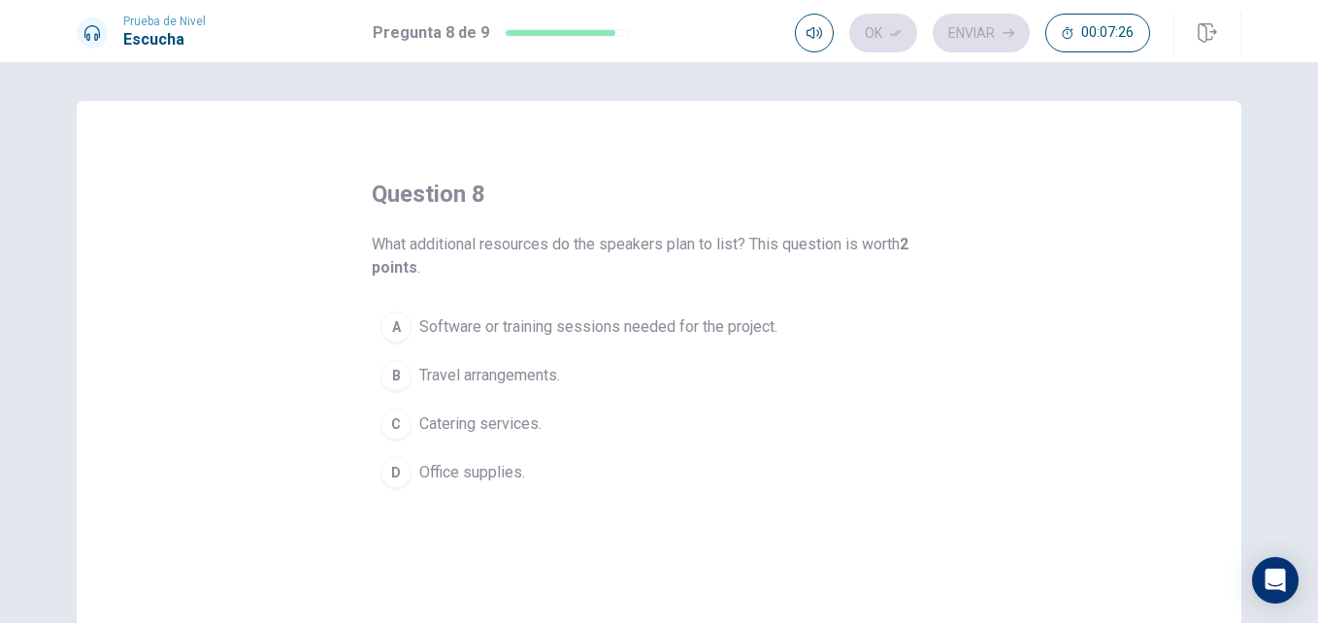
click at [552, 333] on span "Software or training sessions needed for the project." at bounding box center [598, 326] width 358 height 23
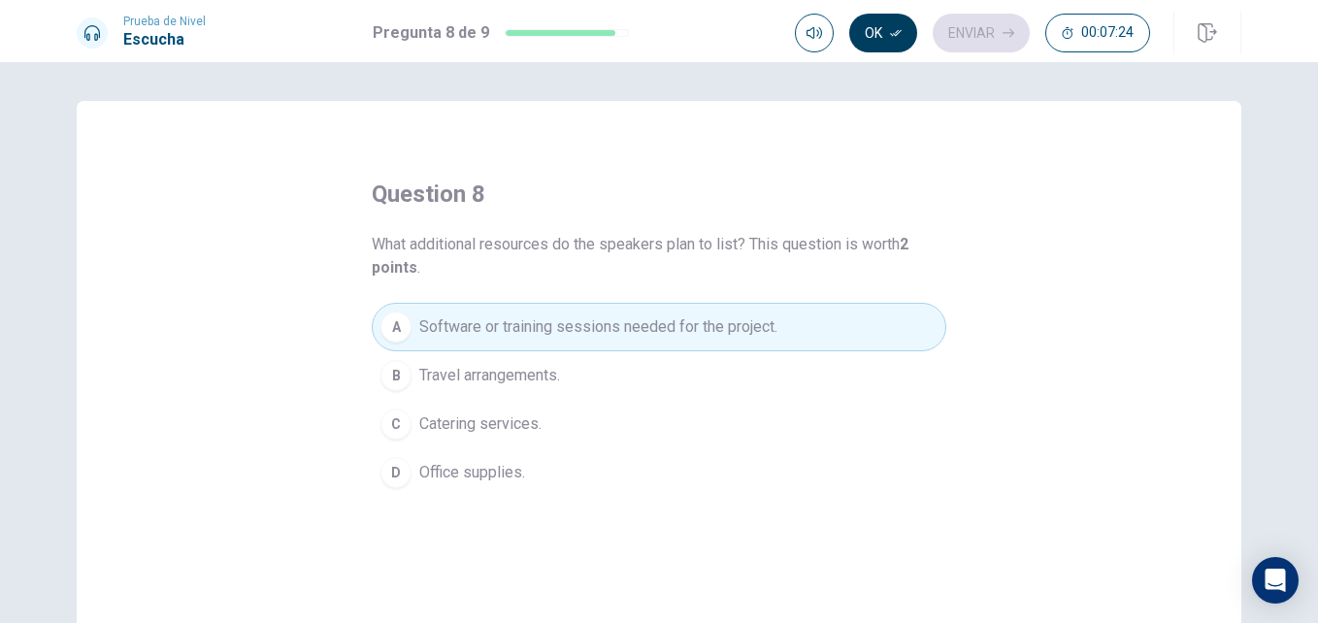
click at [892, 40] on button "Ok" at bounding box center [883, 33] width 68 height 39
click at [969, 53] on div "Ok Enviar 00:07:24" at bounding box center [1018, 33] width 446 height 43
click at [971, 49] on button "Enviar" at bounding box center [981, 33] width 97 height 39
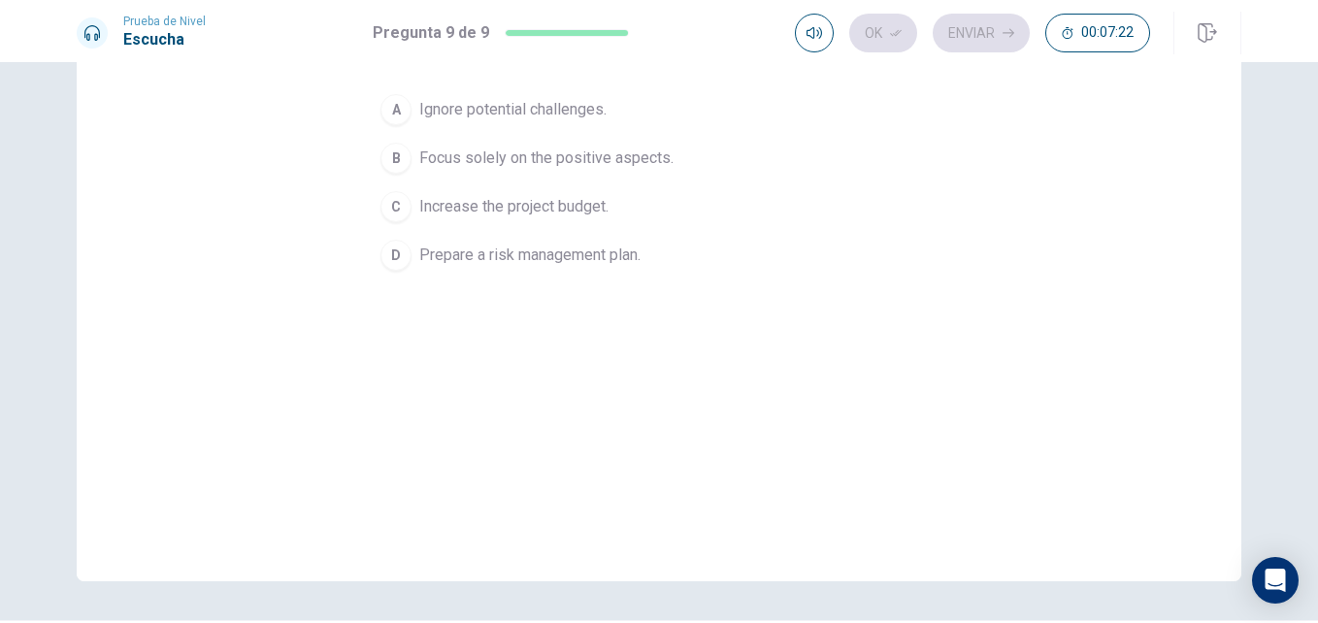
scroll to position [97, 0]
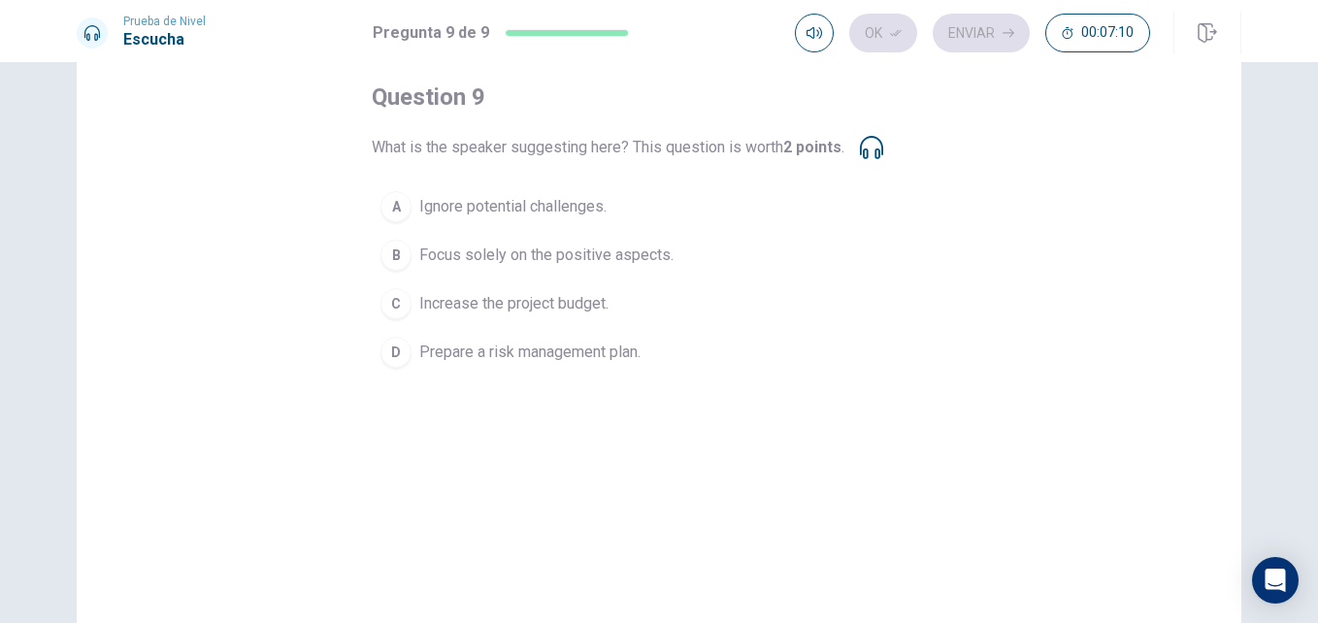
click at [713, 347] on button "D Prepare a risk management plan." at bounding box center [659, 352] width 575 height 49
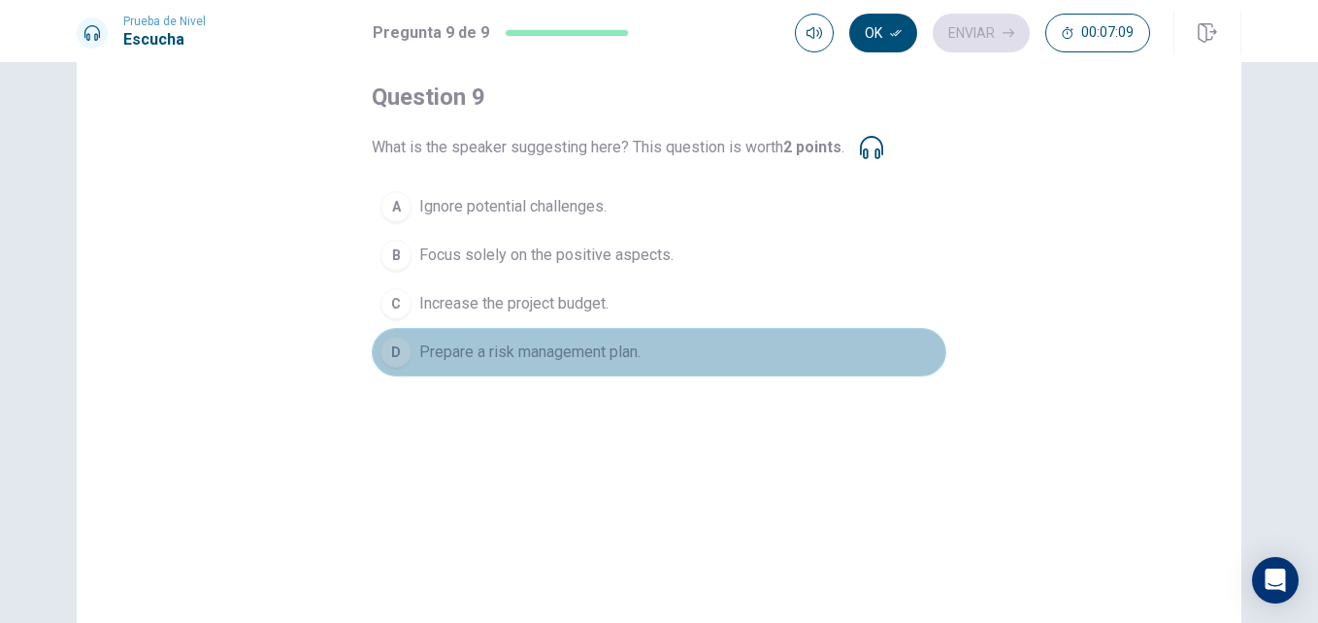
click at [808, 348] on button "D Prepare a risk management plan." at bounding box center [659, 352] width 575 height 49
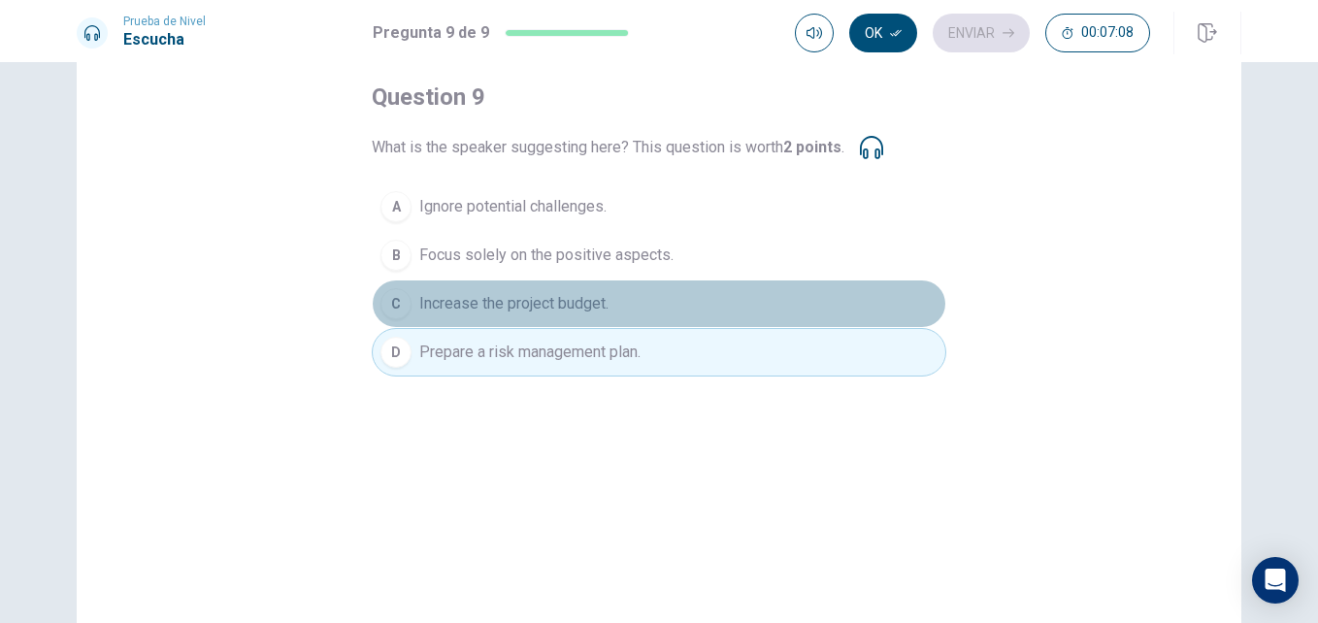
click at [786, 322] on button "C Increase the project budget." at bounding box center [659, 304] width 575 height 49
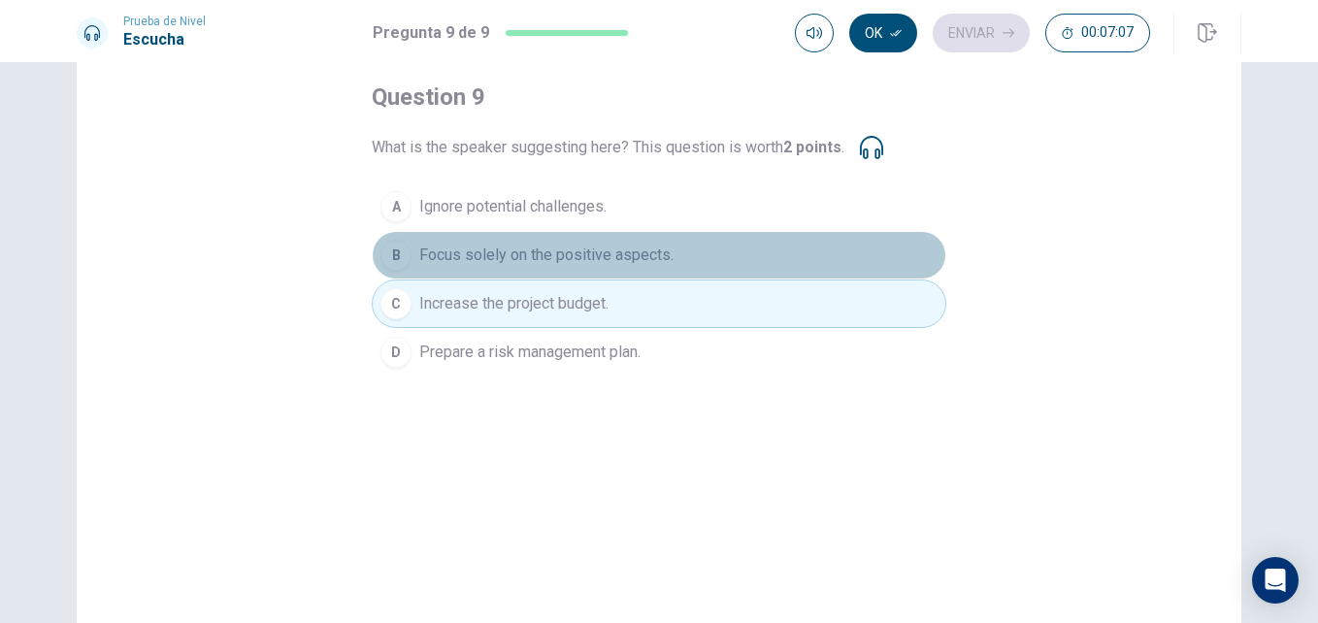
click at [721, 265] on button "B Focus solely on the positive aspects." at bounding box center [659, 255] width 575 height 49
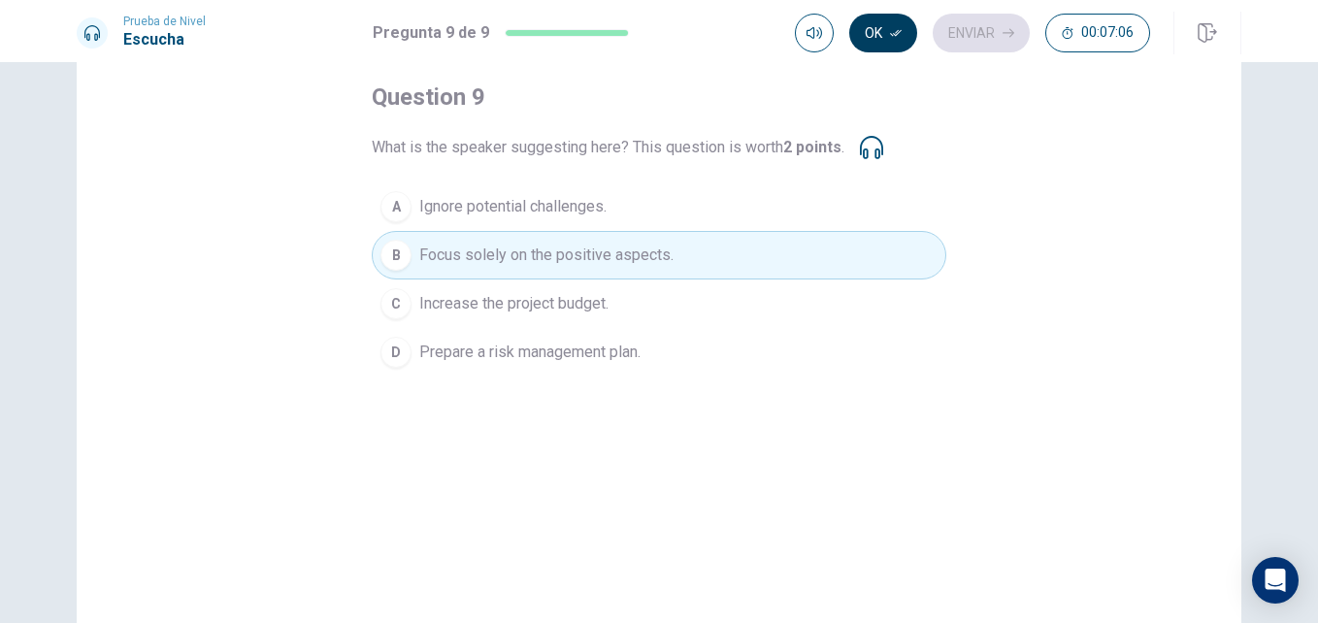
click at [894, 26] on button "Ok" at bounding box center [883, 33] width 68 height 39
click at [961, 46] on button "Enviar" at bounding box center [981, 33] width 97 height 39
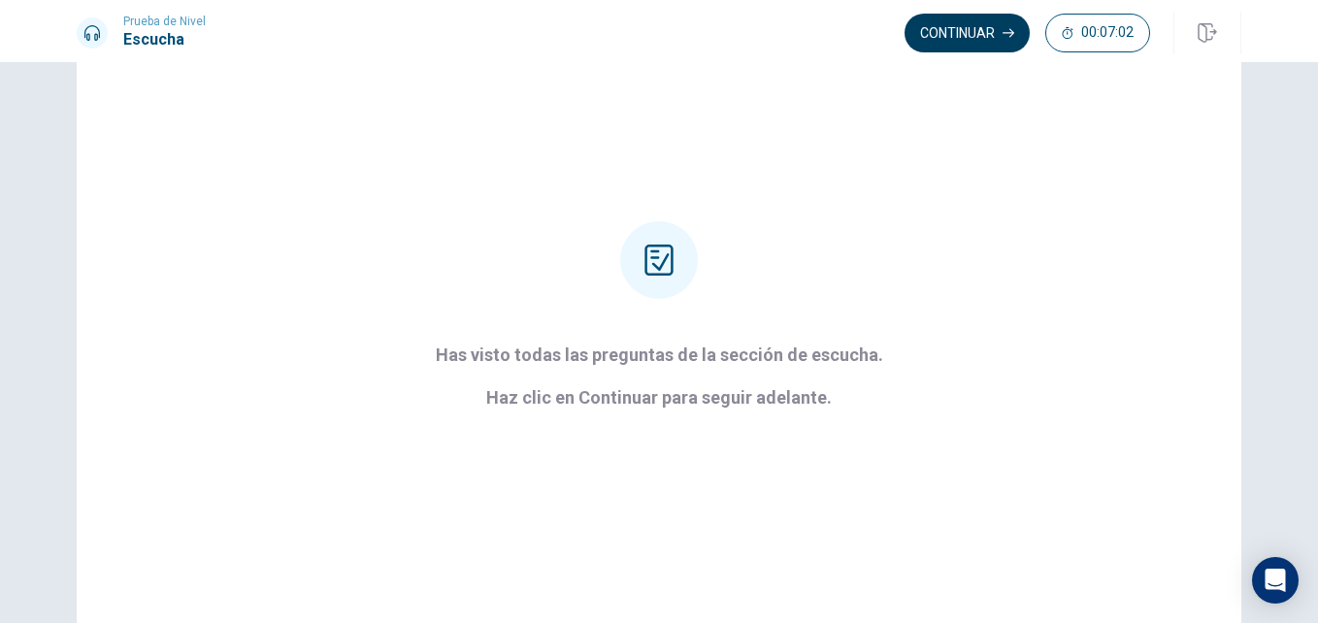
click at [963, 36] on button "Continuar" at bounding box center [967, 33] width 125 height 39
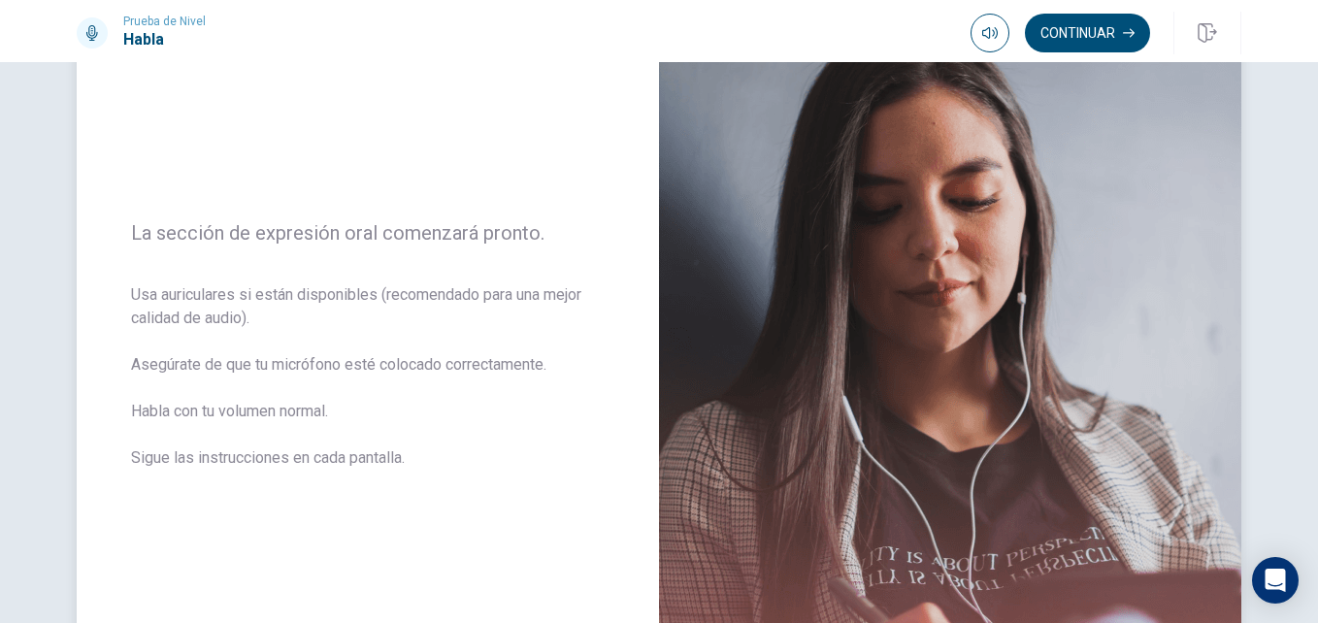
scroll to position [194, 0]
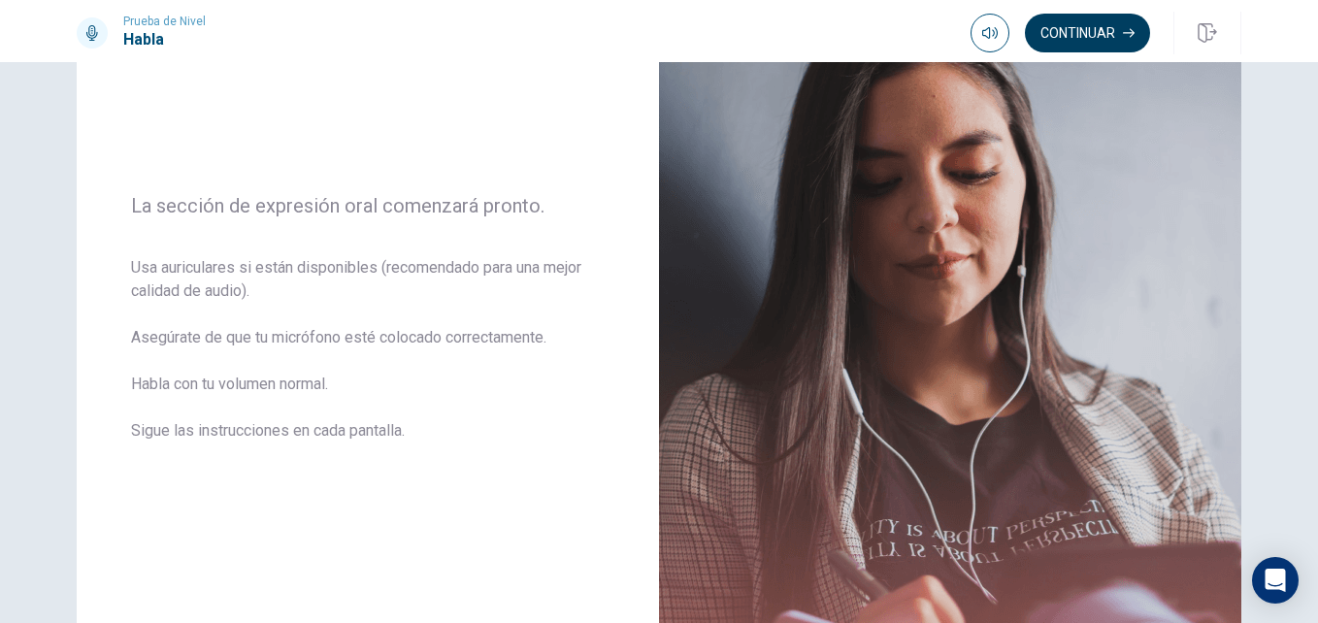
click at [1085, 30] on button "Continuar" at bounding box center [1087, 33] width 125 height 39
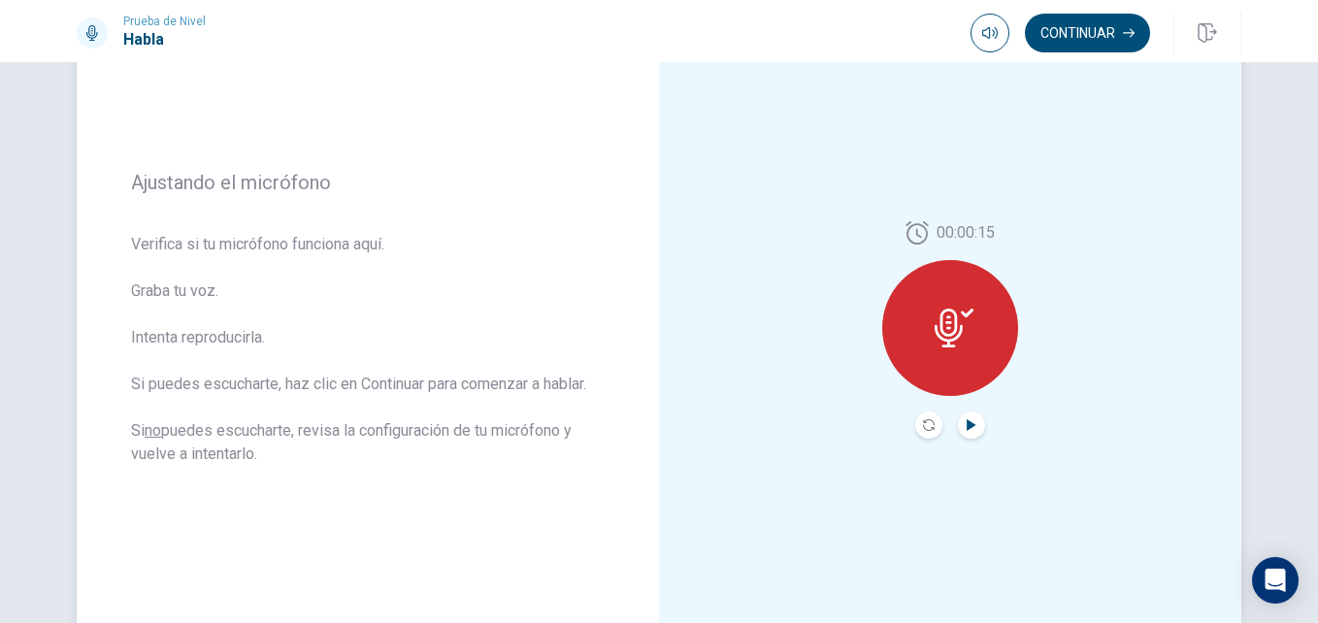
click at [966, 430] on icon "Play Audio" at bounding box center [972, 425] width 12 height 12
click at [1060, 36] on button "Continuar" at bounding box center [1087, 33] width 125 height 39
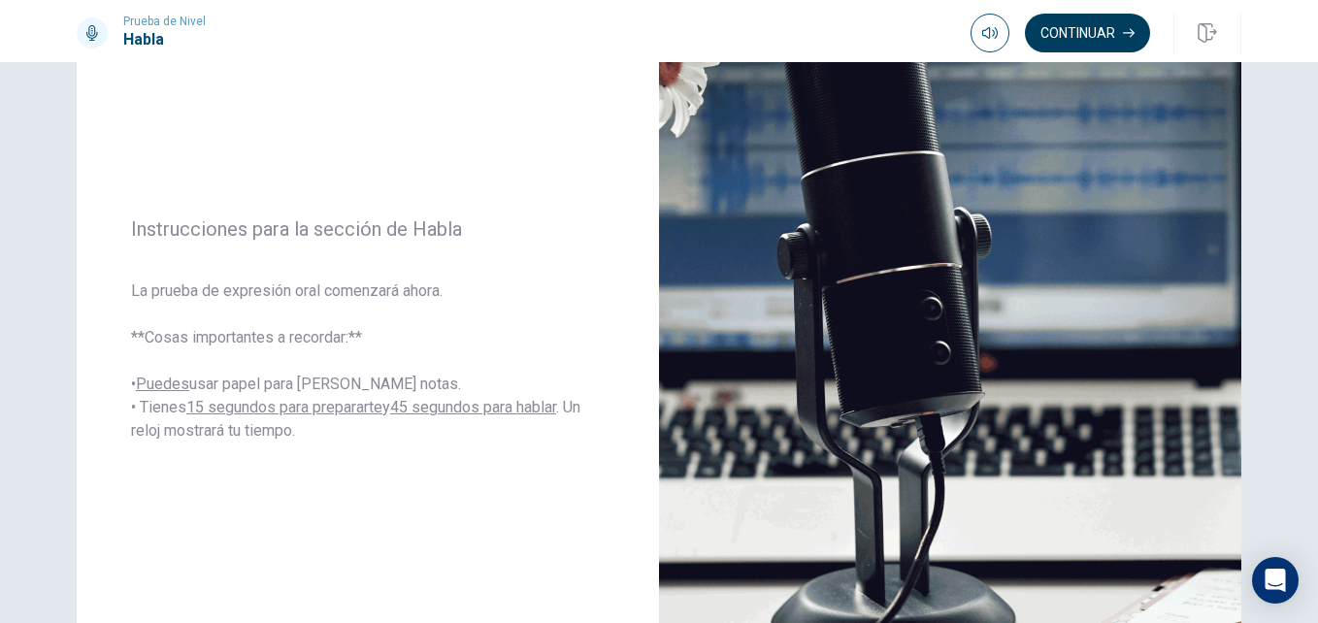
click at [1086, 39] on button "Continuar" at bounding box center [1087, 33] width 125 height 39
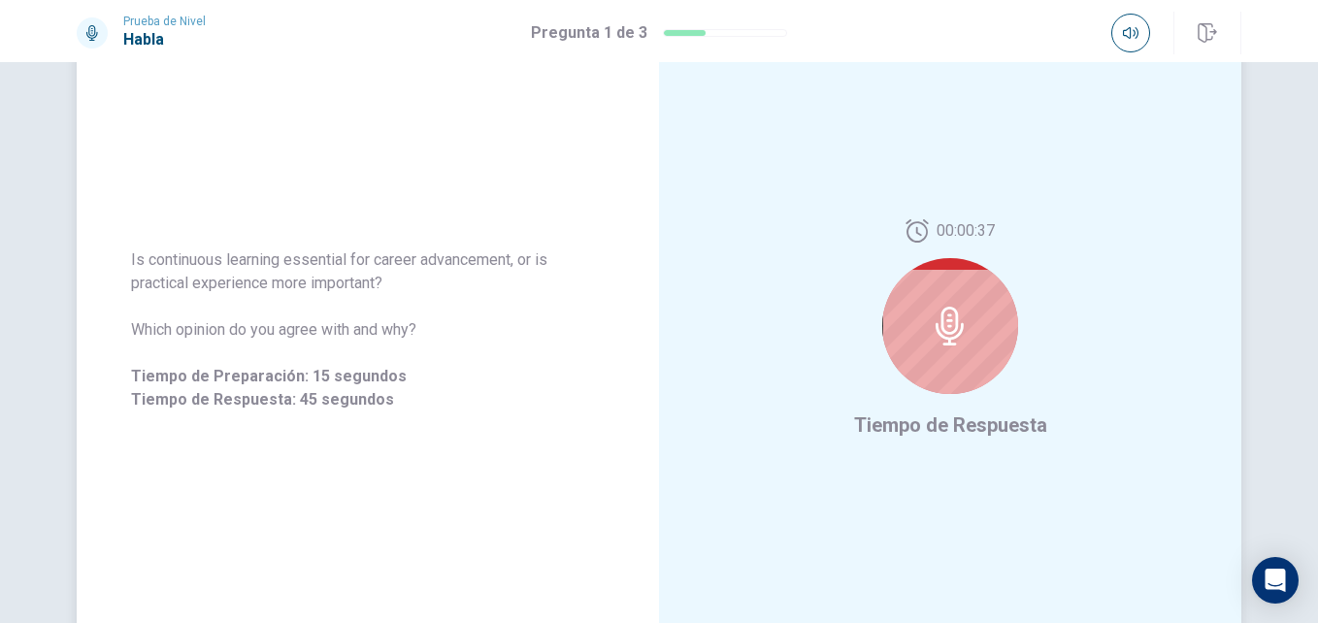
click at [982, 345] on div at bounding box center [950, 326] width 136 height 136
click at [969, 325] on div at bounding box center [950, 326] width 136 height 136
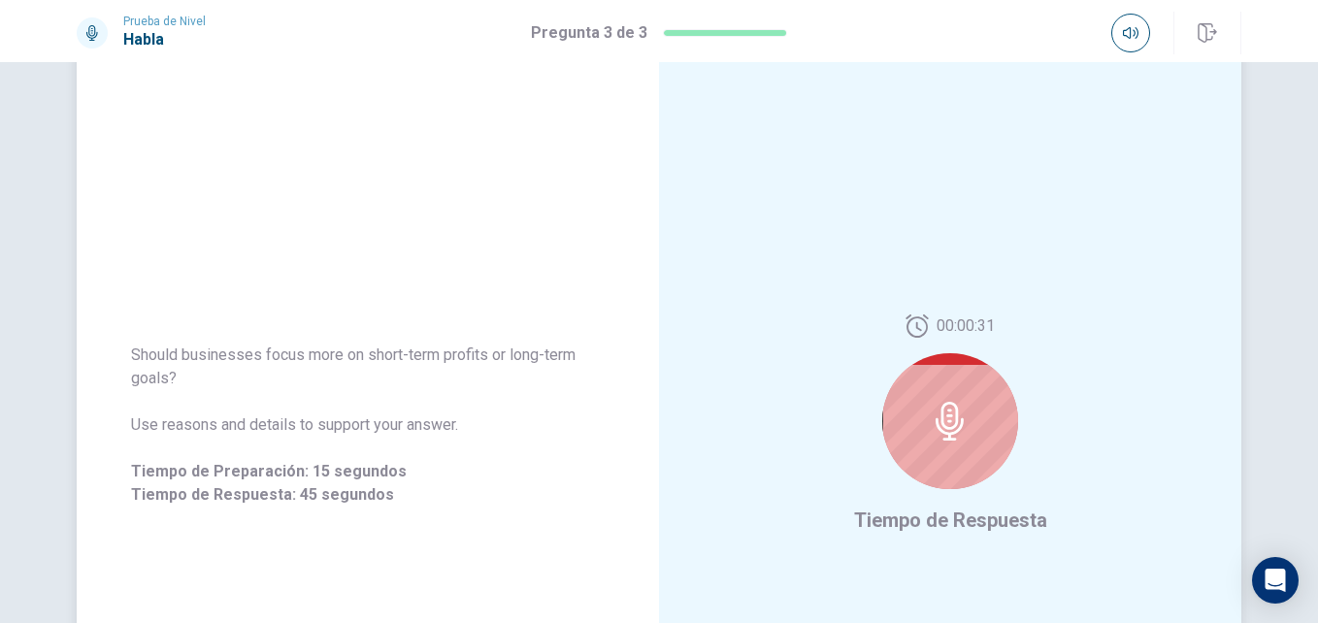
scroll to position [0, 0]
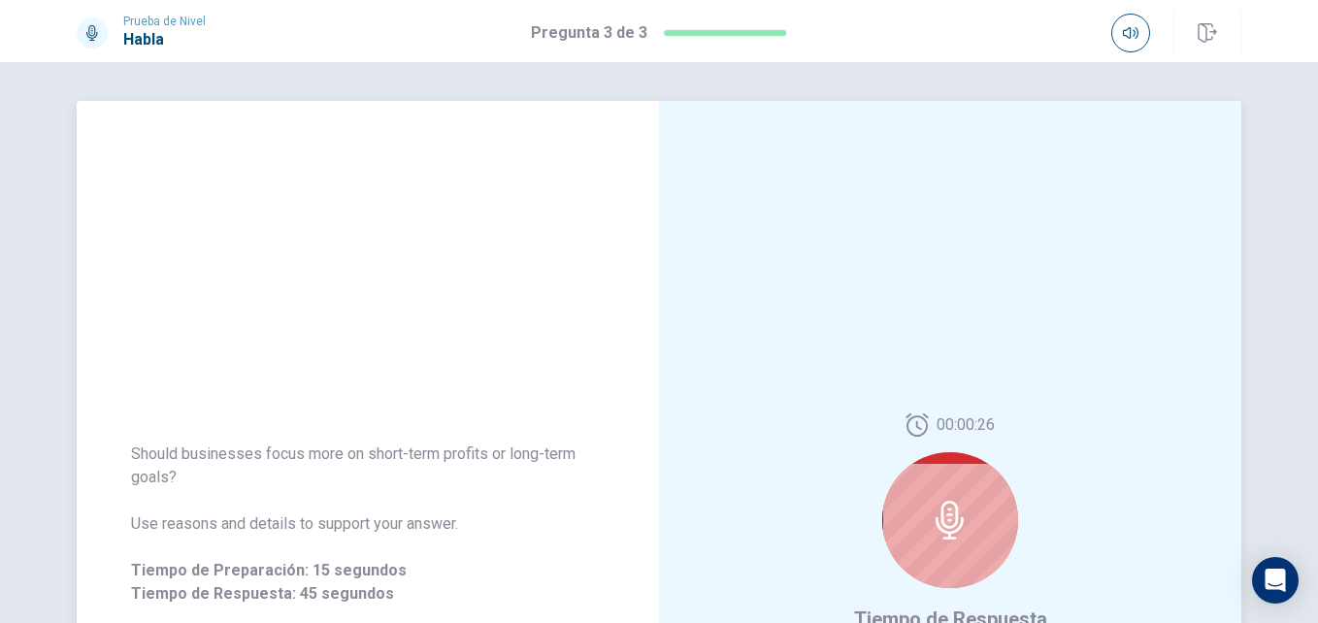
click at [955, 520] on icon at bounding box center [950, 520] width 39 height 39
click at [955, 519] on icon at bounding box center [950, 520] width 39 height 39
click at [955, 514] on icon at bounding box center [950, 520] width 39 height 39
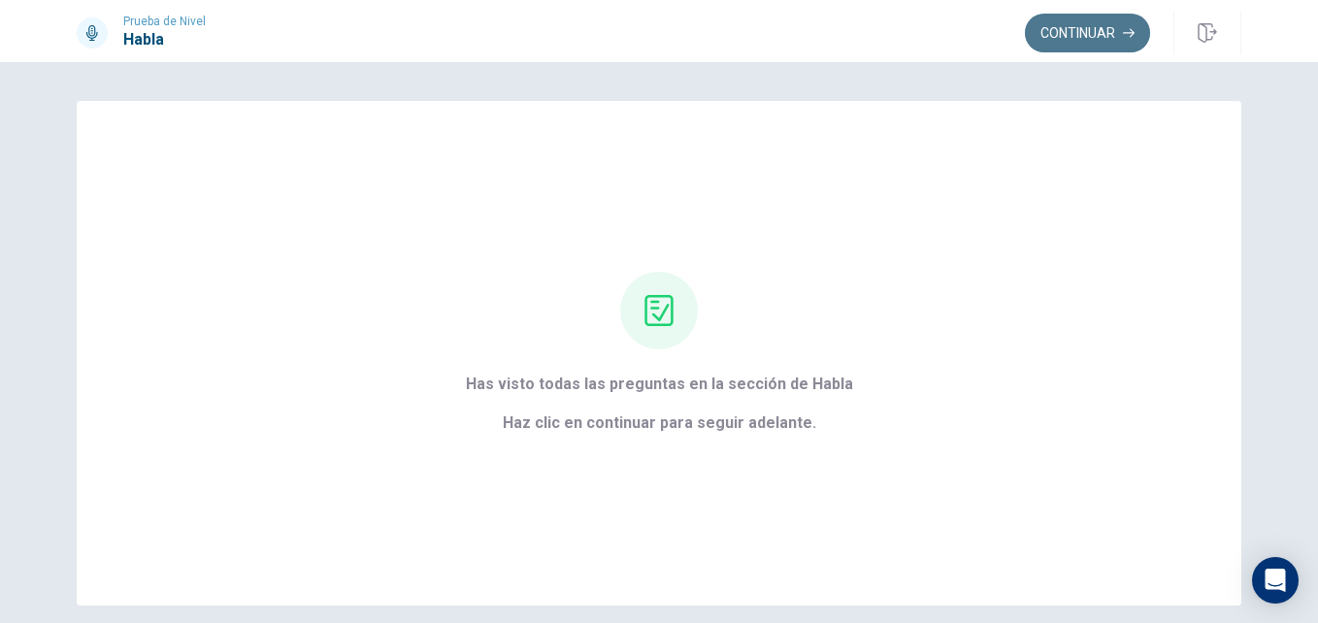
click at [1093, 39] on button "Continuar" at bounding box center [1087, 33] width 125 height 39
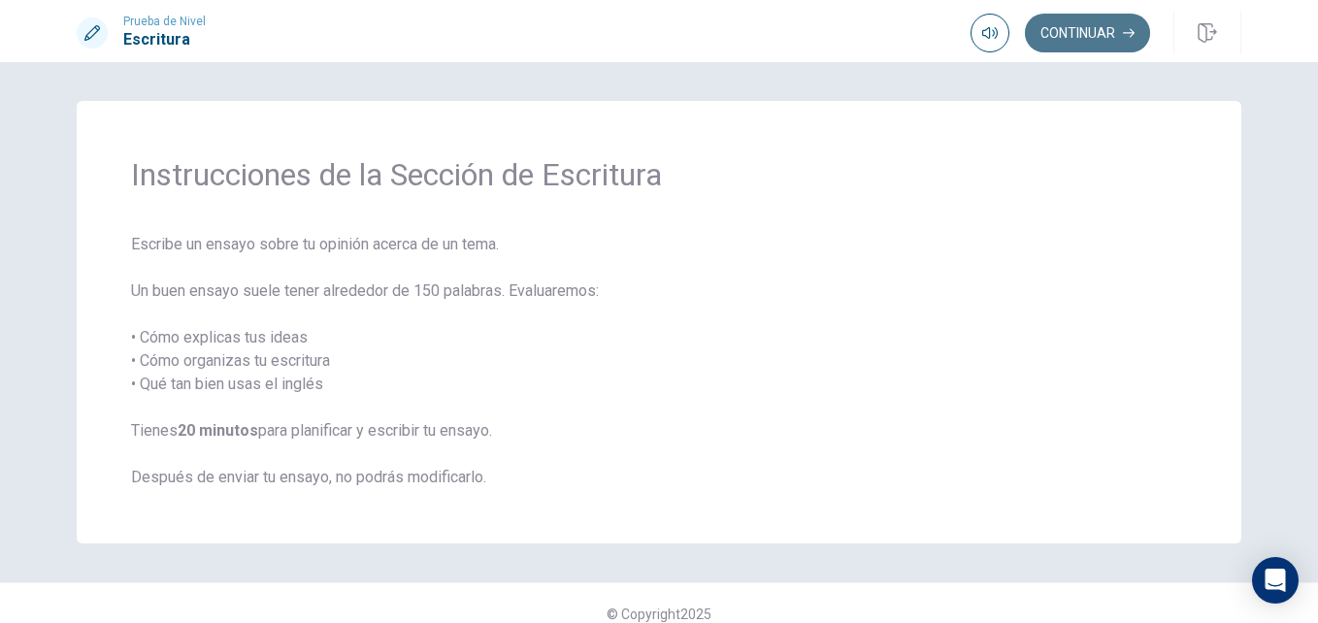
click at [1097, 34] on button "Continuar" at bounding box center [1087, 33] width 125 height 39
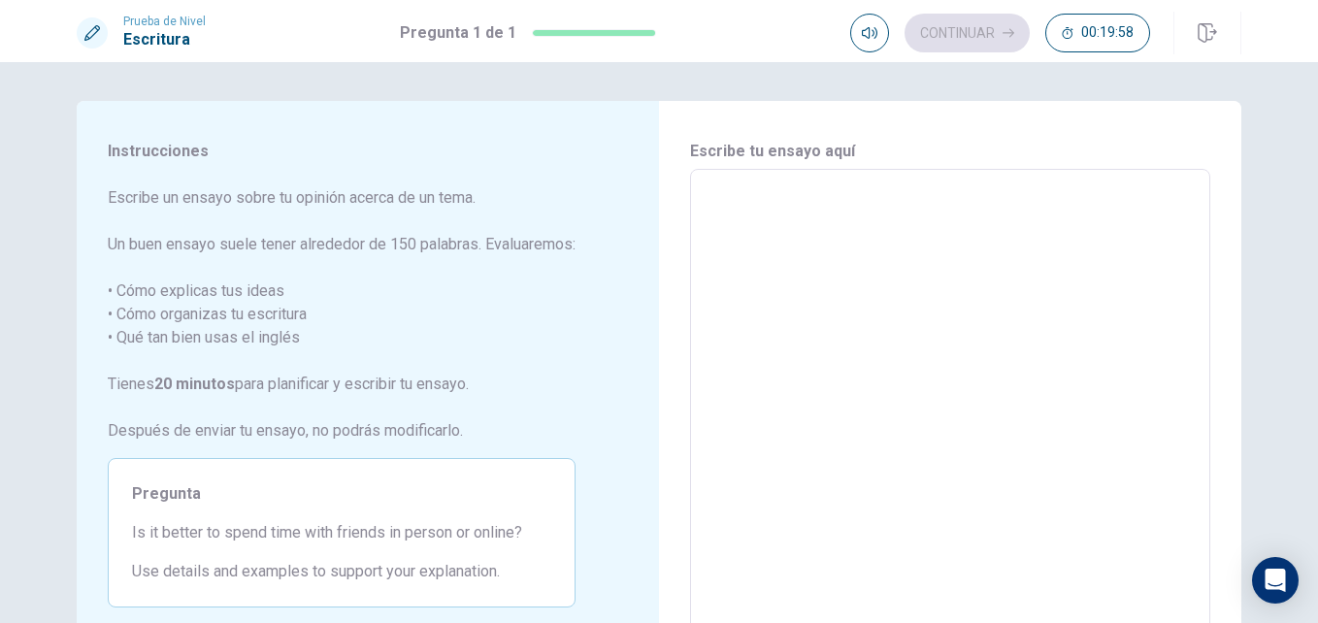
click at [777, 198] on textarea at bounding box center [950, 437] width 493 height 505
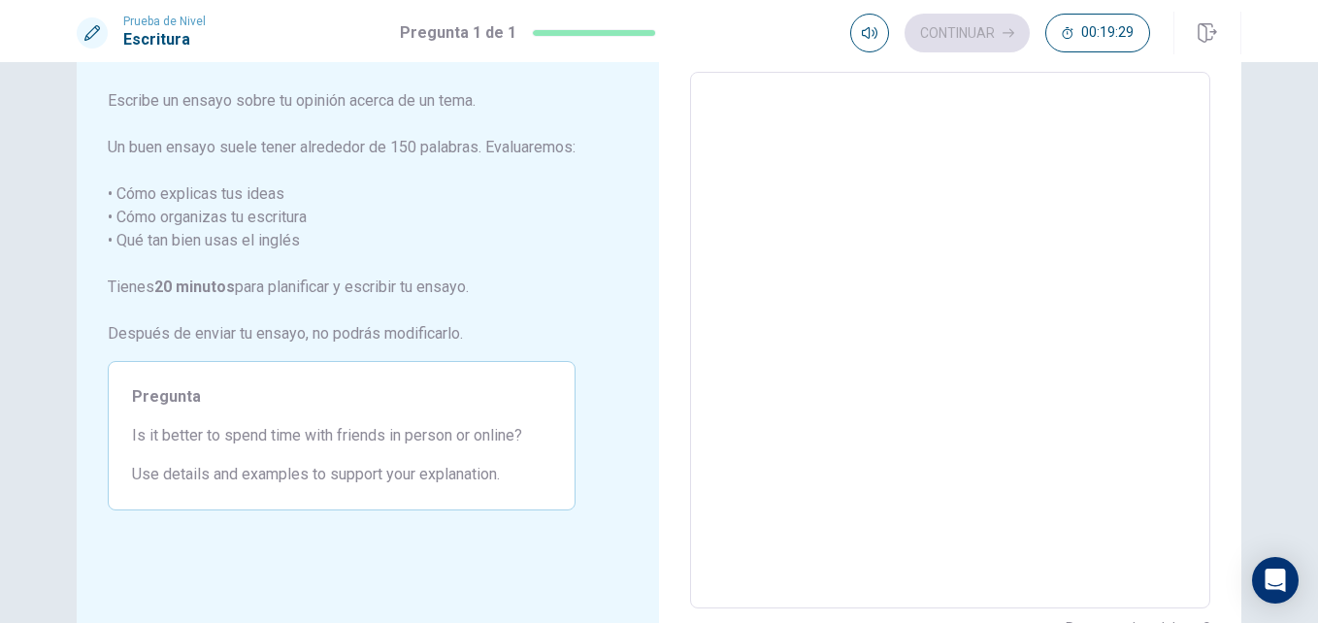
type textarea "i"
type textarea "x"
type textarea "im"
type textarea "x"
type textarea "im"
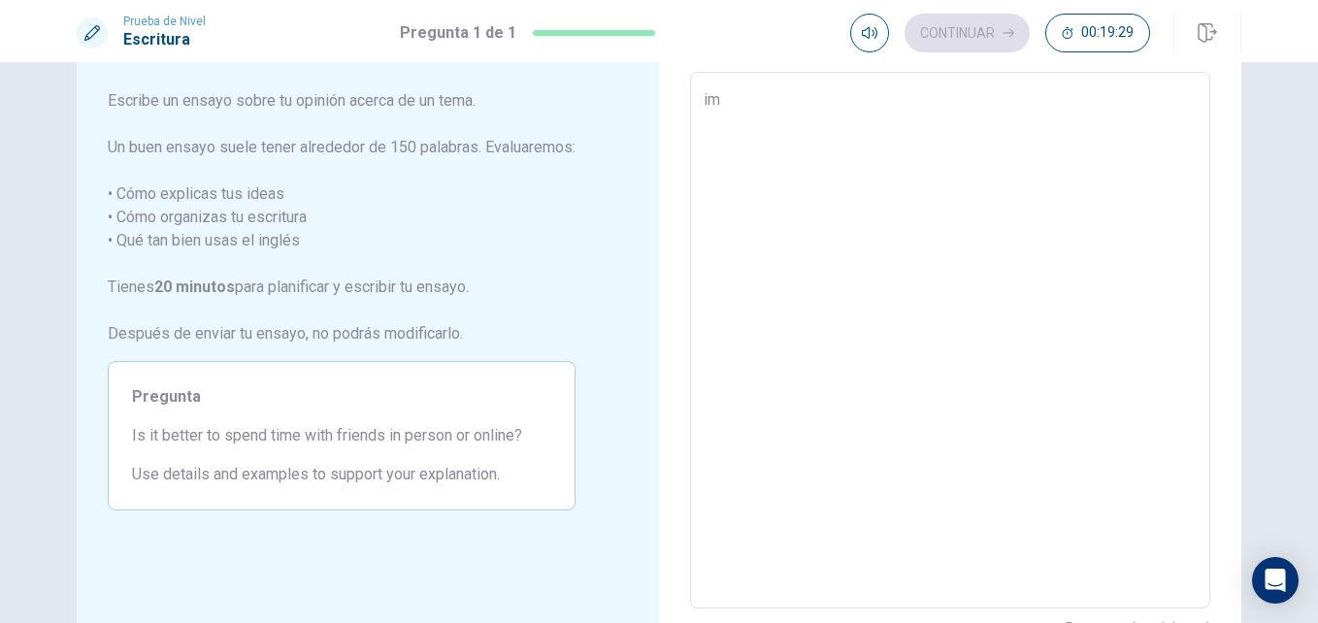
type textarea "x"
type textarea "im p"
type textarea "x"
type textarea "im pr"
type textarea "x"
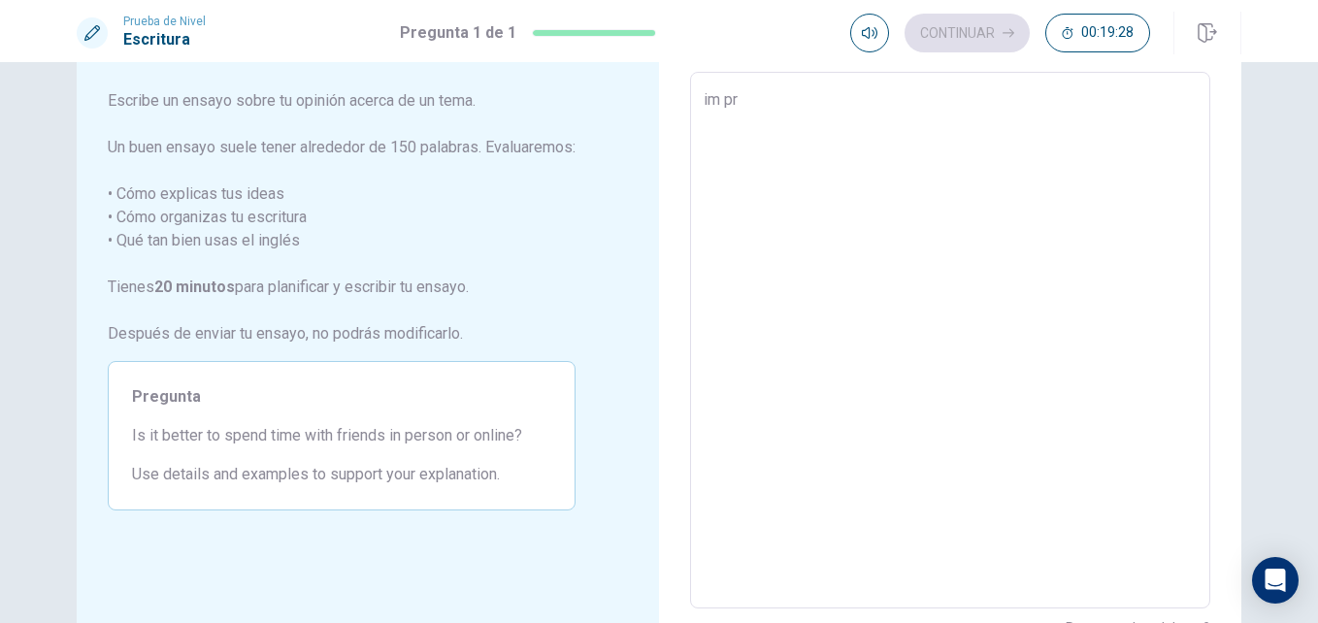
type textarea "im pre"
type textarea "x"
type textarea "im pref"
type textarea "x"
type textarea "im prefe"
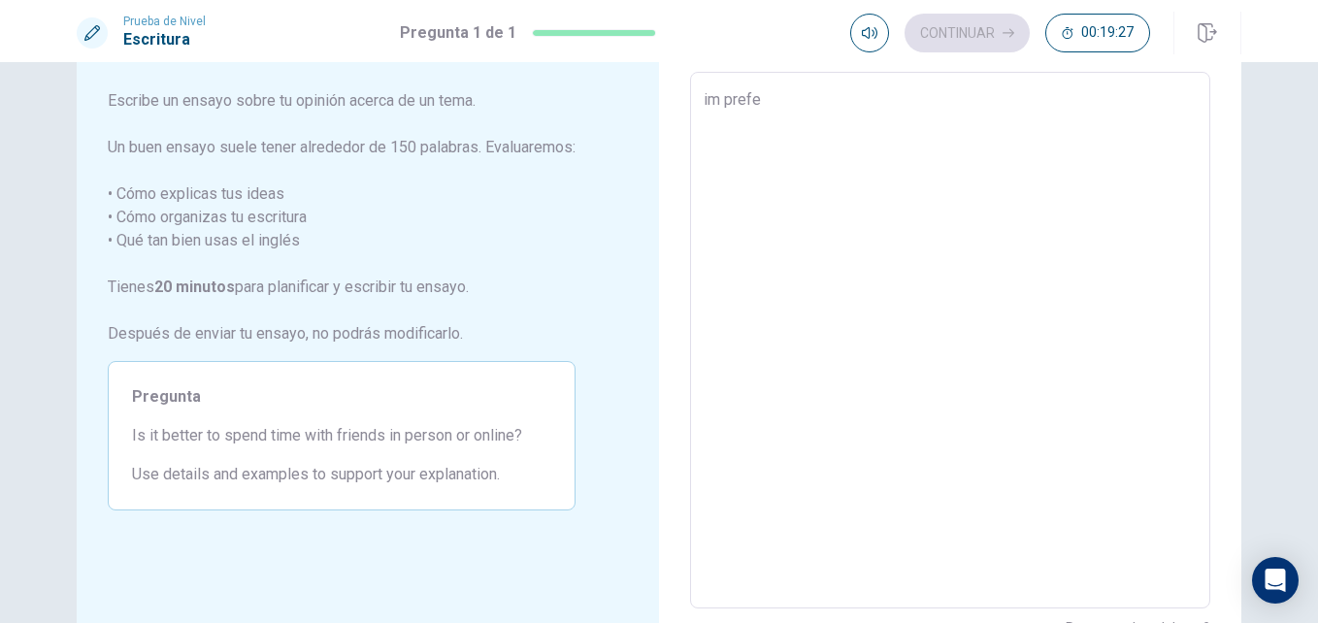
type textarea "x"
type textarea "im prefer"
type textarea "x"
type textarea "im prefer"
type textarea "x"
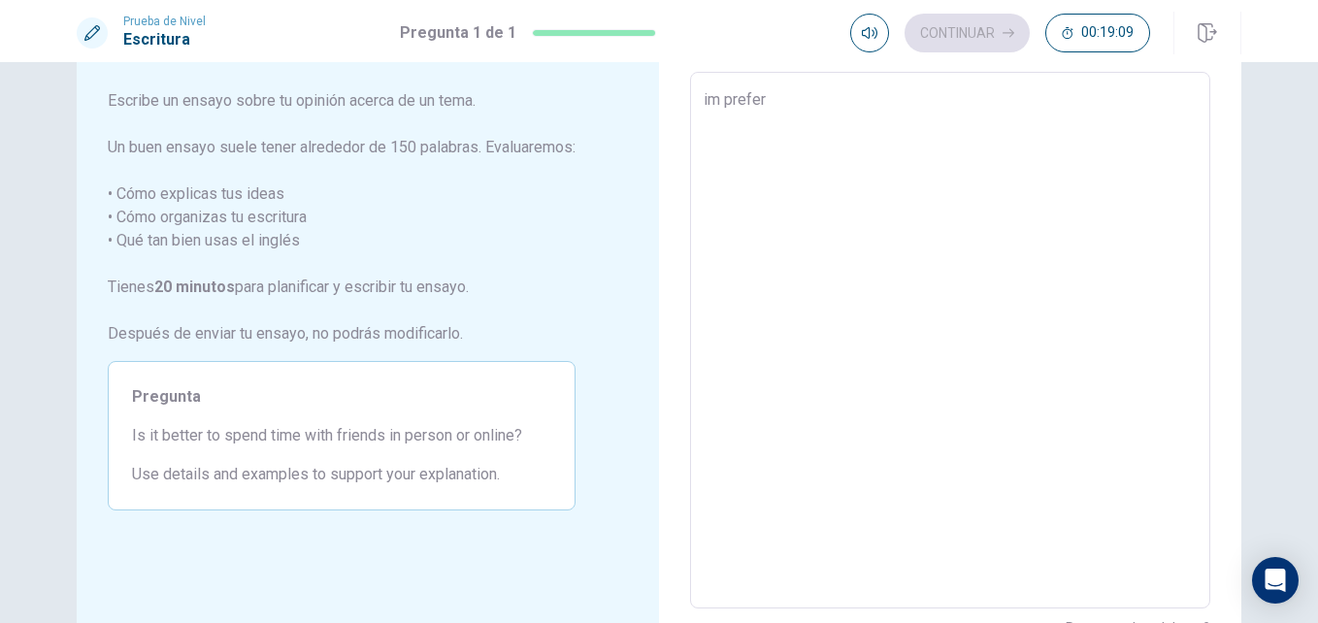
type textarea "im prefer i"
type textarea "x"
type textarea "im prefer in"
type textarea "x"
type textarea "im prefer in"
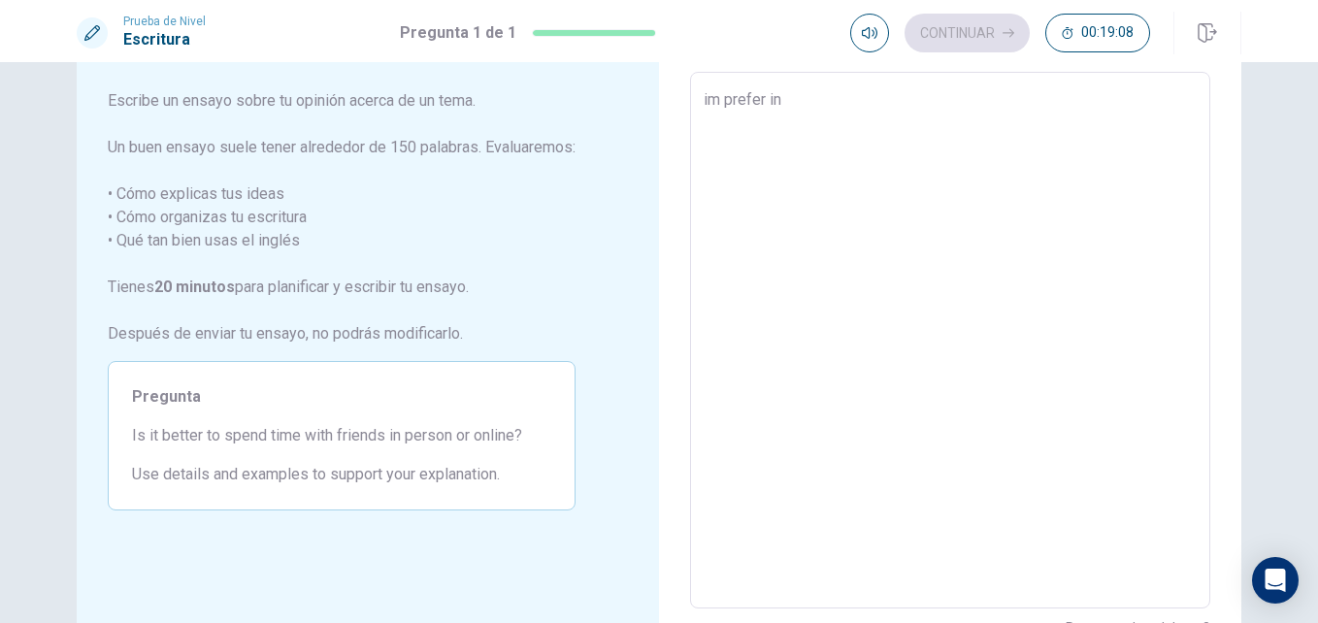
type textarea "x"
type textarea "im prefer in p"
type textarea "x"
type textarea "im prefer in pe"
type textarea "x"
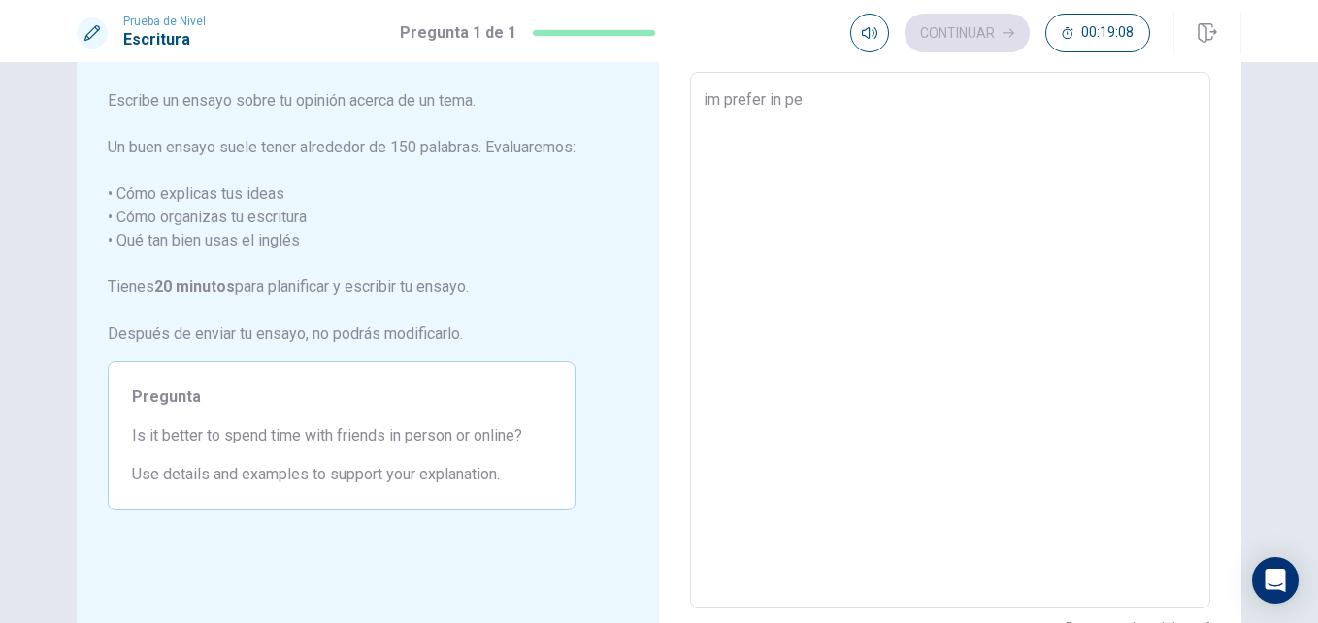
type textarea "im prefer in per"
type textarea "x"
type textarea "im prefer in pers"
type textarea "x"
type textarea "im prefer in perso"
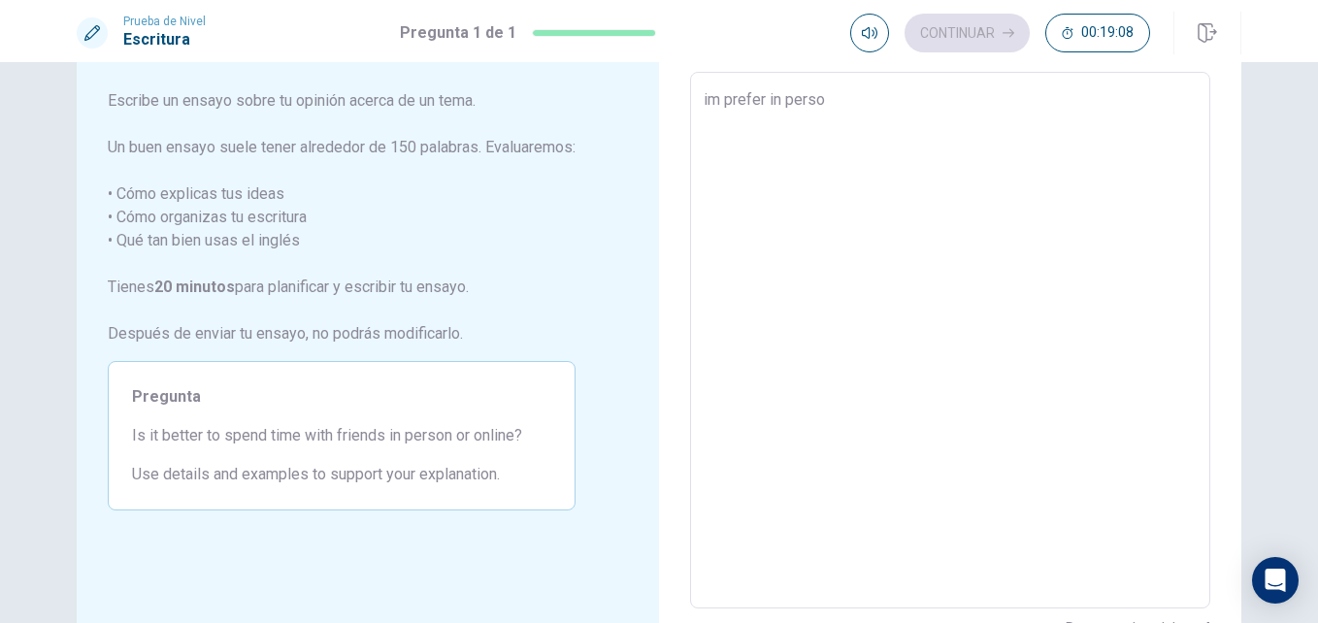
type textarea "x"
type textarea "im prefer in person"
type textarea "x"
type textarea "im prefer in person"
type textarea "x"
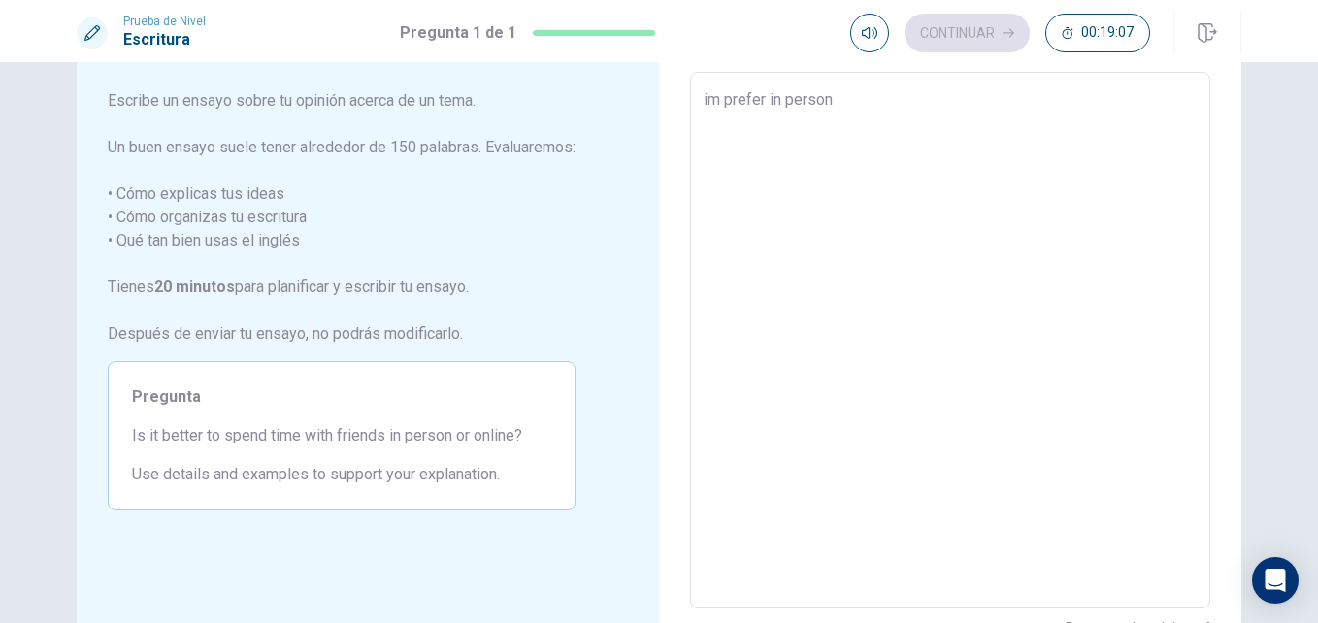
type textarea "im prefer in person"
type textarea "x"
type textarea "im prefer in person,"
type textarea "x"
type textarea "im prefer in person,"
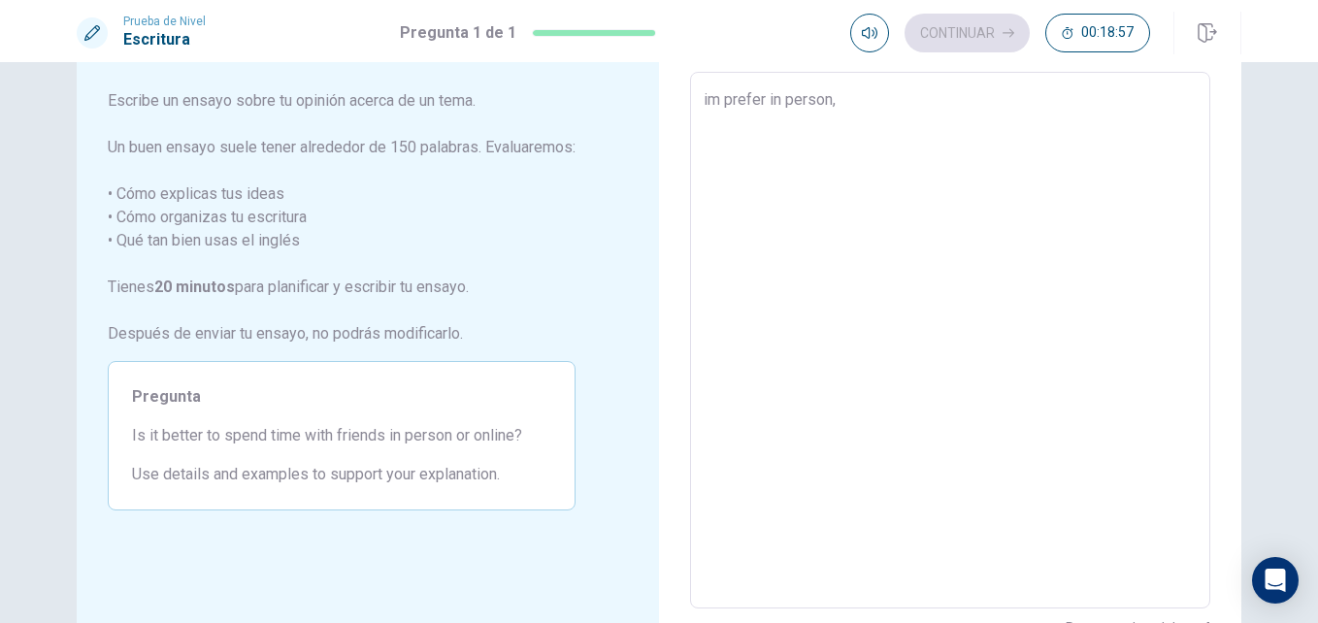
type textarea "x"
type textarea "im prefer in person, a"
type textarea "x"
type textarea "im prefer in person, asl"
type textarea "x"
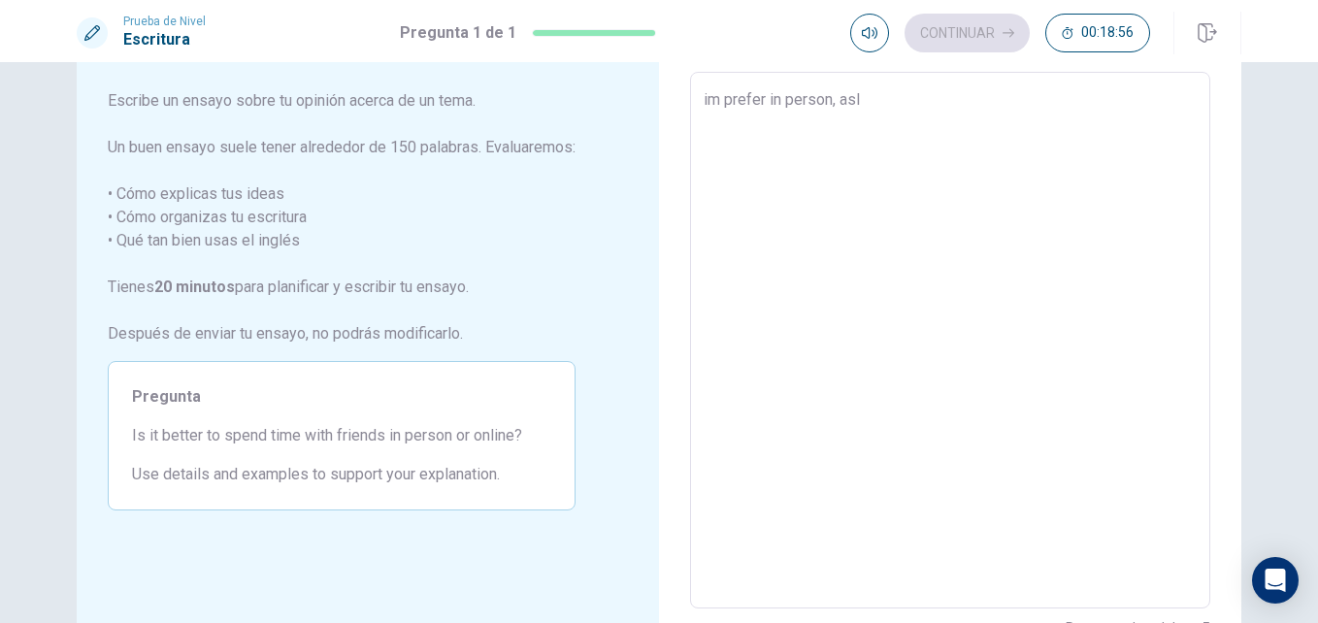
type textarea "im prefer in person, aslo"
type textarea "x"
type textarea "im prefer in person, aslo"
type textarea "x"
type textarea "im prefer in person, aslo"
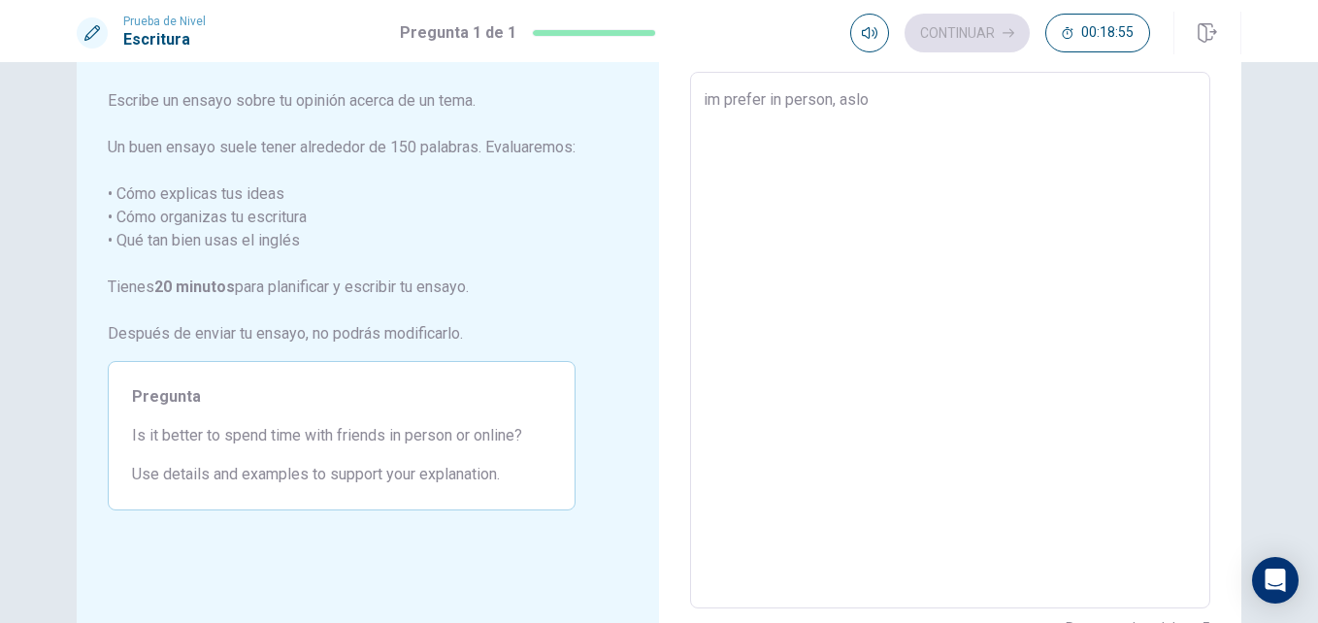
type textarea "x"
type textarea "im prefer in person, asl"
type textarea "x"
type textarea "im prefer in person, as"
type textarea "x"
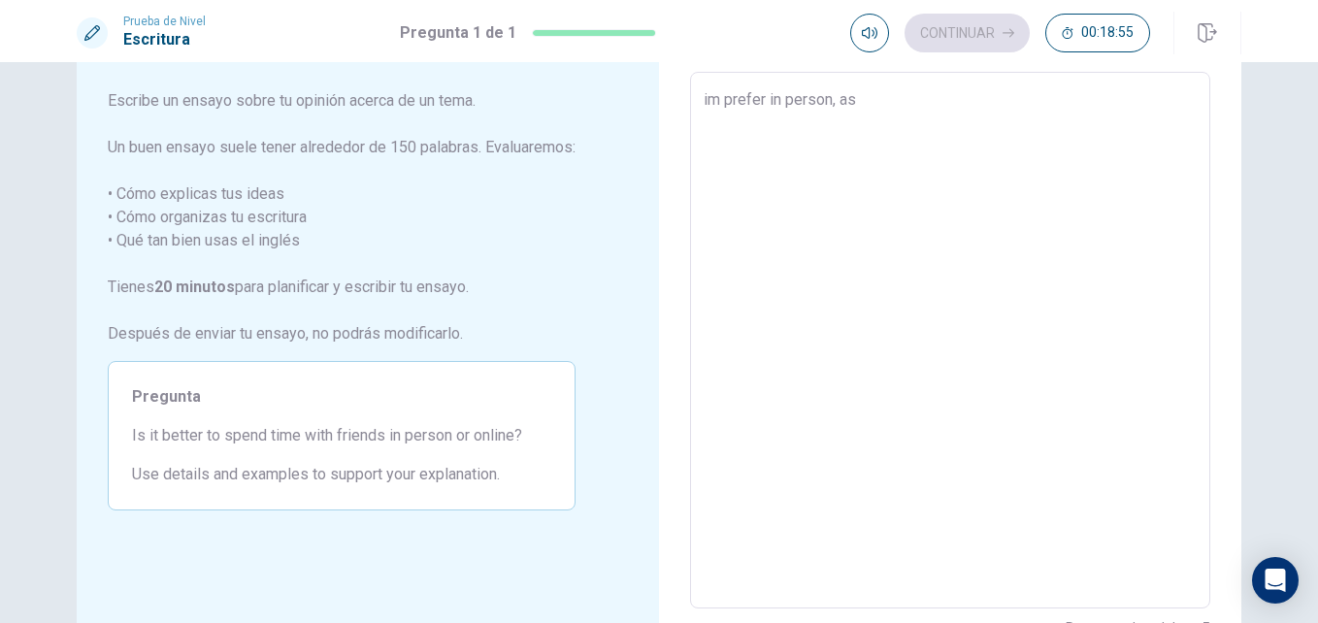
type textarea "im prefer in person, a"
type textarea "x"
type textarea "im prefer in person, al"
type textarea "x"
type textarea "im prefer in person, als"
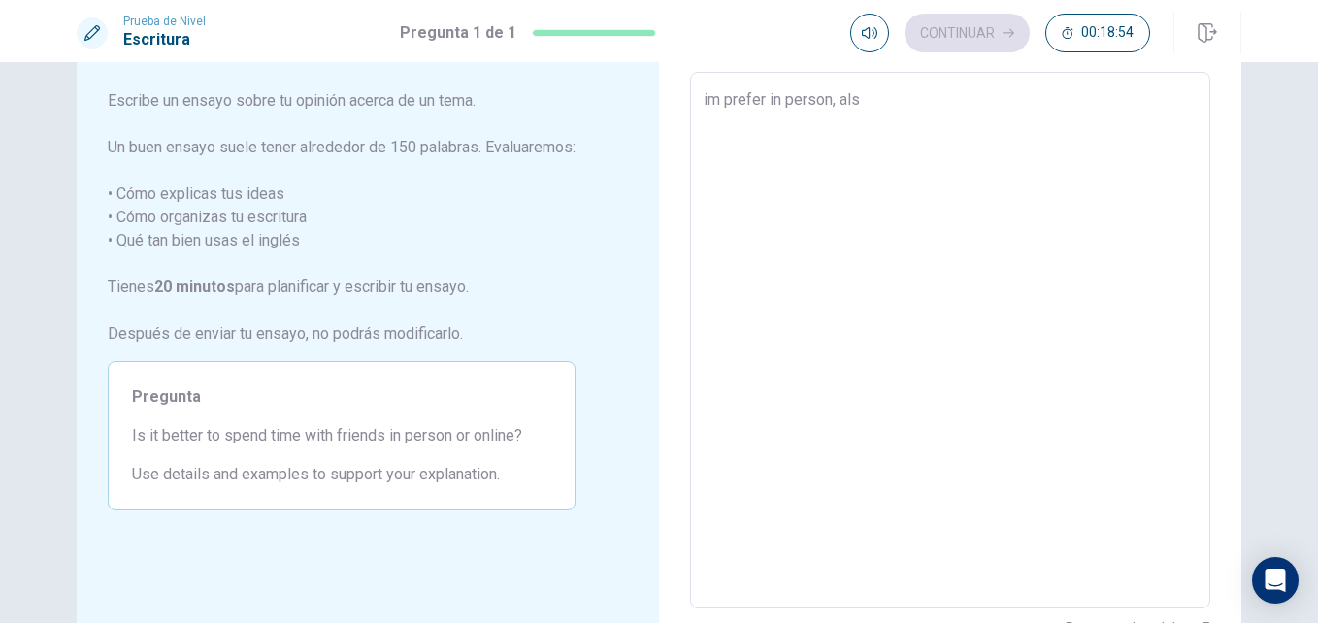
type textarea "x"
type textarea "im prefer in person, also"
type textarea "x"
type textarea "im prefer in person, also"
type textarea "x"
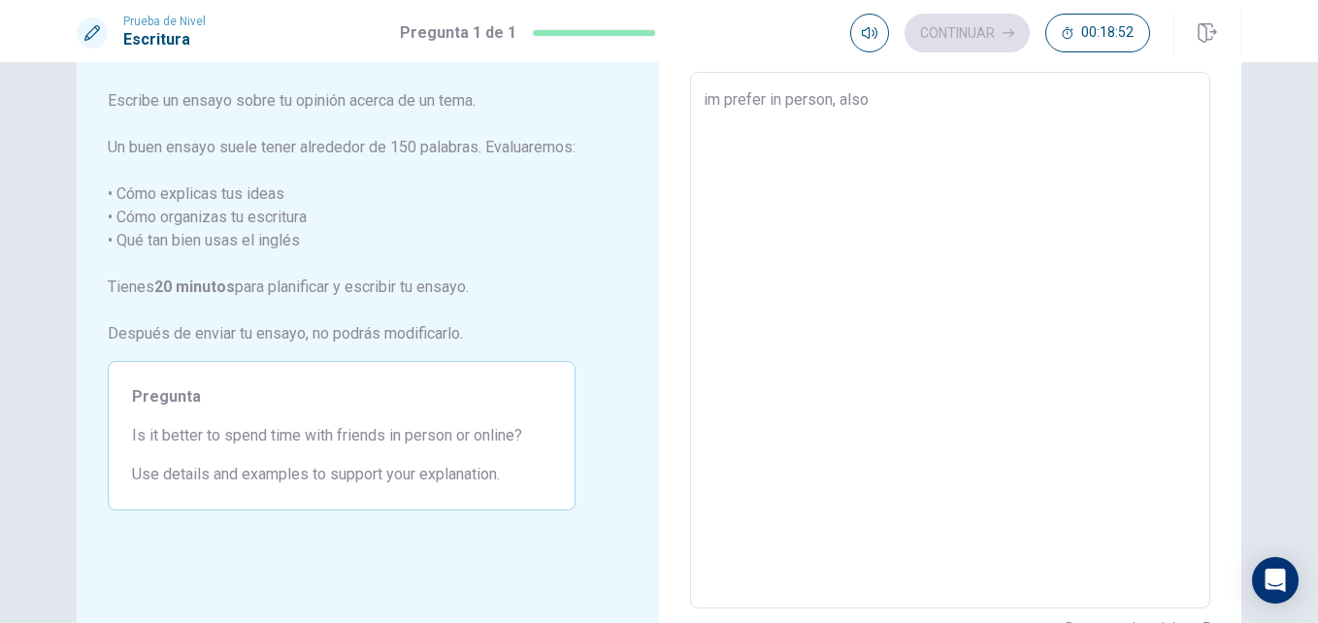
type textarea "im prefer in person, also t"
type textarea "x"
type textarea "im prefer in person, also th"
type textarea "x"
type textarea "im prefer in person, also thi"
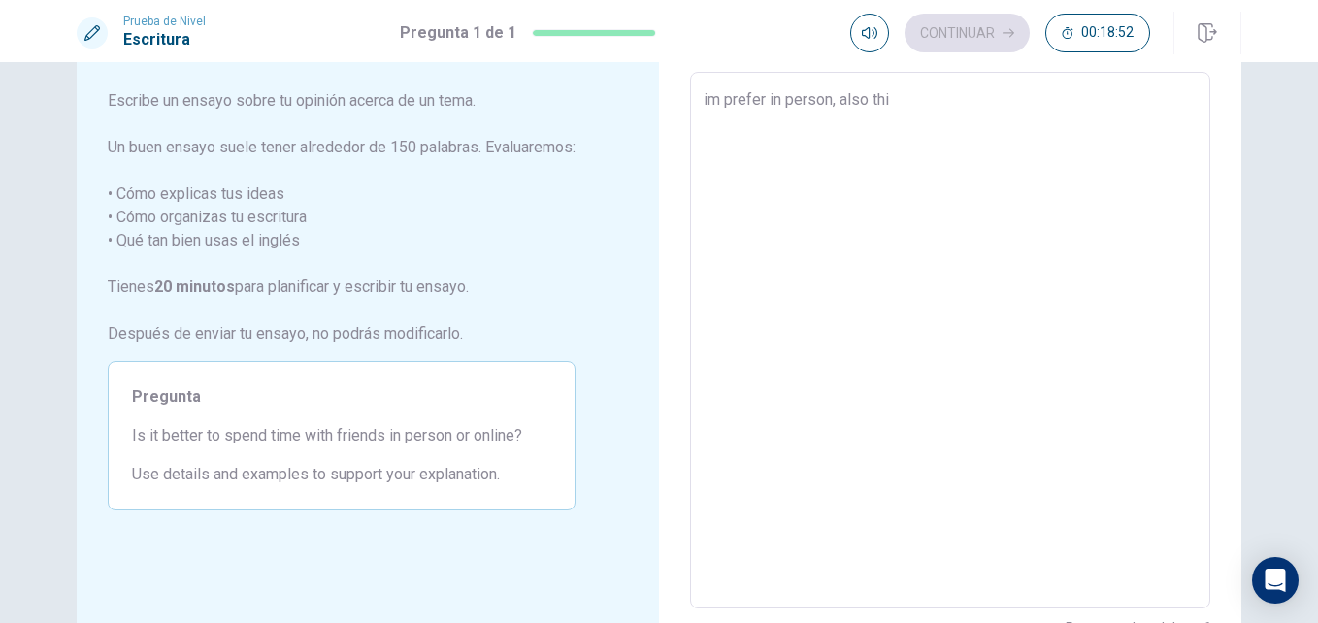
type textarea "x"
type textarea "im prefer in person, also this"
type textarea "x"
type textarea "im prefer in person, also this"
type textarea "x"
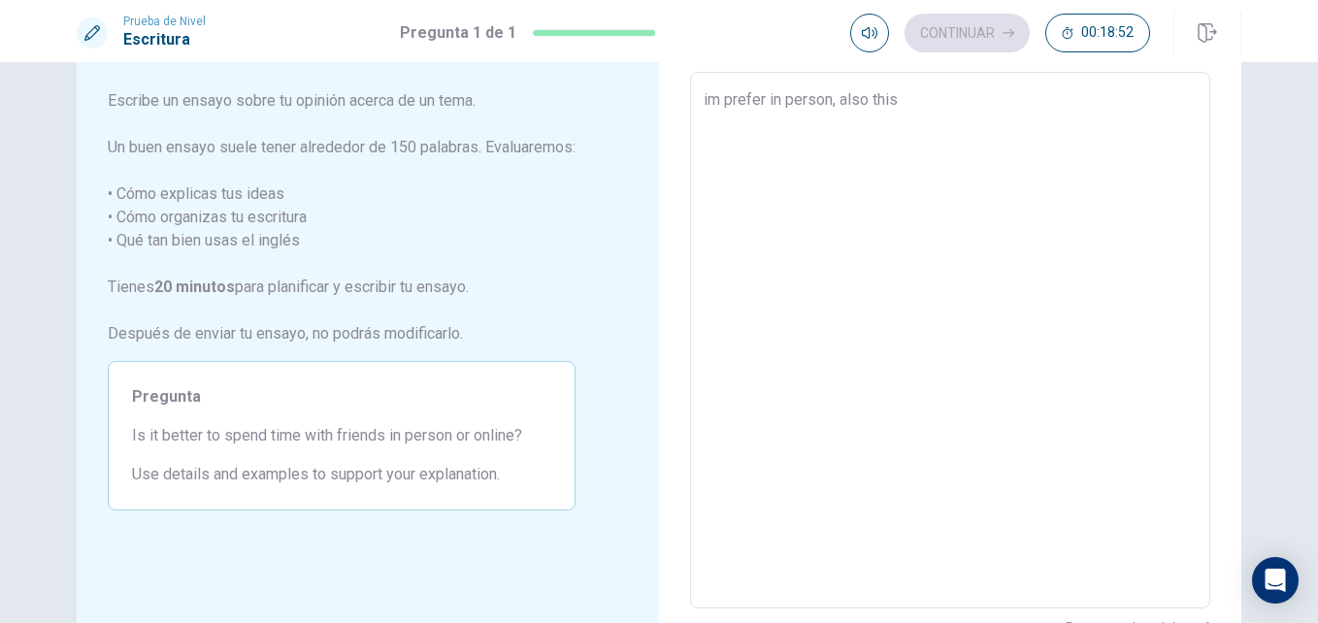
type textarea "im prefer in person, also this b"
type textarea "x"
type textarea "im prefer in person, also this be"
type textarea "x"
type textarea "im prefer in person, also this bet"
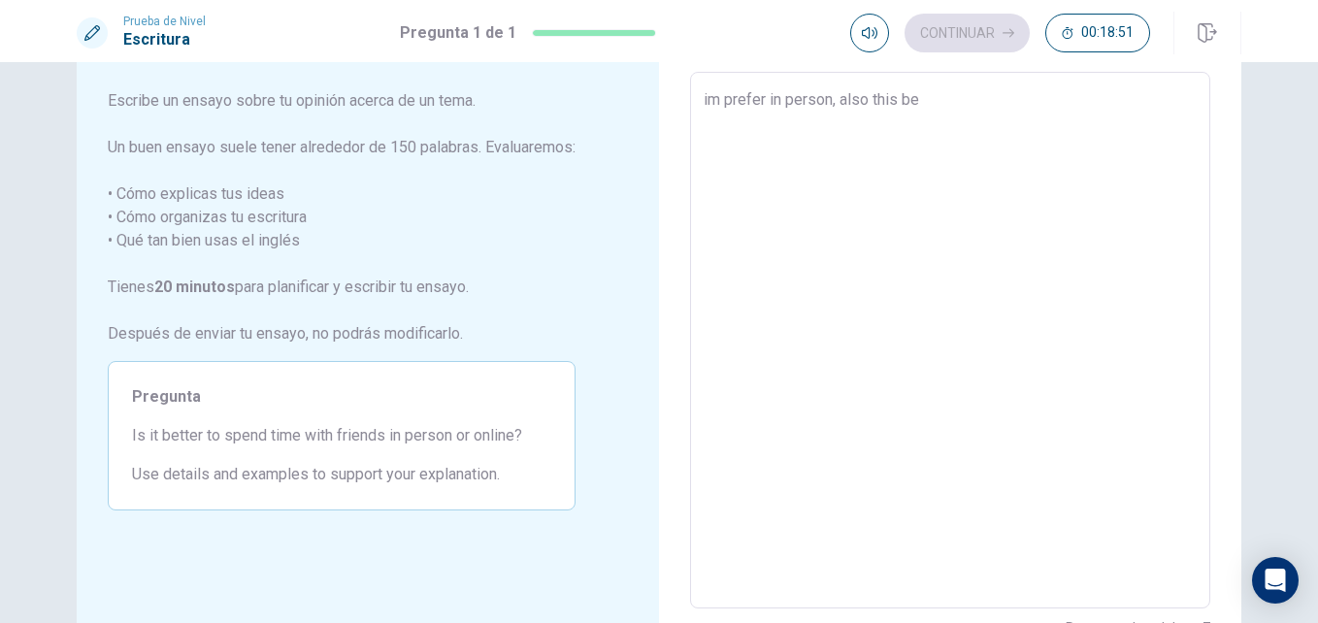
type textarea "x"
type textarea "im prefer in person, also this bett"
type textarea "x"
type textarea "im prefer in person, also this [PERSON_NAME]"
type textarea "x"
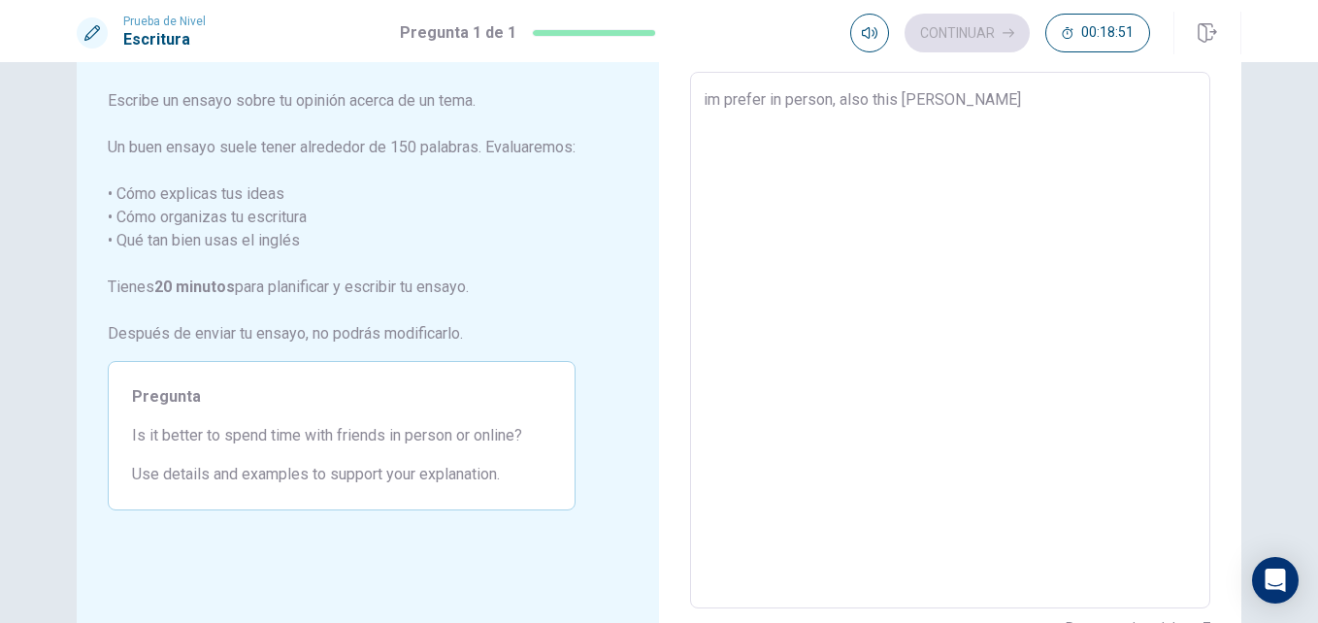
type textarea "im prefer in person, also this better"
type textarea "x"
type textarea "im prefer in person, also this better"
type textarea "x"
type textarea "im prefer in person, also this better"
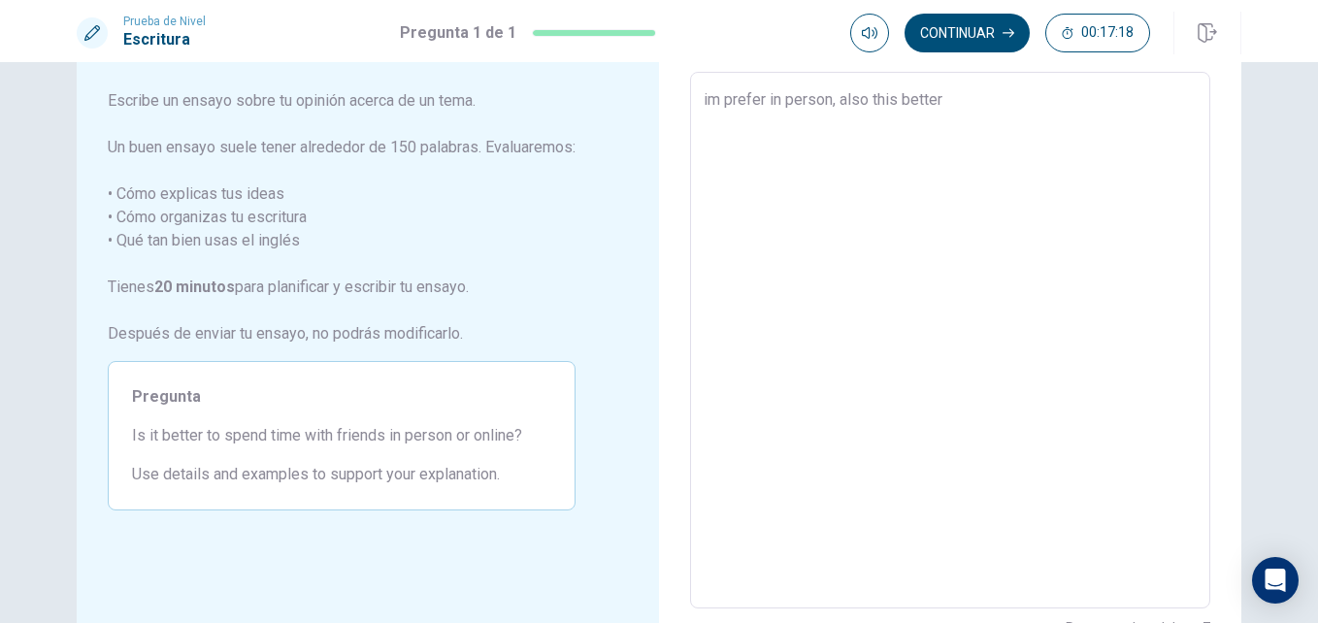
type textarea "x"
type textarea "im prefer in person, also this [PERSON_NAME]"
type textarea "x"
type textarea "im prefer in person, also this bet"
type textarea "x"
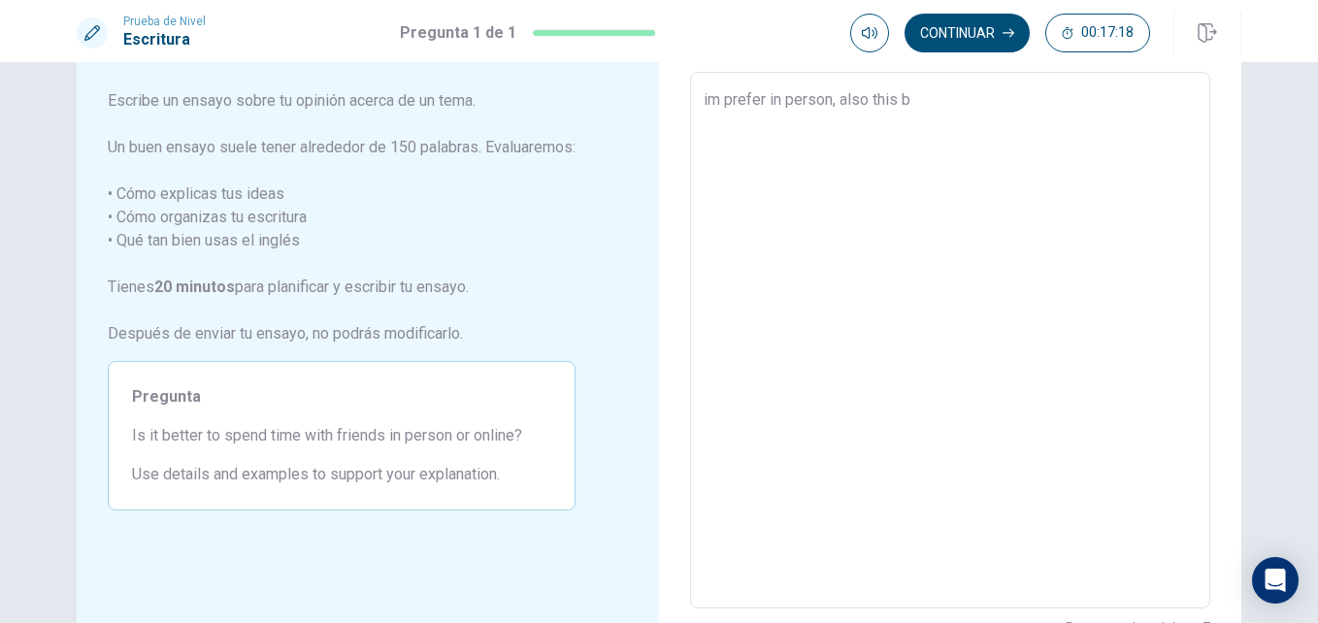
type textarea "im prefer in person, also this"
type textarea "x"
type textarea "im prefer in person, also t"
type textarea "x"
type textarea "im prefer in person, als"
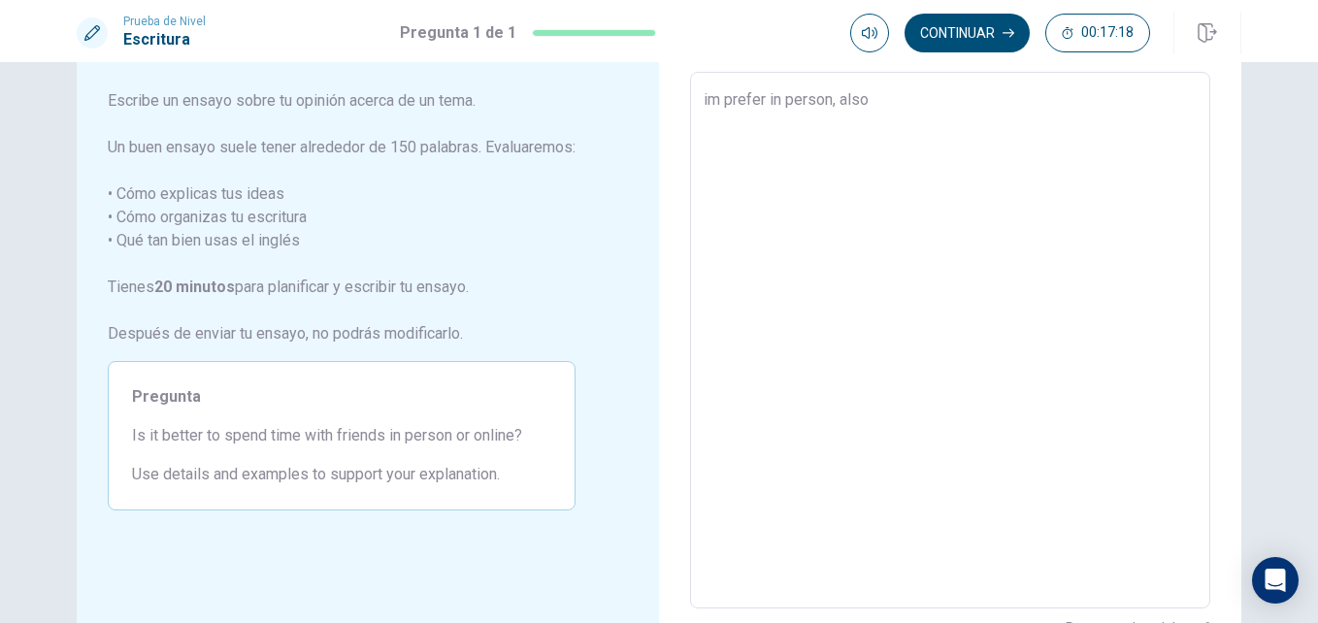
type textarea "x"
type textarea "im prefer in person,"
type textarea "x"
type textarea "im prefer in perso"
type textarea "x"
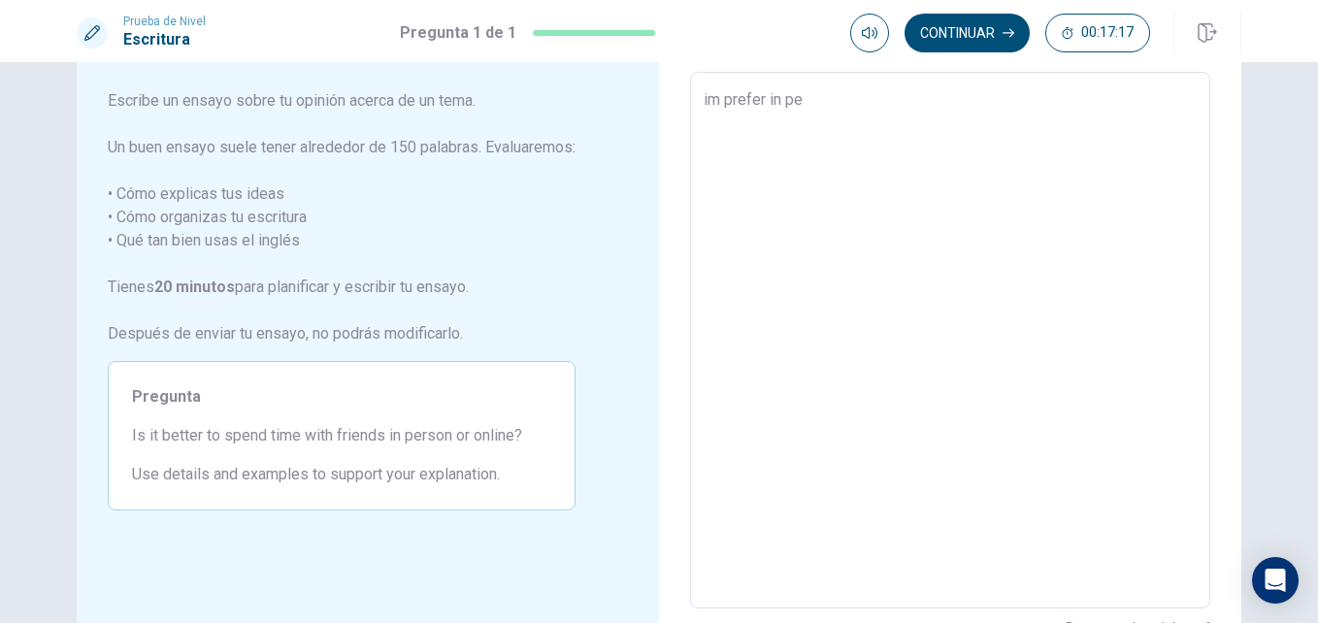
type textarea "im prefer in p"
type textarea "x"
type textarea "im prefe"
type textarea "x"
type textarea "i"
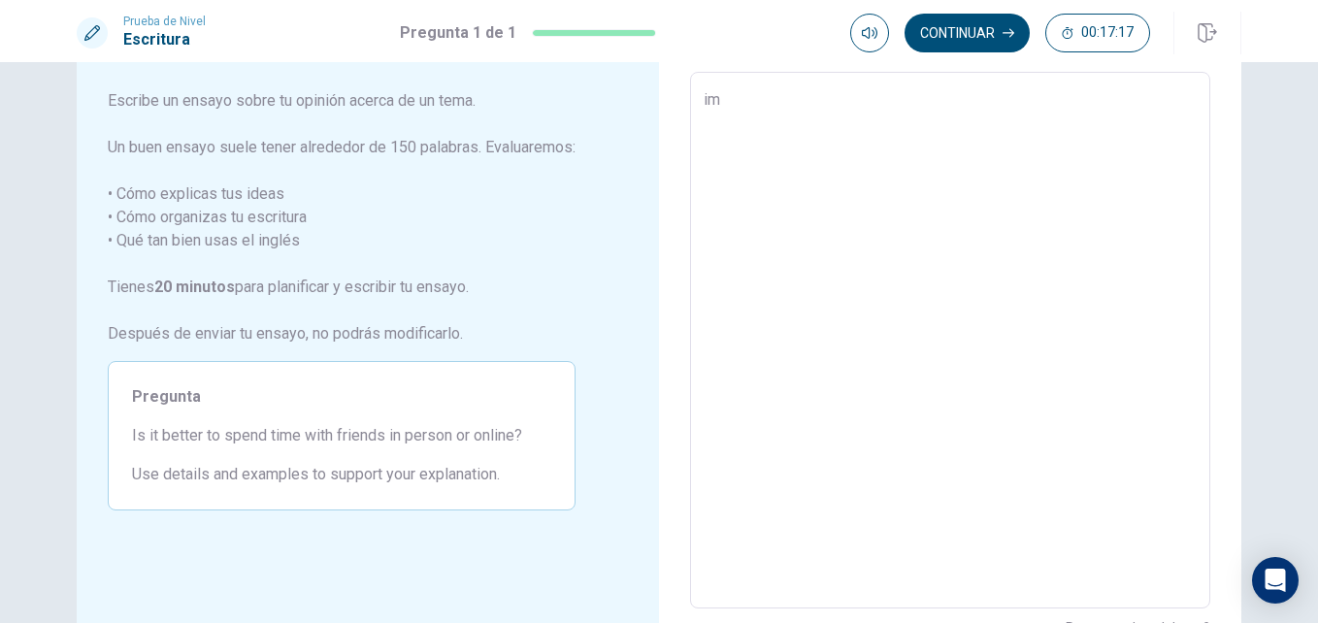
type textarea "x"
type textarea "t"
type textarea "x"
type textarea "th"
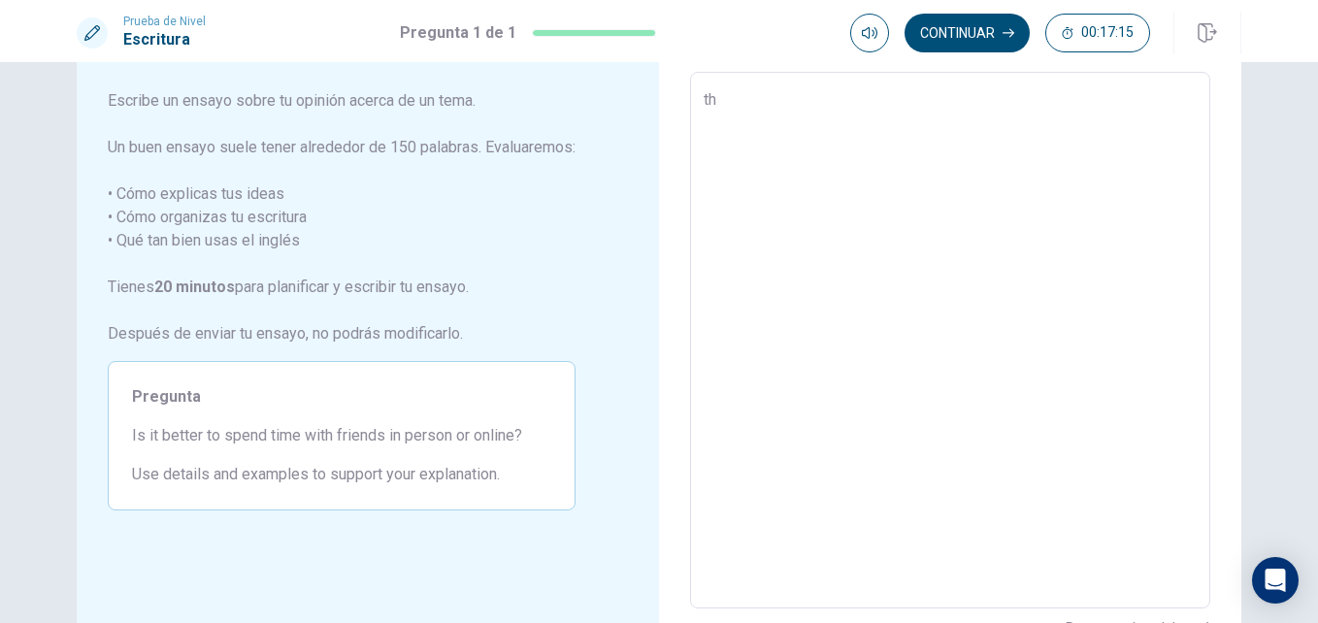
type textarea "x"
type textarea "thi"
type textarea "x"
type textarea "thi"
type textarea "x"
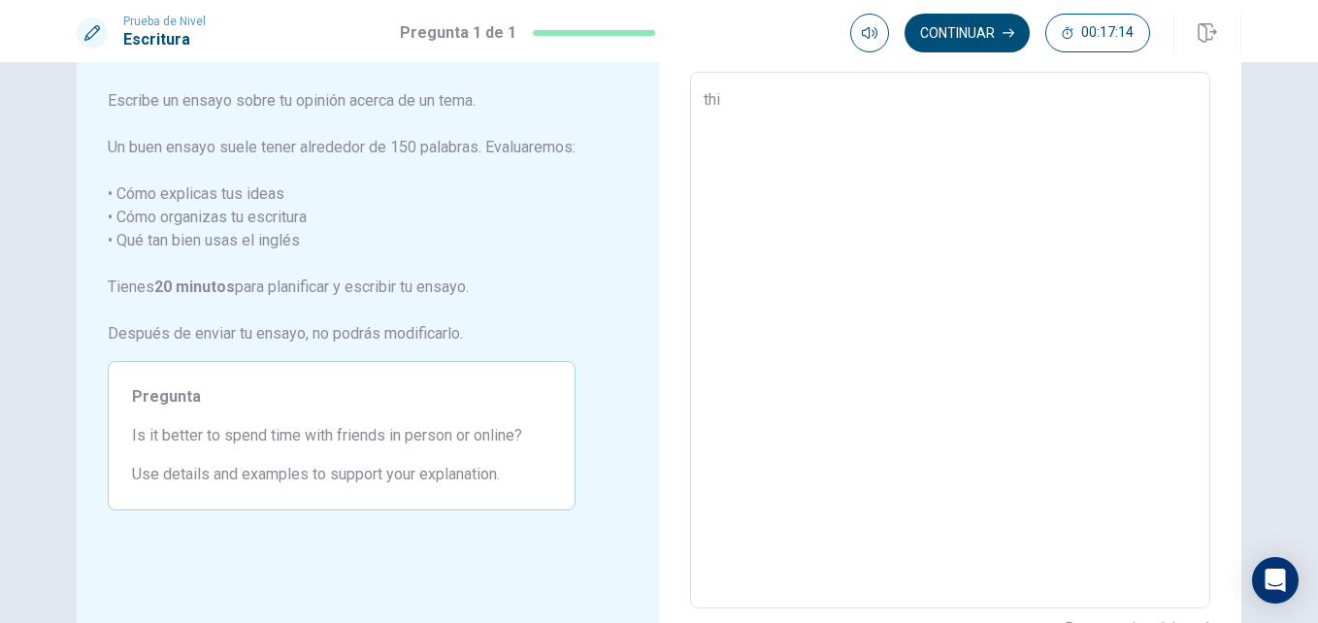
type textarea "thi b"
type textarea "x"
type textarea "thi"
type textarea "x"
type textarea "thi"
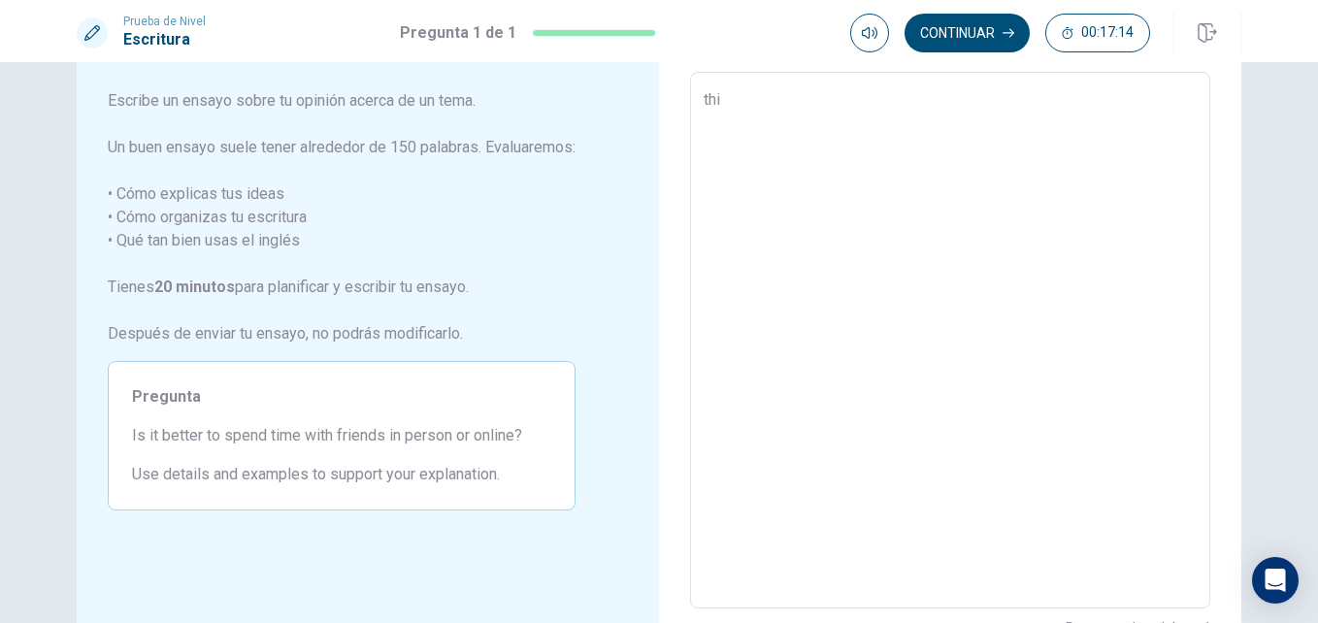
type textarea "x"
type textarea "th"
type textarea "x"
type textarea "t"
type textarea "x"
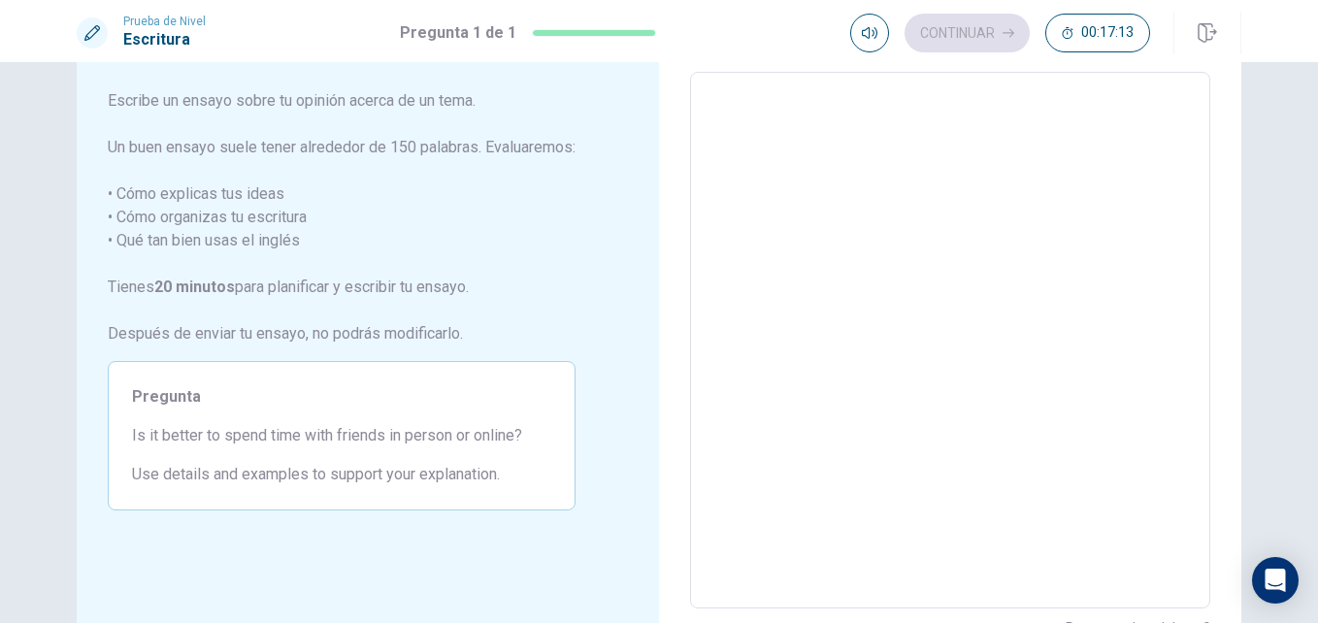
type textarea "i"
type textarea "x"
type textarea "it"
type textarea "x"
type textarea "it"
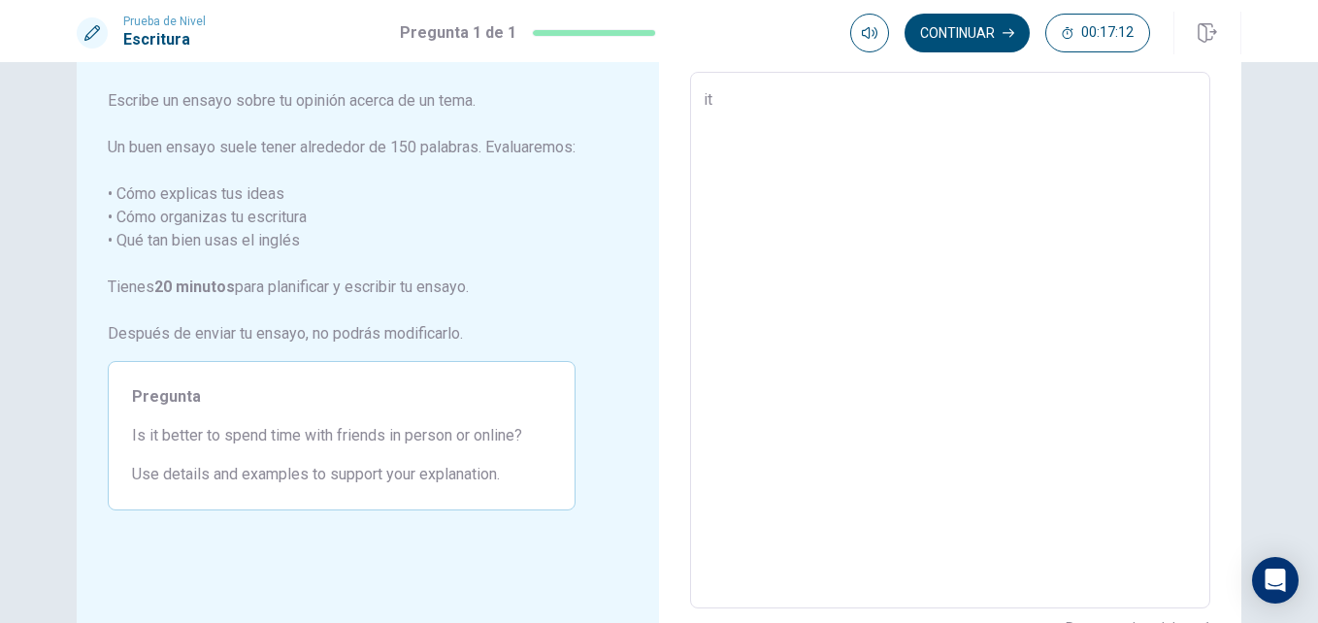
type textarea "x"
type textarea "it b"
type textarea "x"
type textarea "it be"
type textarea "x"
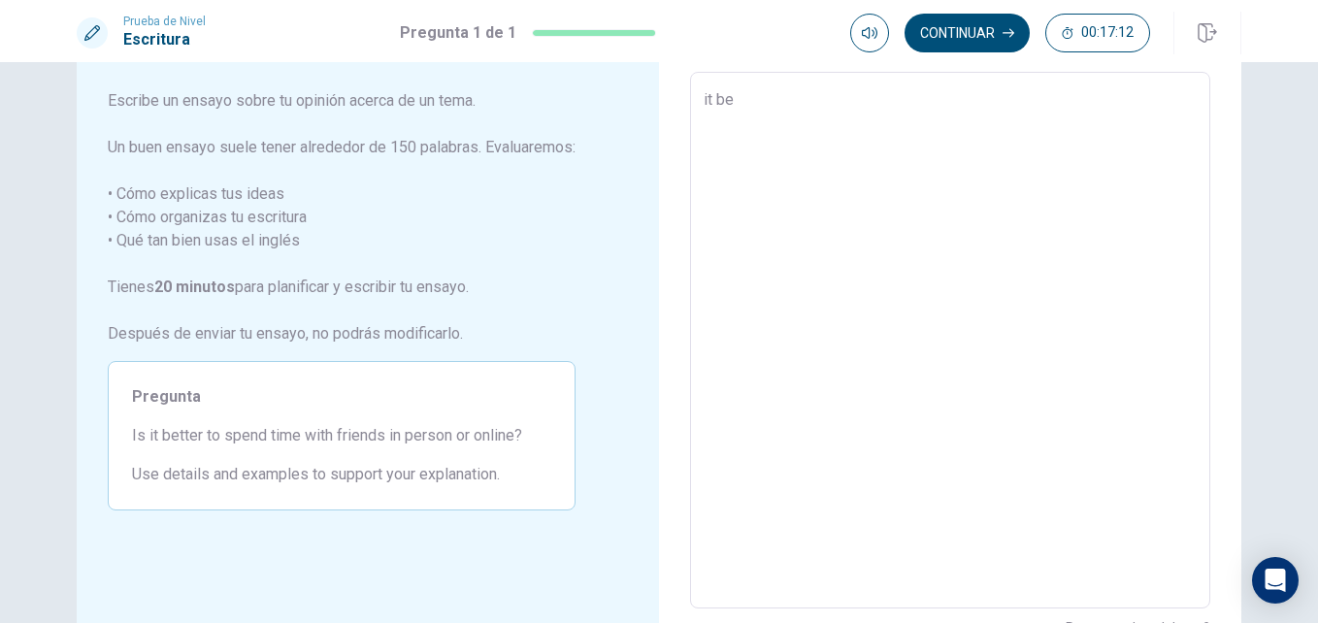
type textarea "it bet"
type textarea "x"
type textarea "it bett"
type textarea "x"
type textarea "it [PERSON_NAME]"
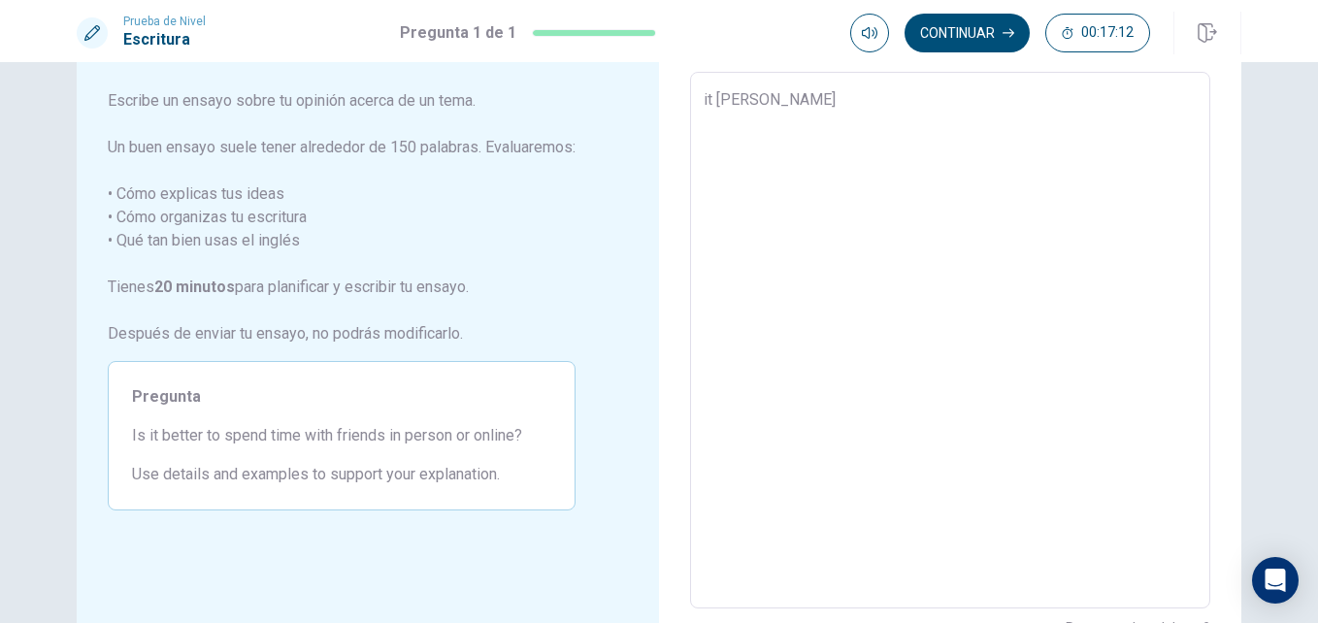
type textarea "x"
type textarea "it better"
type textarea "x"
type textarea "it better"
type textarea "x"
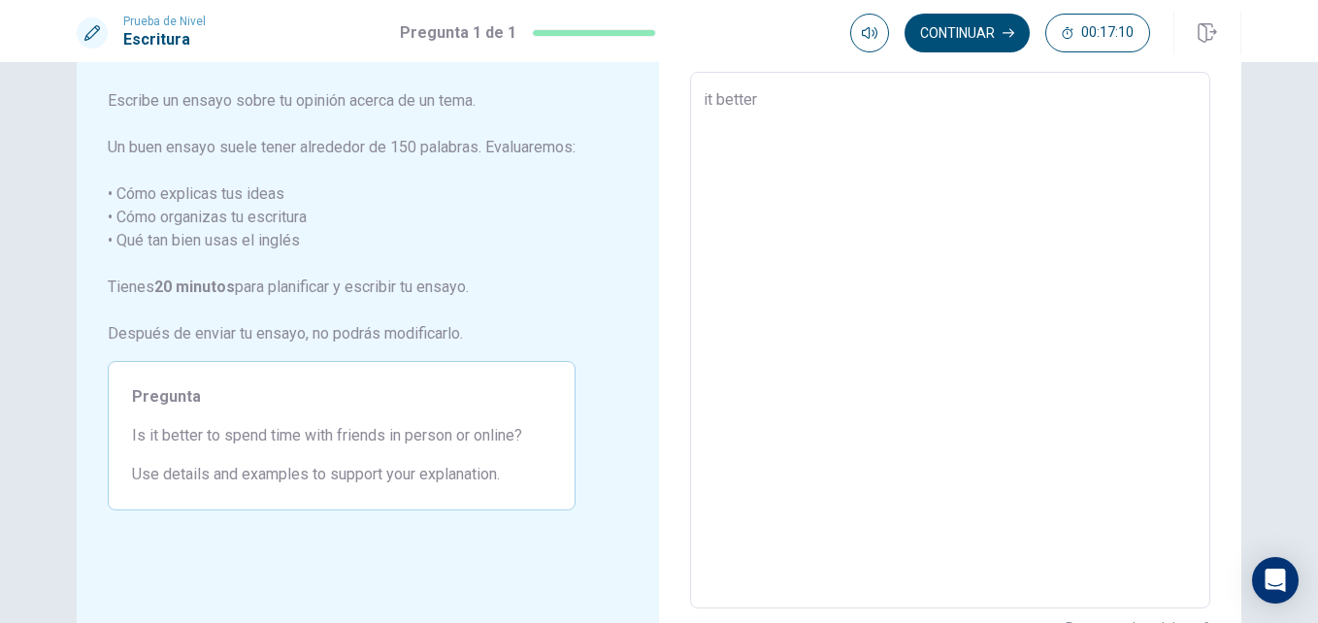
type textarea "it better m"
type textarea "x"
type textarea "it better mo"
type textarea "x"
type textarea "it better mor"
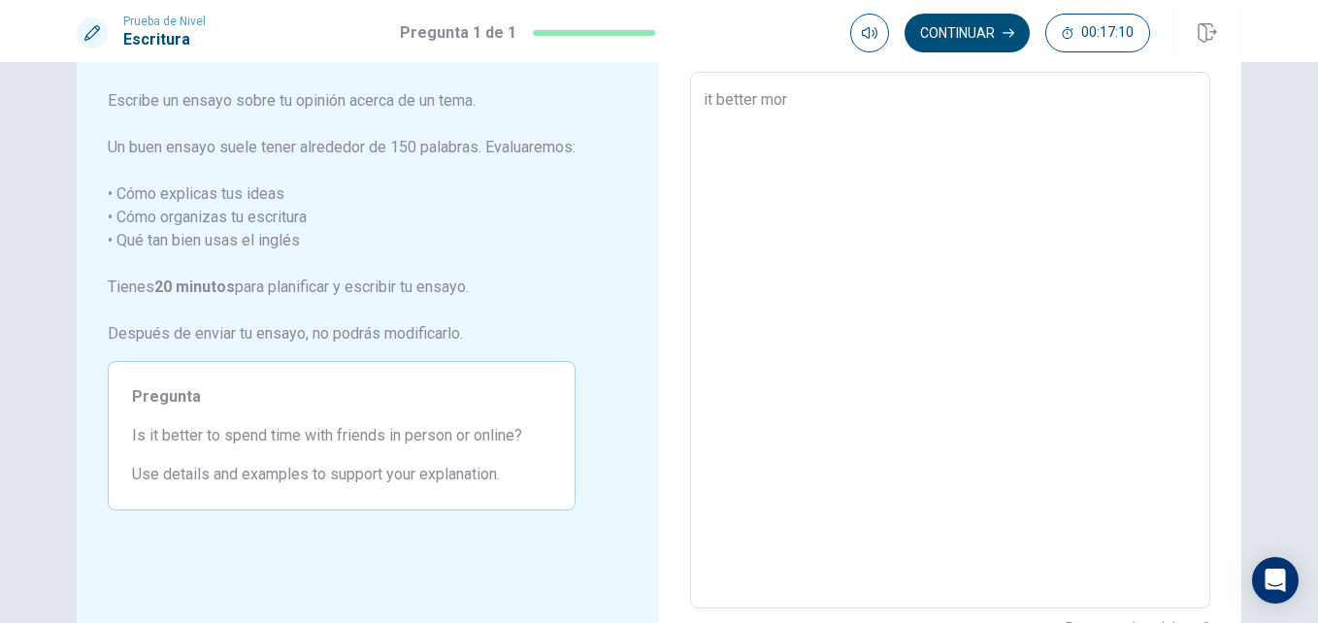
type textarea "x"
type textarea "it better more"
type textarea "x"
type textarea "it better more"
type textarea "x"
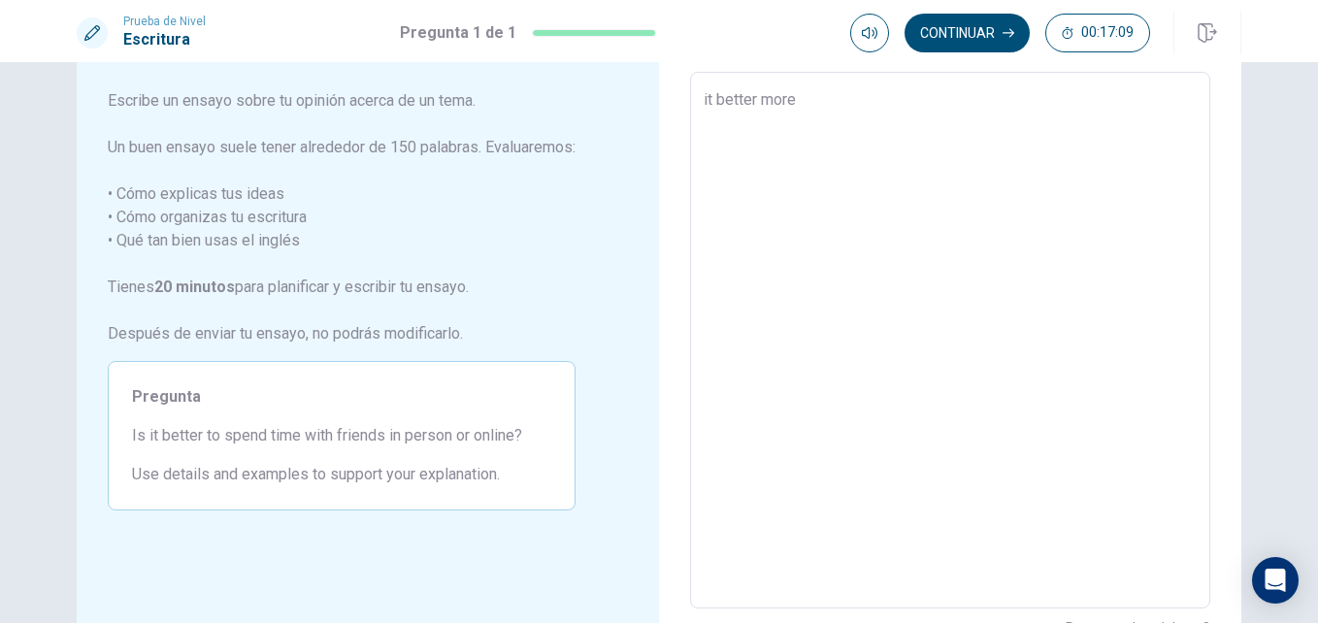
type textarea "it better more i"
type textarea "x"
type textarea "it better more in"
type textarea "x"
type textarea "it better more in"
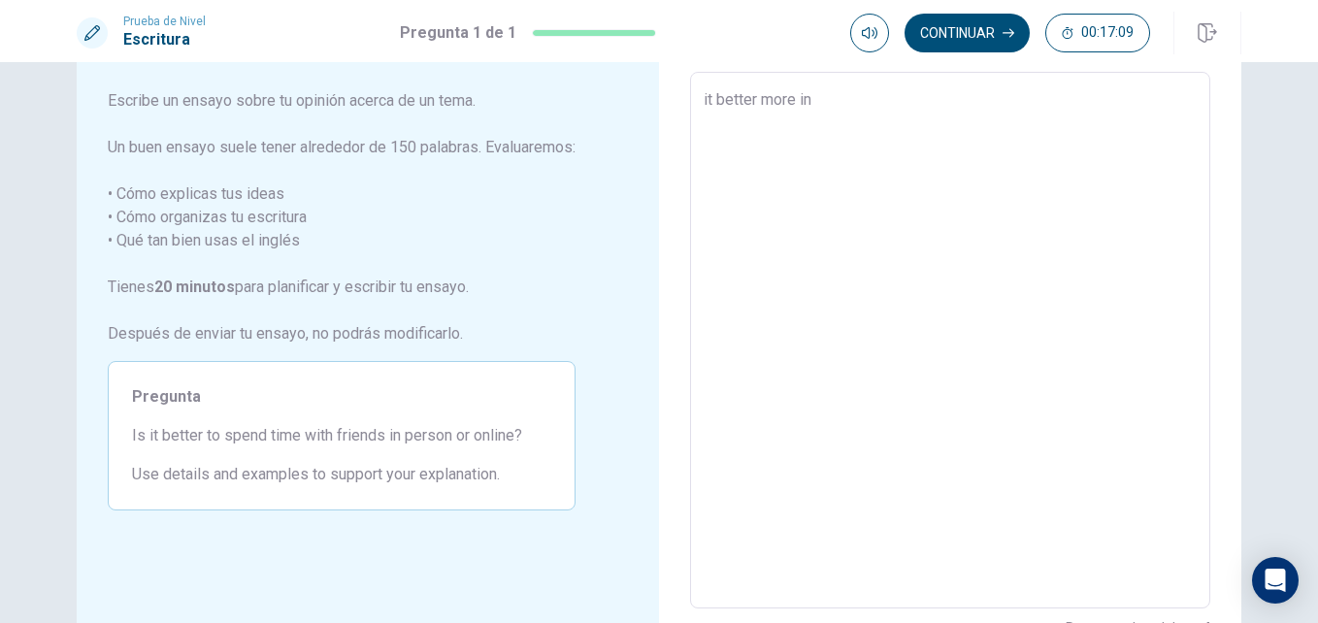
type textarea "x"
type textarea "it better more in p"
type textarea "x"
type textarea "it better more in pe"
type textarea "x"
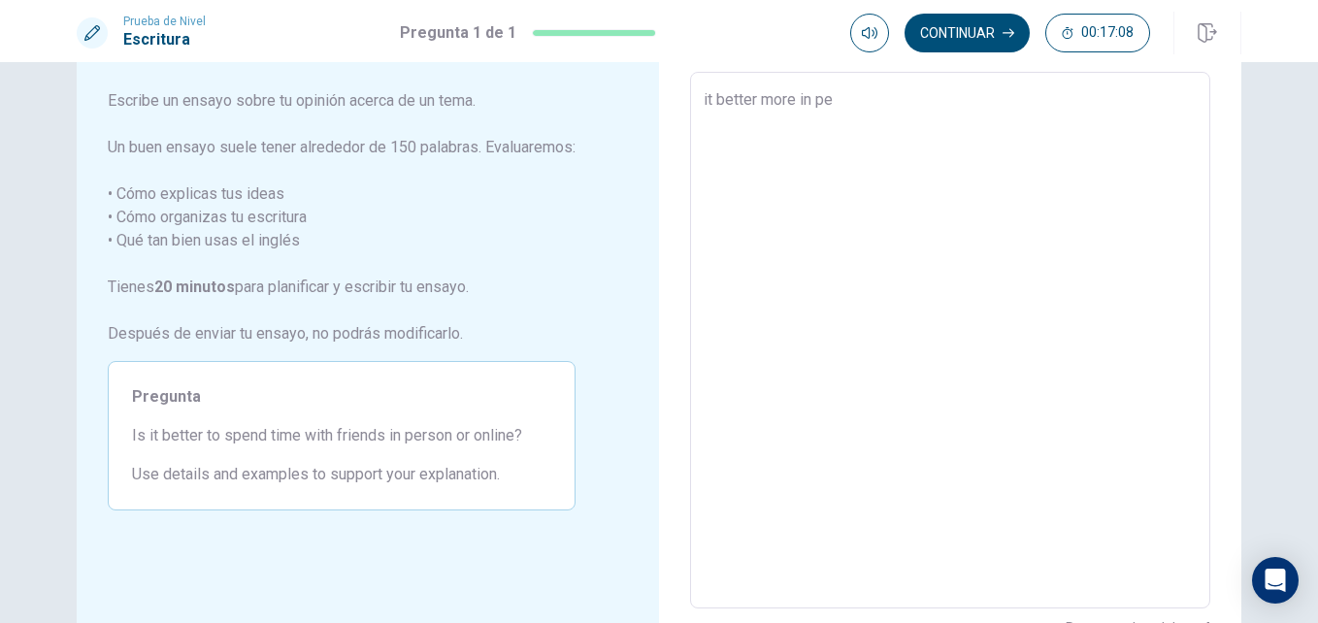
type textarea "it better more in per"
type textarea "x"
type textarea "it better more in pers"
type textarea "x"
type textarea "it better more in perso"
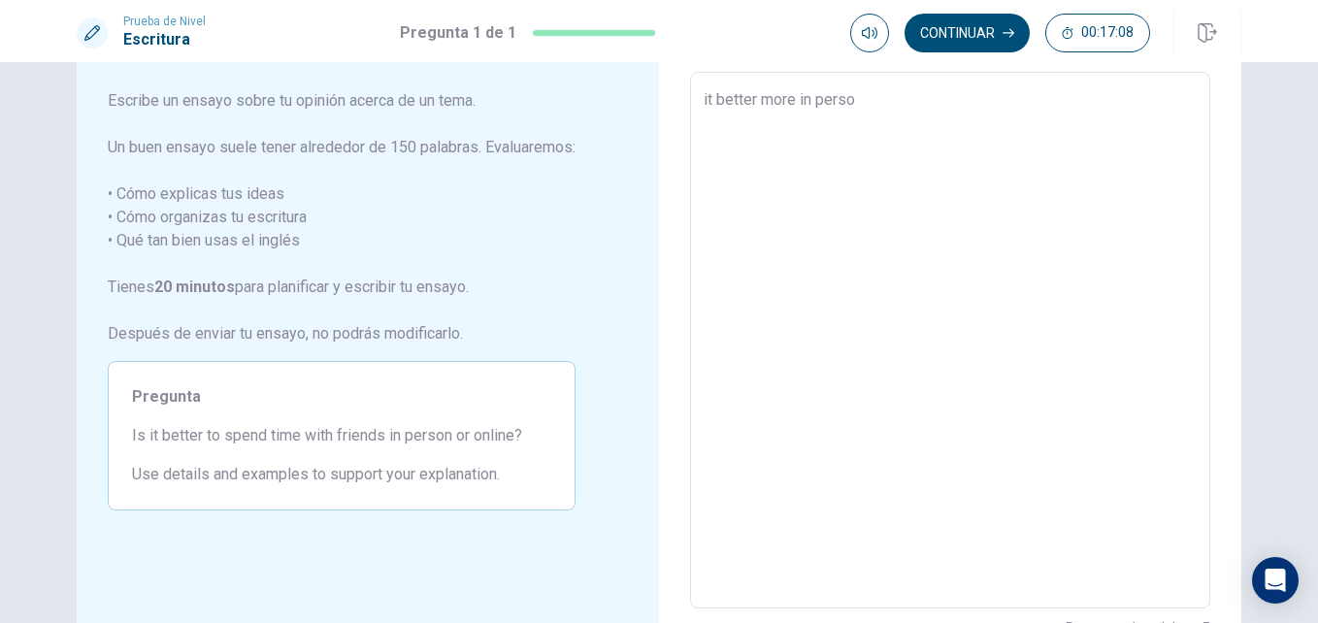
type textarea "x"
type textarea "it better more in person"
type textarea "x"
type textarea "it better more in persons"
type textarea "x"
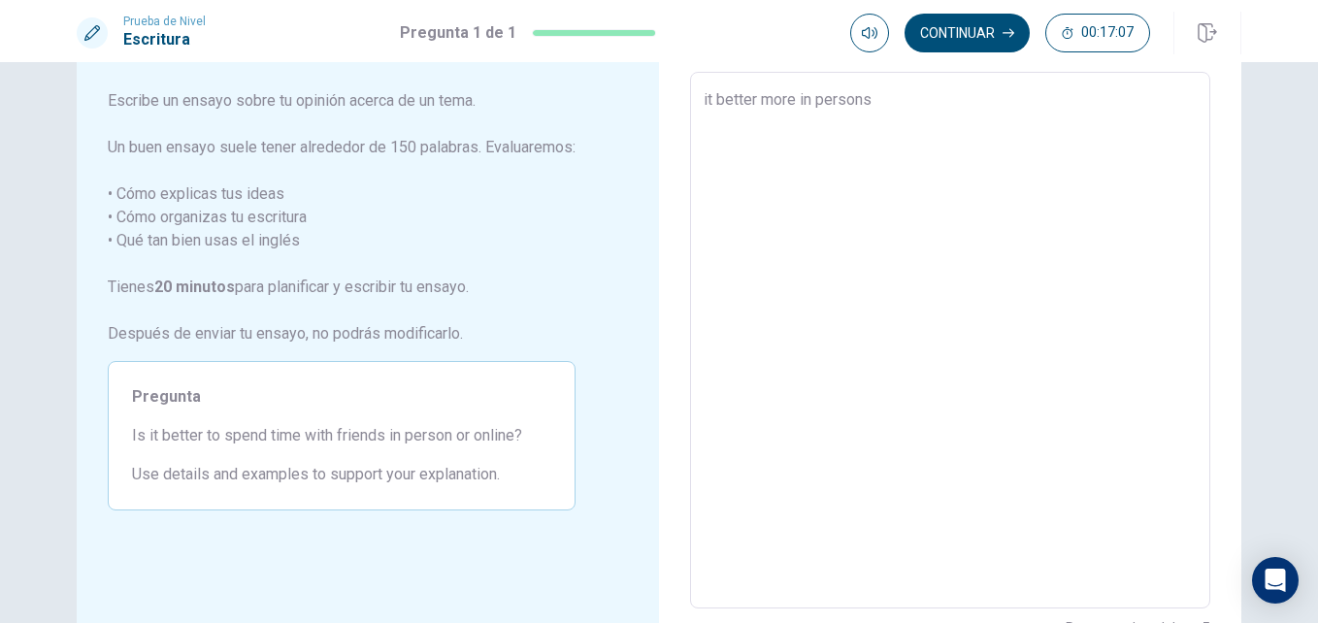
type textarea "it better more in persons,"
type textarea "x"
type textarea "it better more in persons,"
type textarea "x"
type textarea "it better more in persons, o"
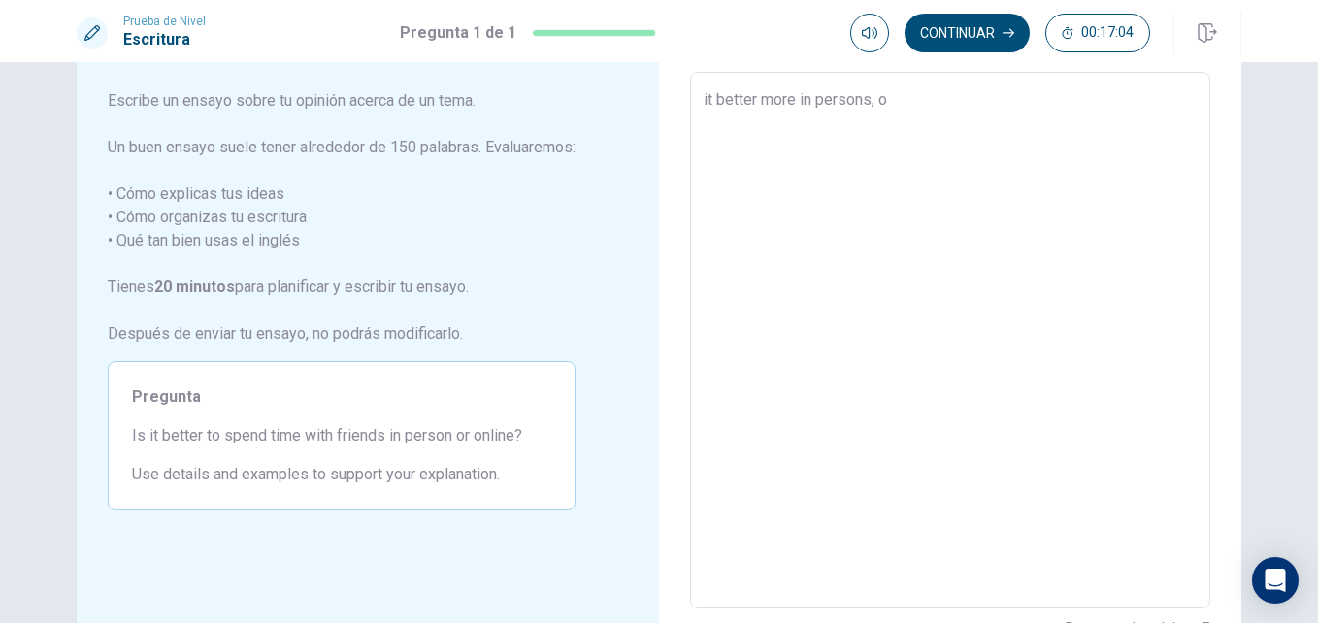
type textarea "x"
type textarea "it better more in persons, on"
type textarea "x"
type textarea "it better more in persons, onl"
type textarea "x"
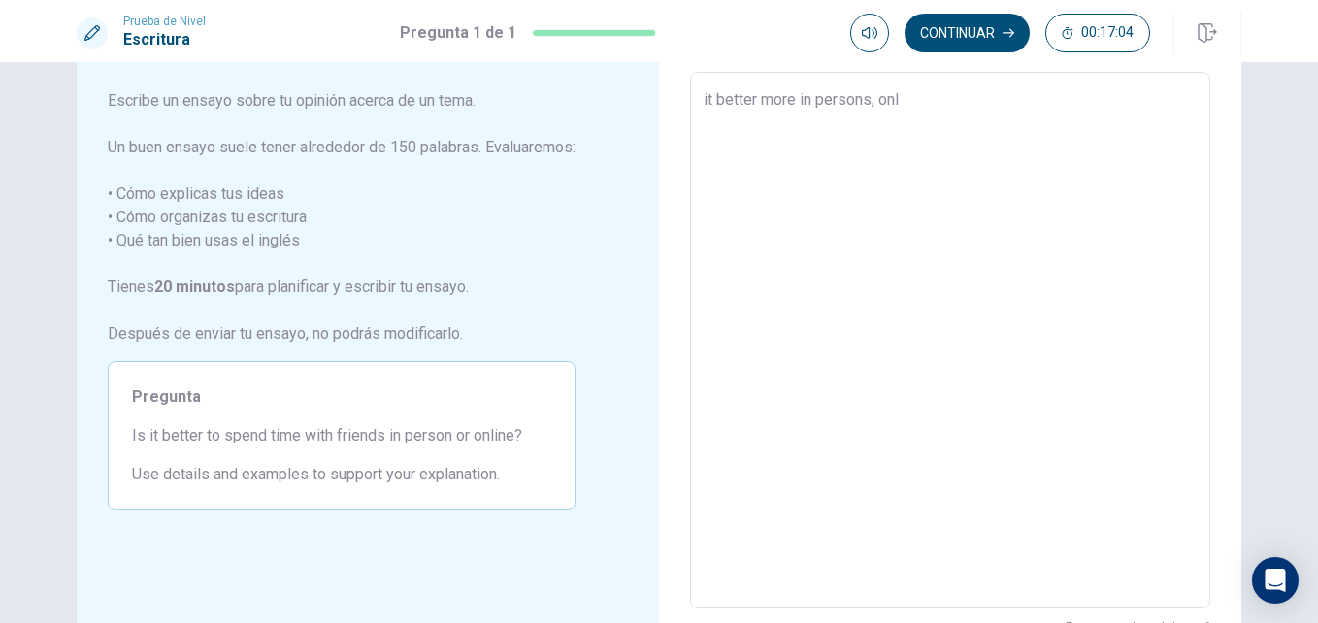
type textarea "it better more in persons, onli"
click at [979, 36] on button "Continuar" at bounding box center [967, 33] width 125 height 39
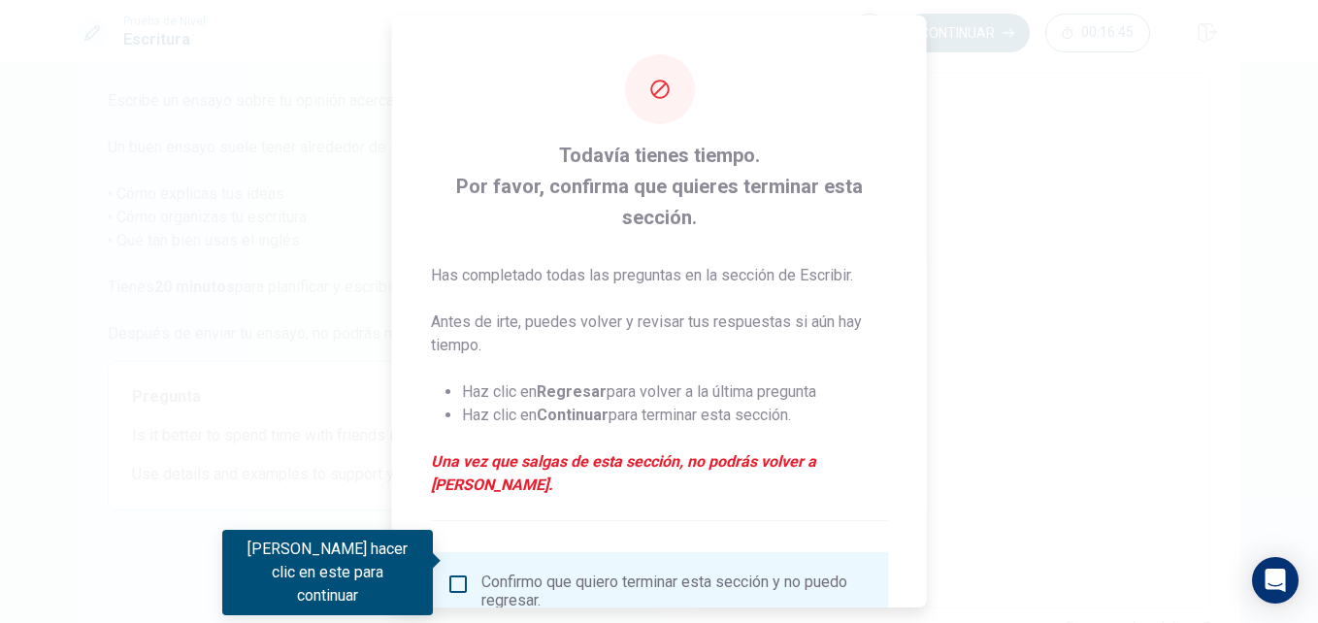
click at [466, 573] on input "Debes hacer clic en este para continuar" at bounding box center [457, 584] width 23 height 23
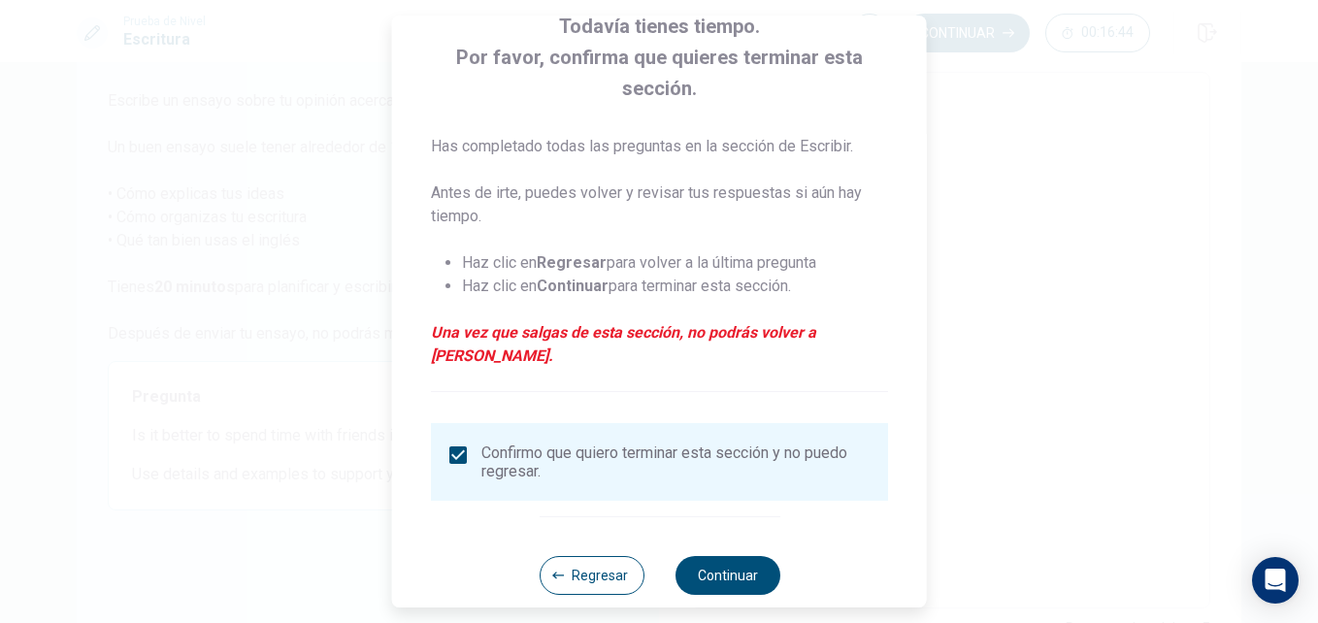
scroll to position [132, 0]
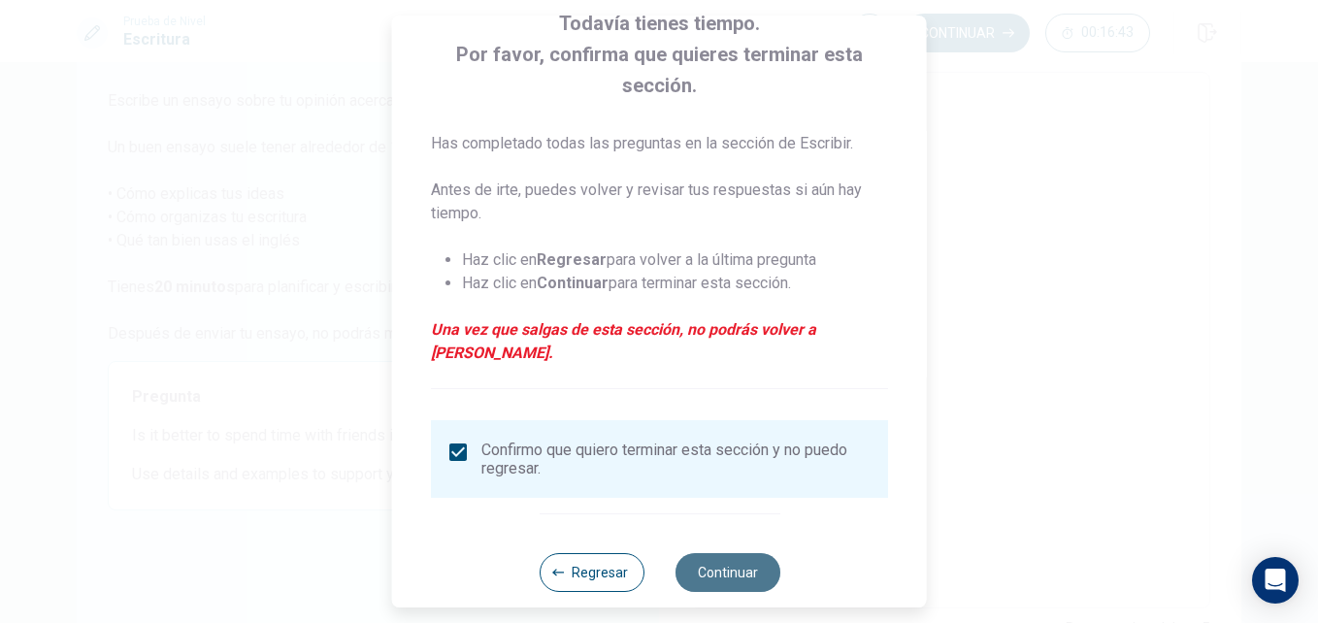
click at [702, 553] on button "Continuar" at bounding box center [727, 572] width 105 height 39
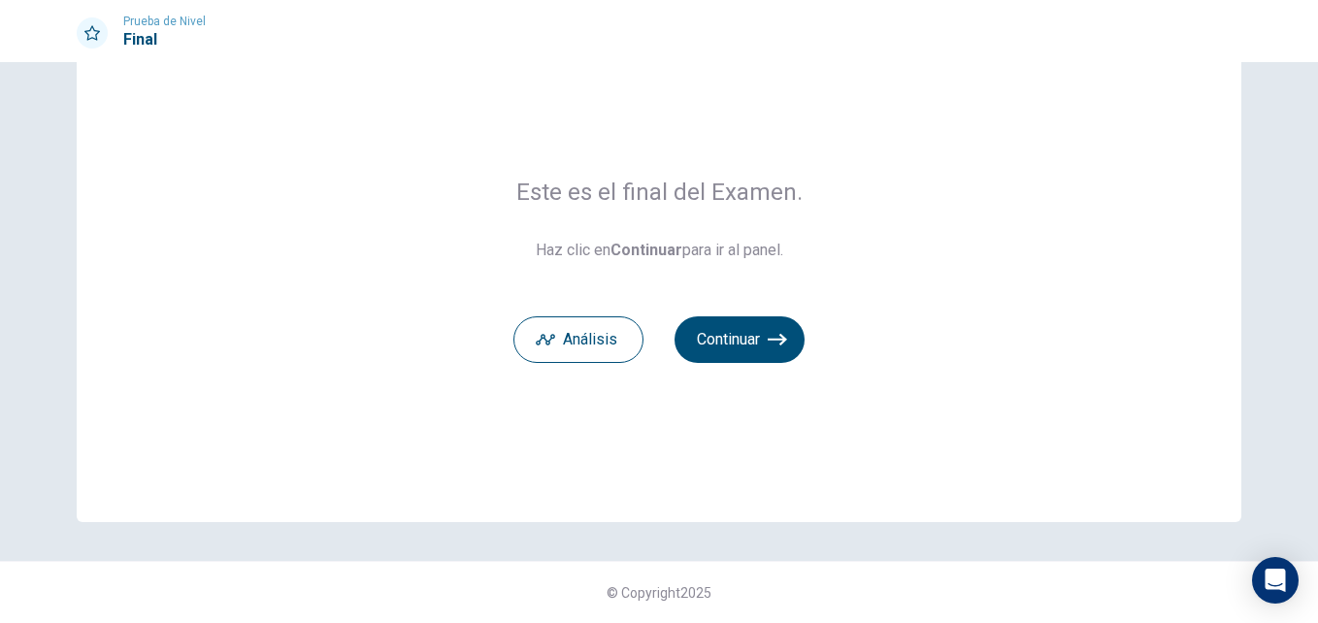
scroll to position [83, 0]
click at [742, 349] on button "Continuar" at bounding box center [740, 339] width 130 height 47
